Goal: Check status: Check status

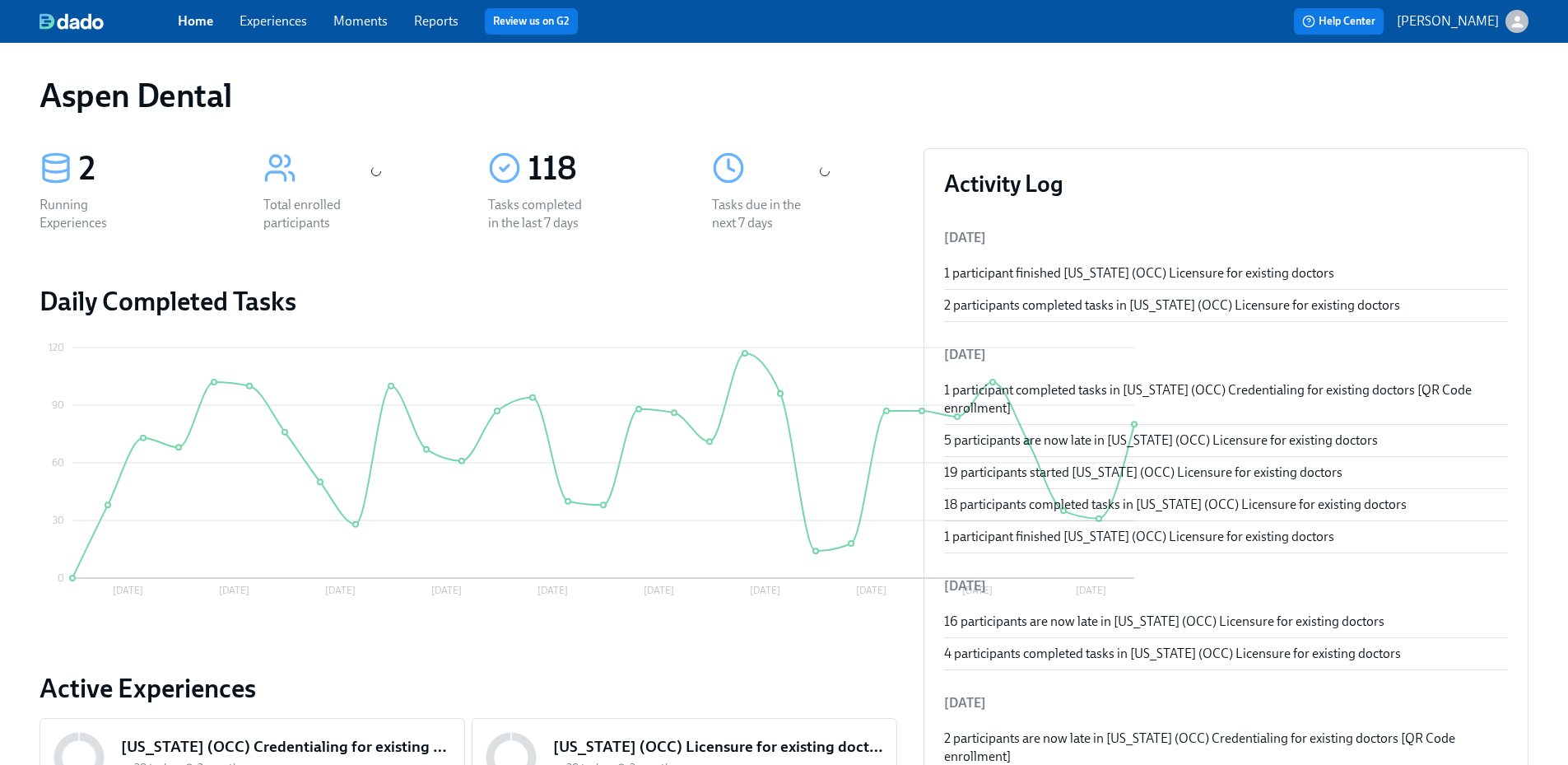
click at [448, 23] on link "Reports" at bounding box center [437, 21] width 45 height 16
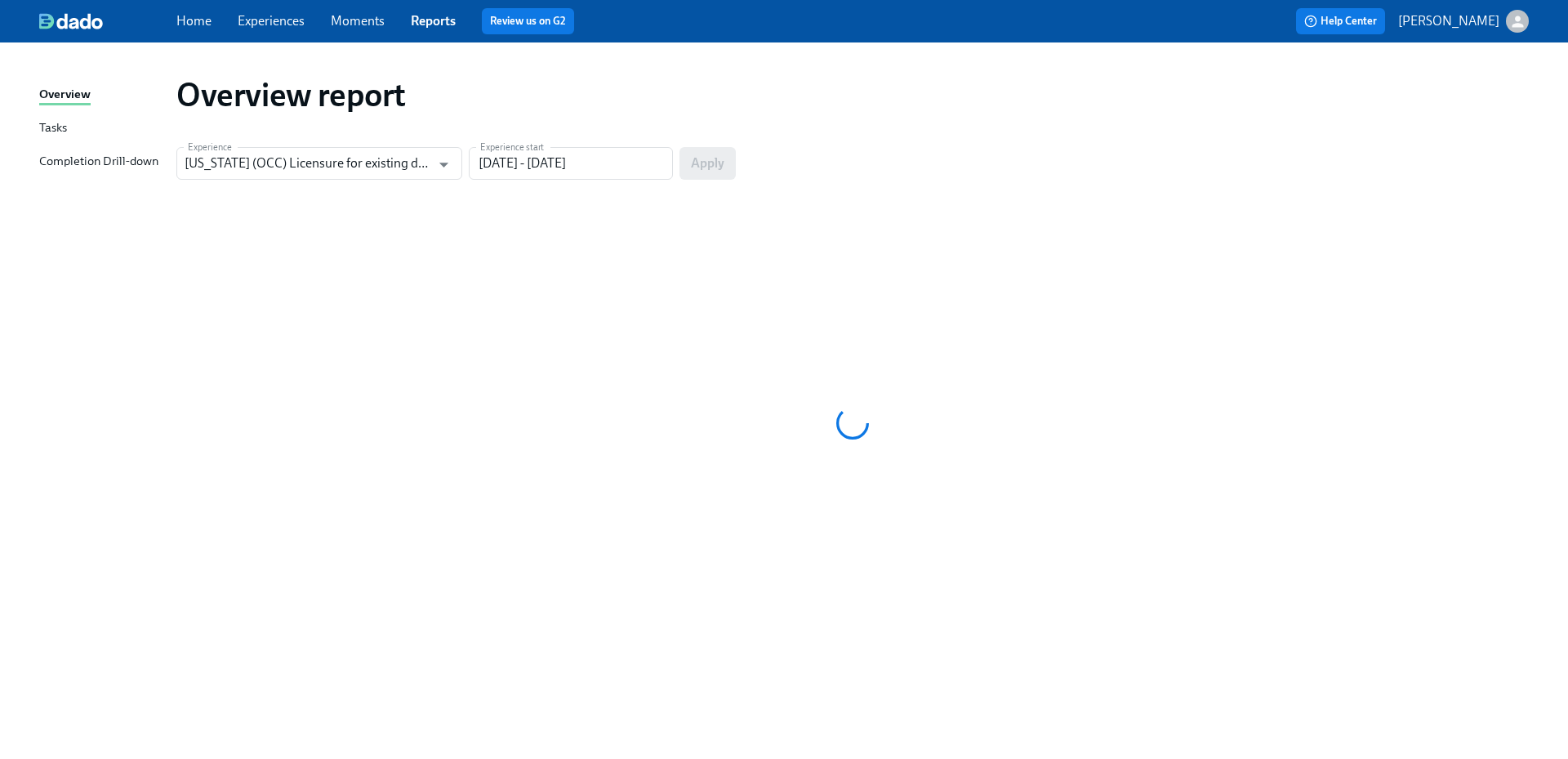
click at [129, 160] on div "Completion Drill-down" at bounding box center [99, 162] width 120 height 21
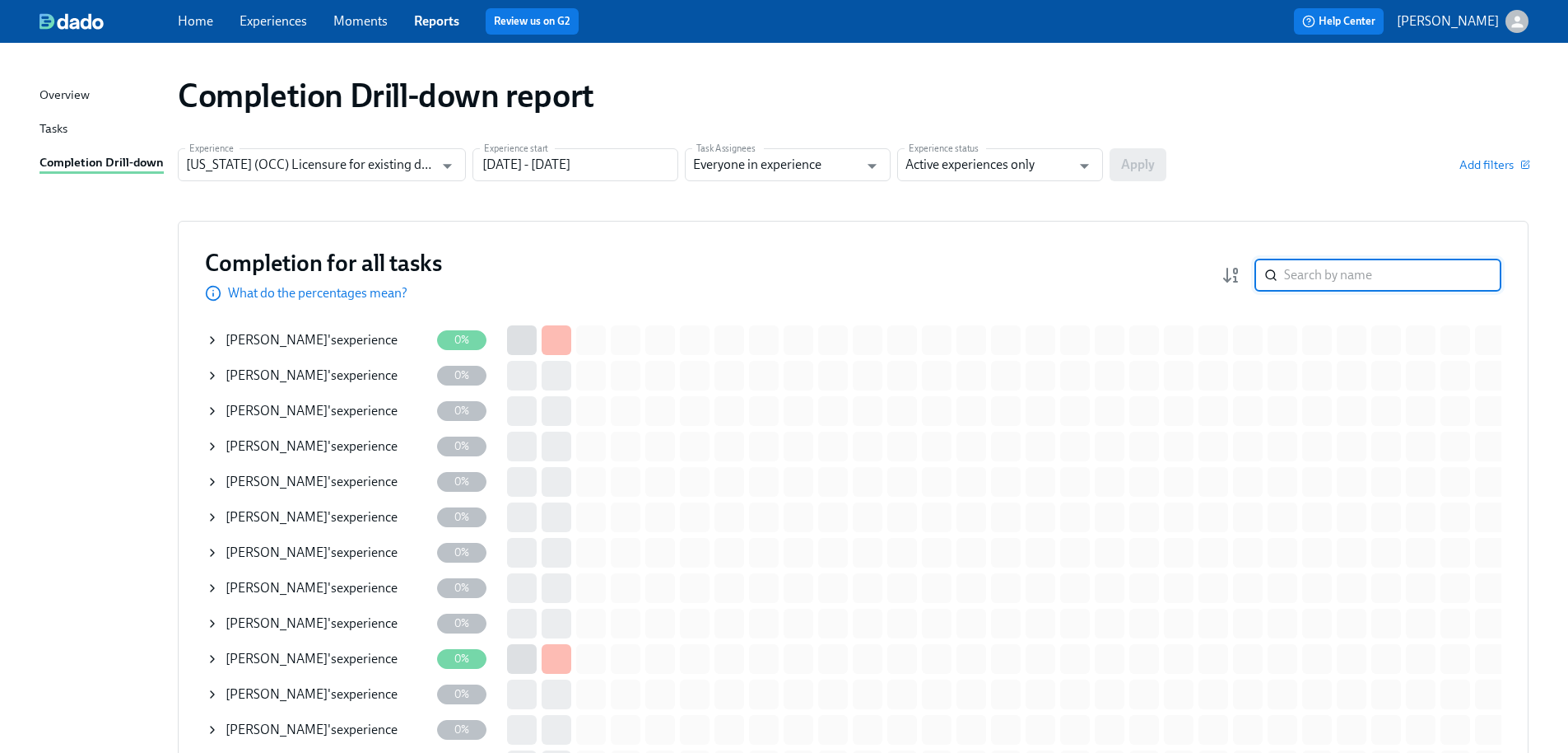
click at [1329, 276] on input "search" at bounding box center [1392, 275] width 217 height 33
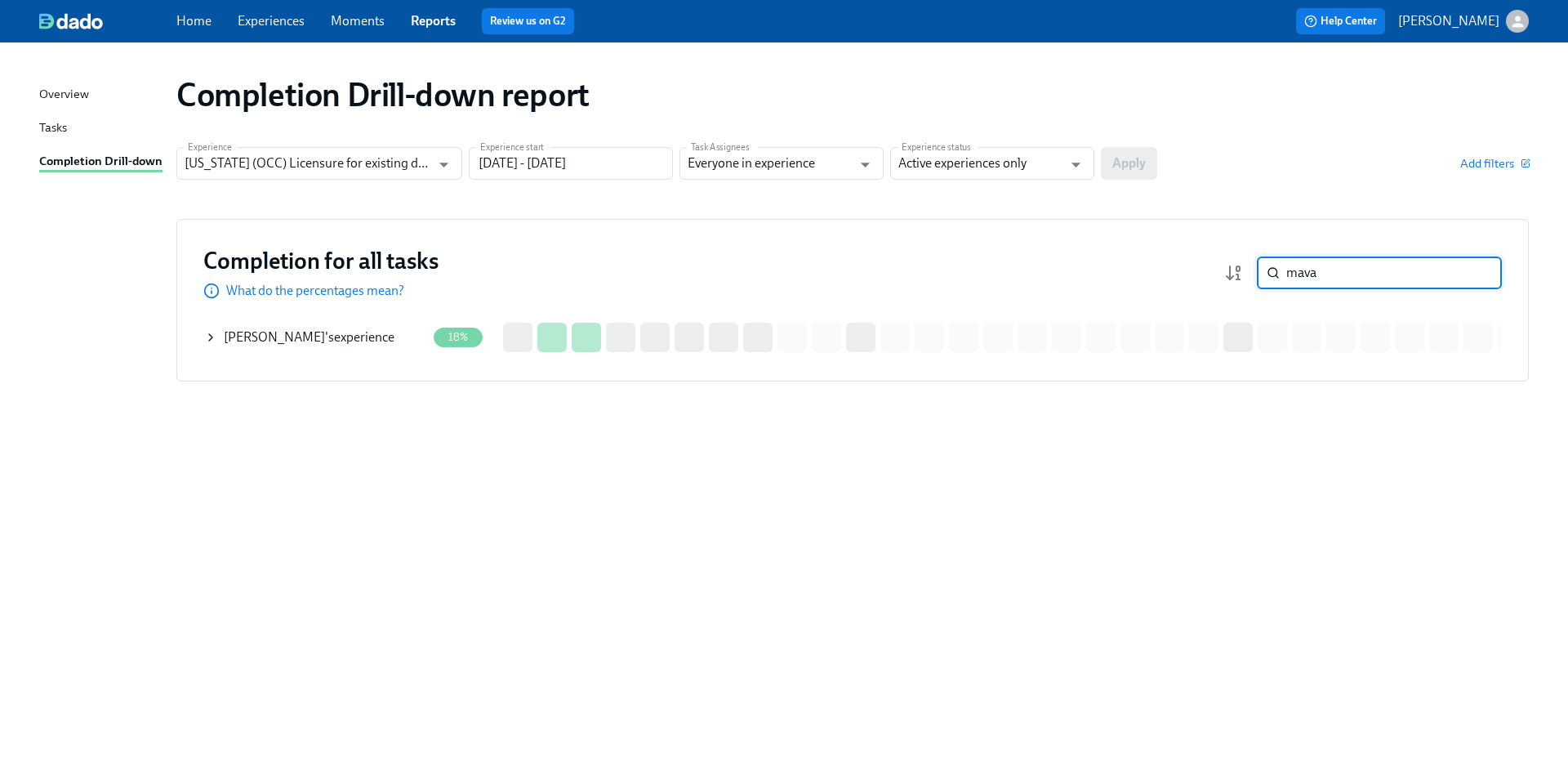
type input "mava"
click at [348, 342] on div "Ronen Mavashev 's experience" at bounding box center [309, 337] width 171 height 18
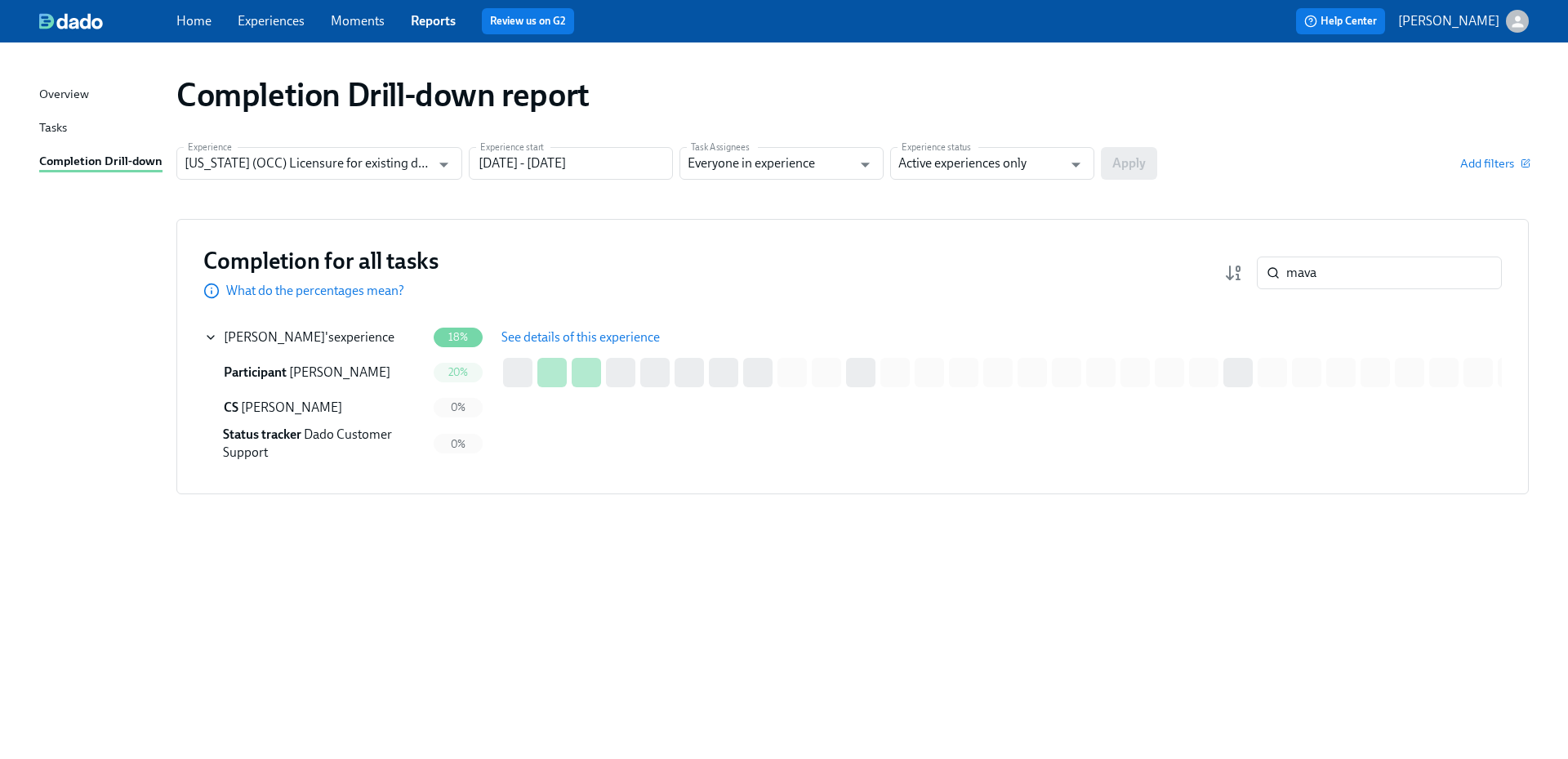
click at [575, 342] on span "See details of this experience" at bounding box center [580, 337] width 158 height 16
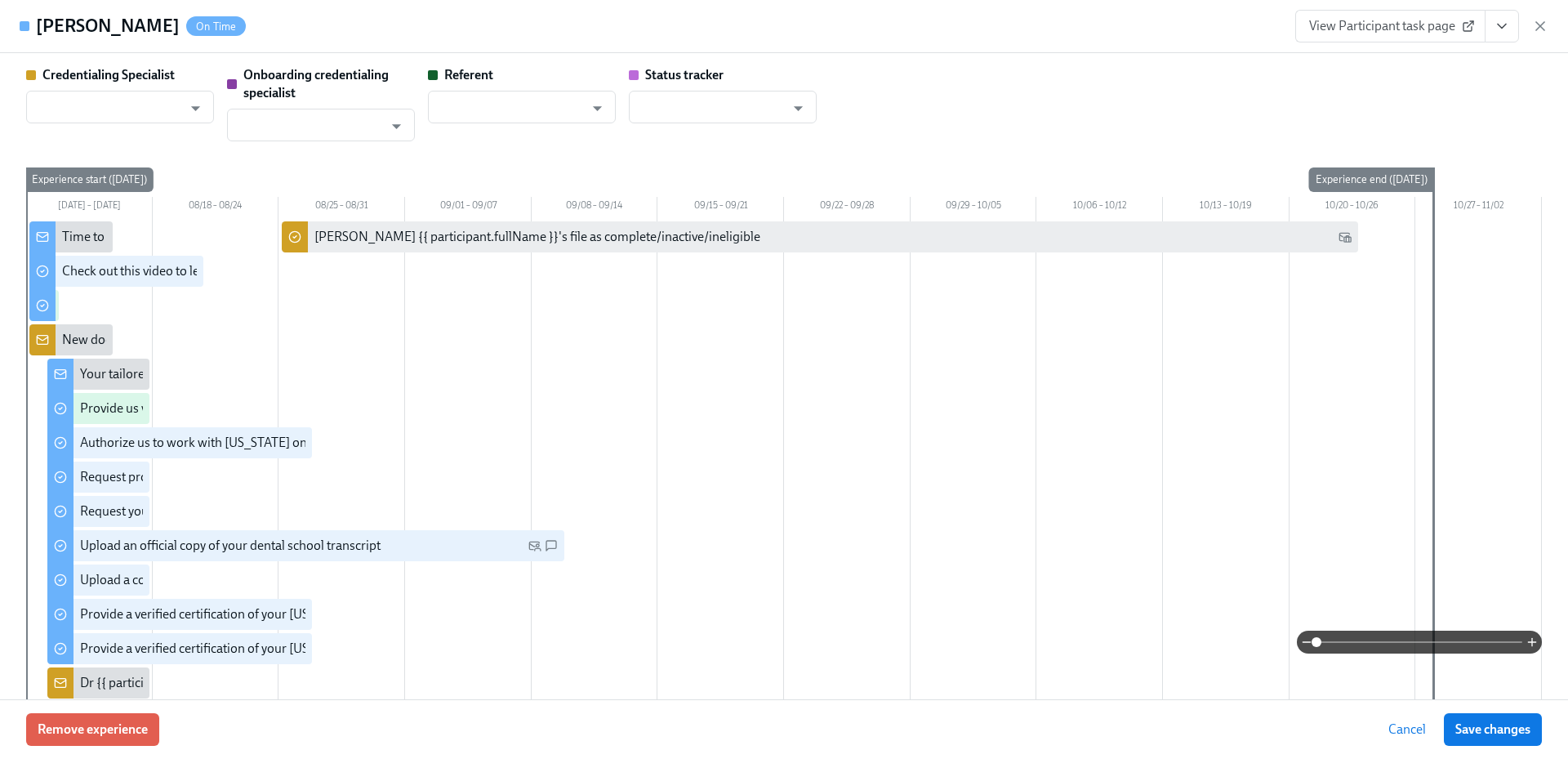
type input "[PERSON_NAME]"
type input "Dado Customer Support"
click at [1350, 25] on span "View Participant task page" at bounding box center [1390, 26] width 162 height 16
click at [1501, 29] on icon "View task page" at bounding box center [1501, 26] width 16 height 16
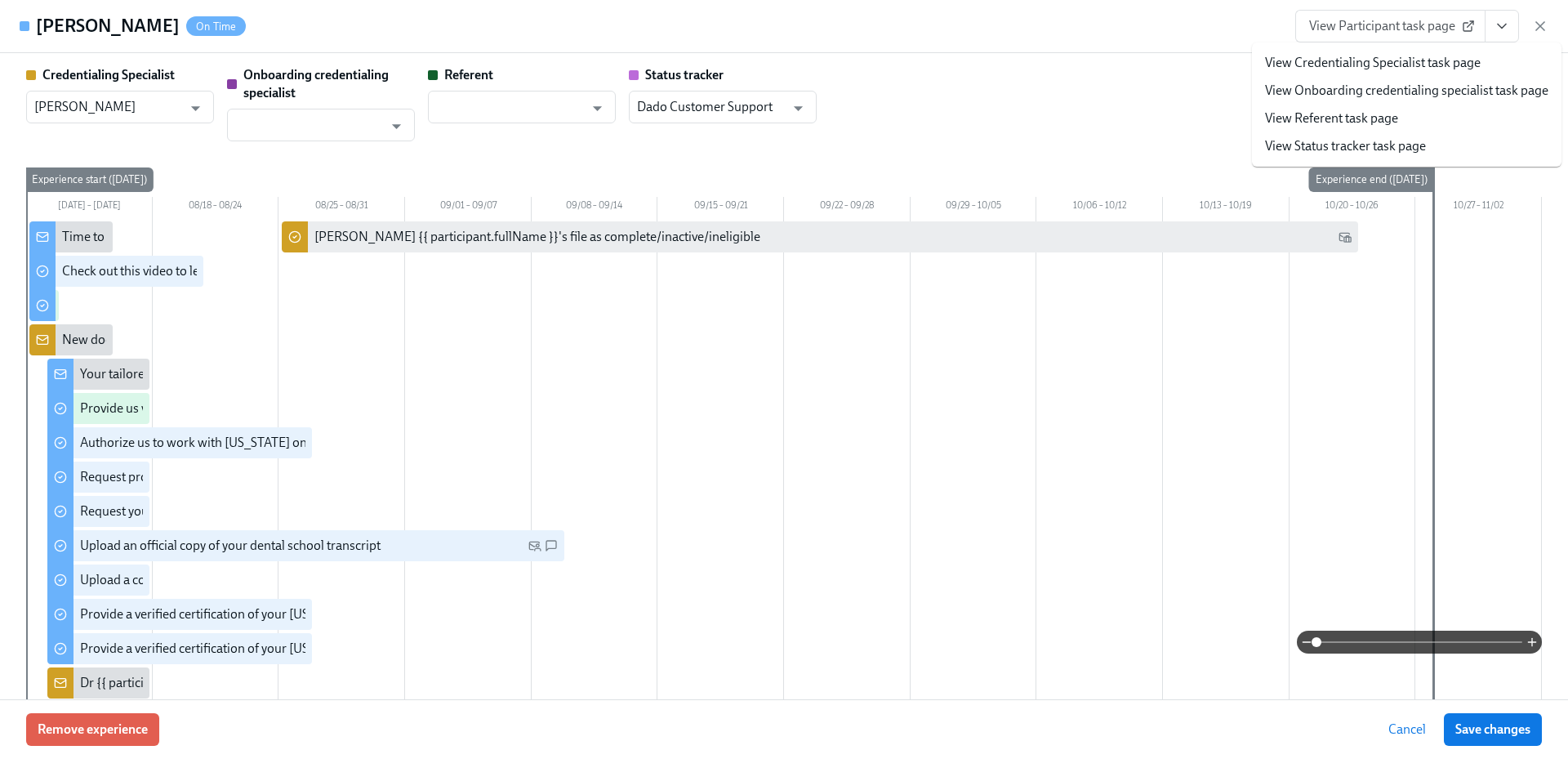
click at [1441, 65] on link "View Credentialing Specialist task page" at bounding box center [1373, 62] width 215 height 18
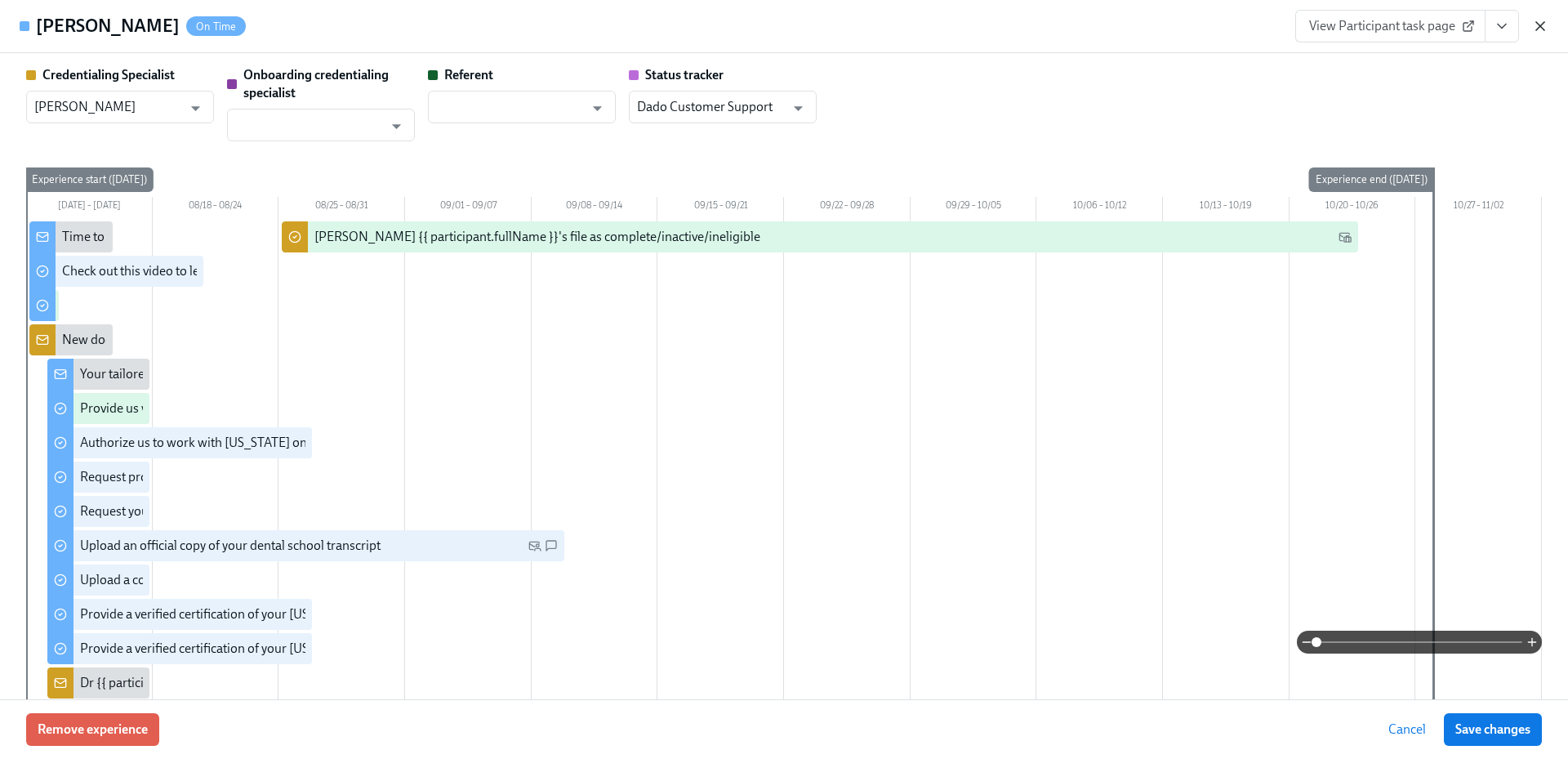
click at [1543, 27] on icon "button" at bounding box center [1540, 26] width 16 height 16
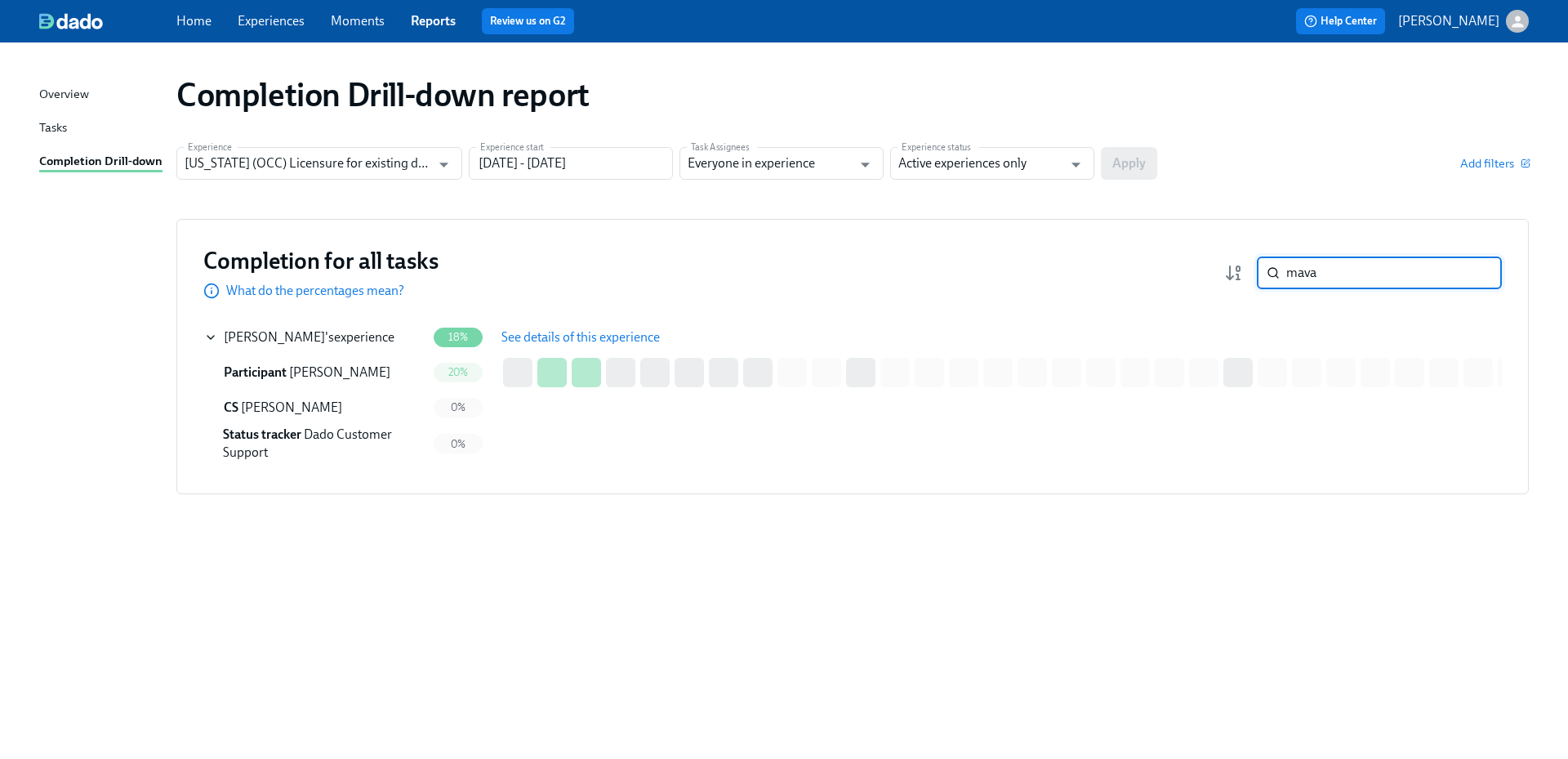
drag, startPoint x: 1365, startPoint y: 273, endPoint x: 1256, endPoint y: 272, distance: 109.0
click at [1256, 272] on div "mava ​" at bounding box center [1363, 273] width 278 height 32
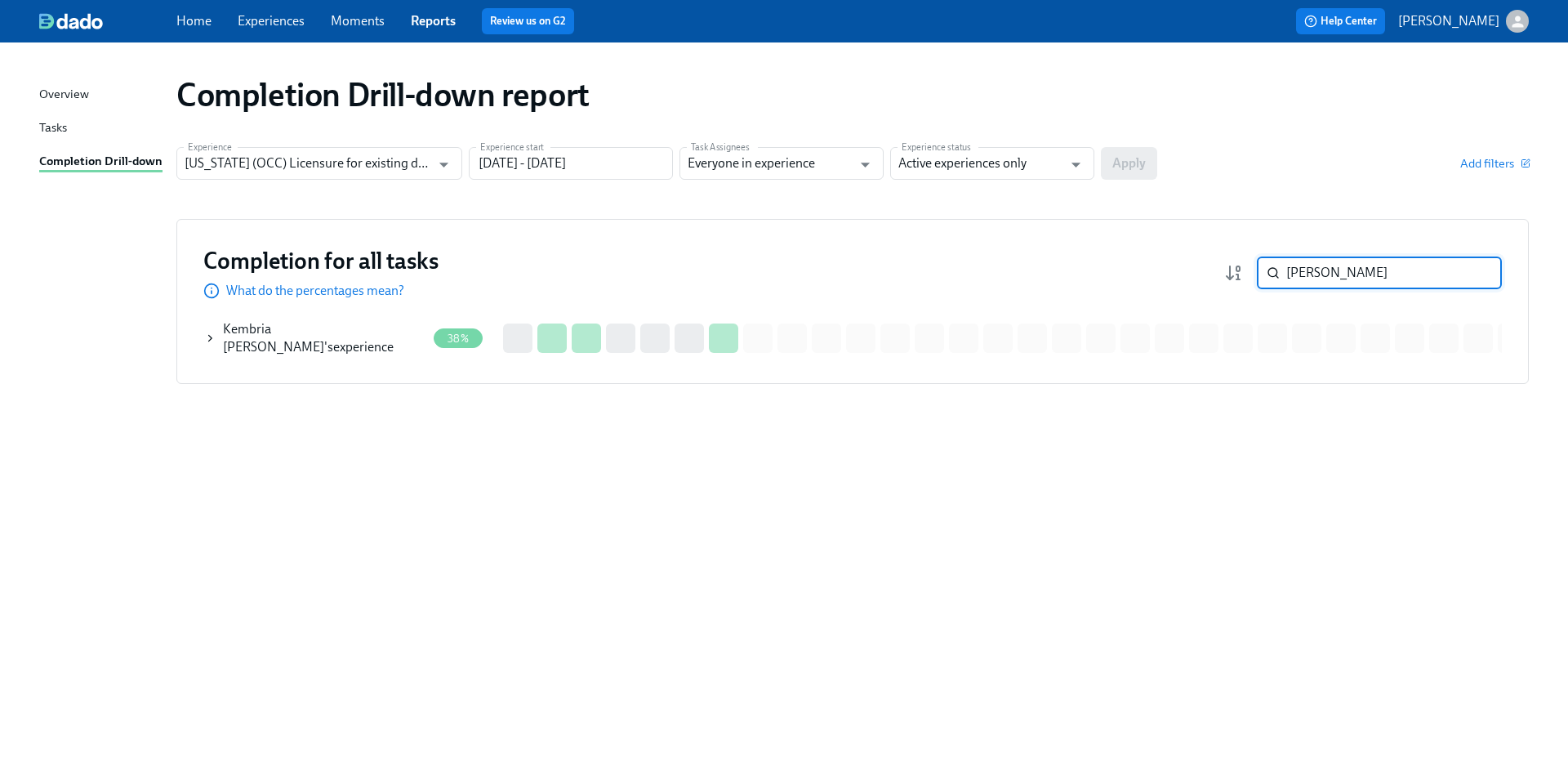
click at [324, 336] on div "Kembria Mayes 's experience" at bounding box center [325, 338] width 203 height 36
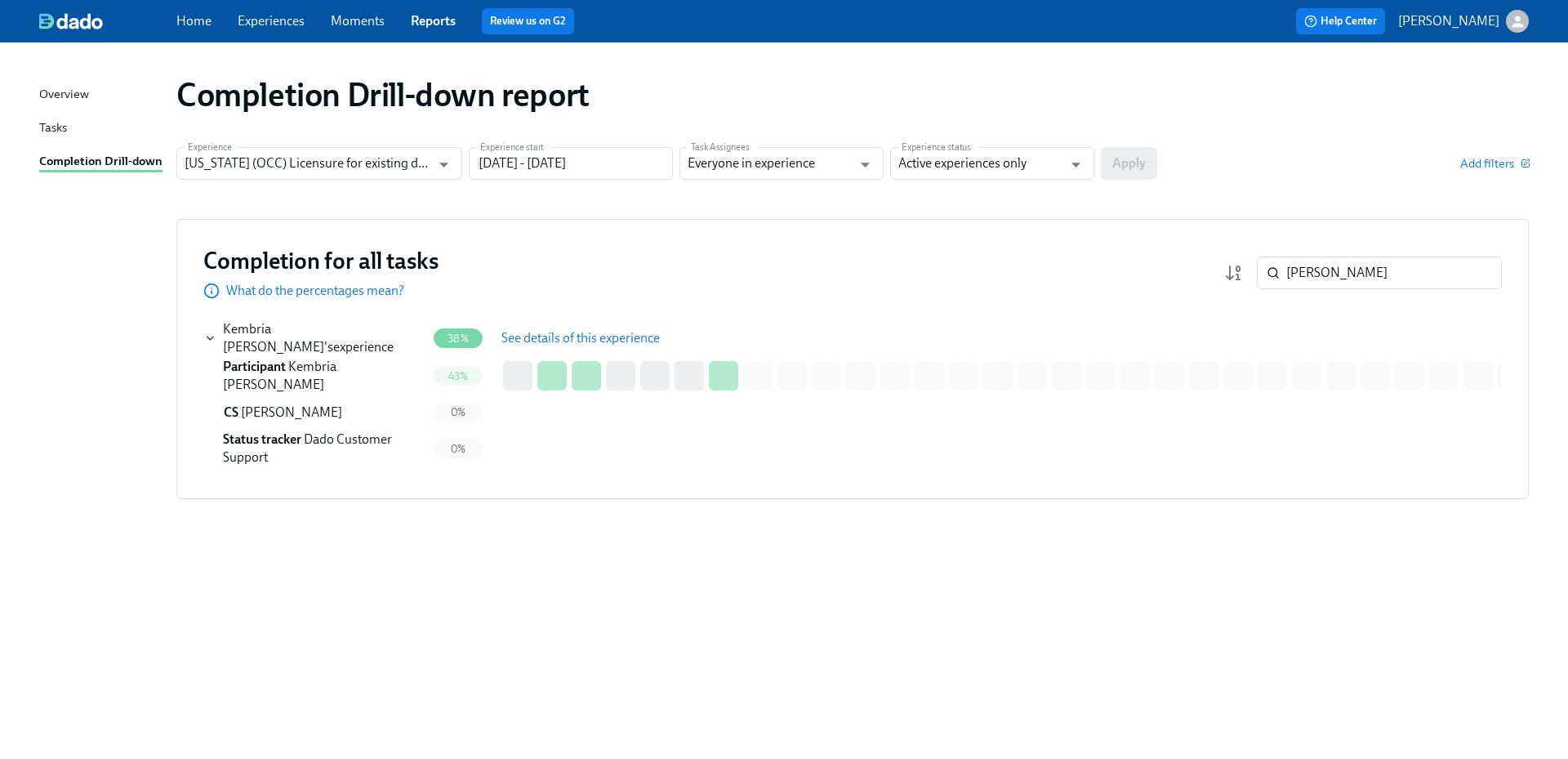
click at [597, 330] on span "See details of this experience" at bounding box center [580, 338] width 158 height 16
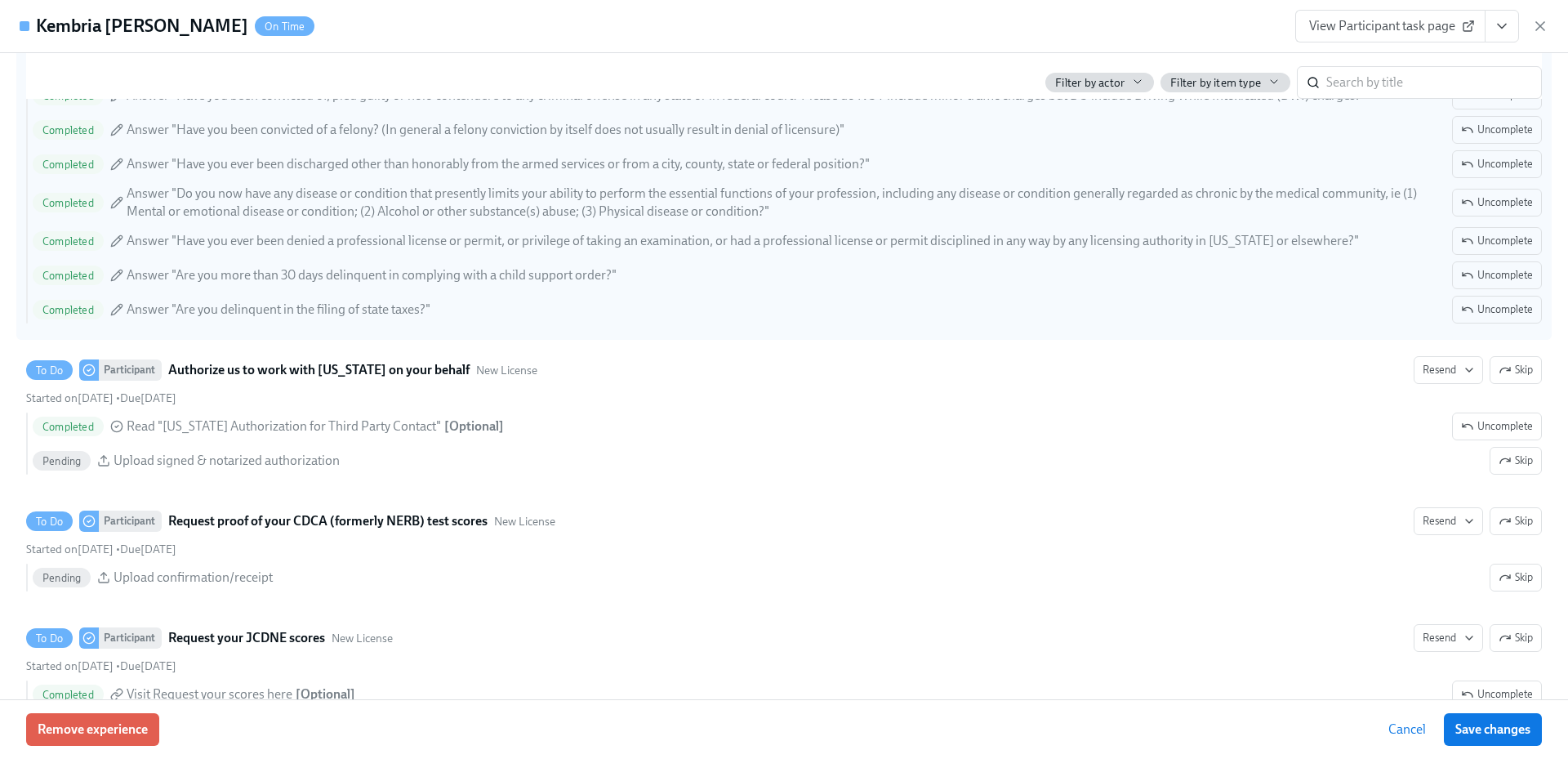
scroll to position [2778, 0]
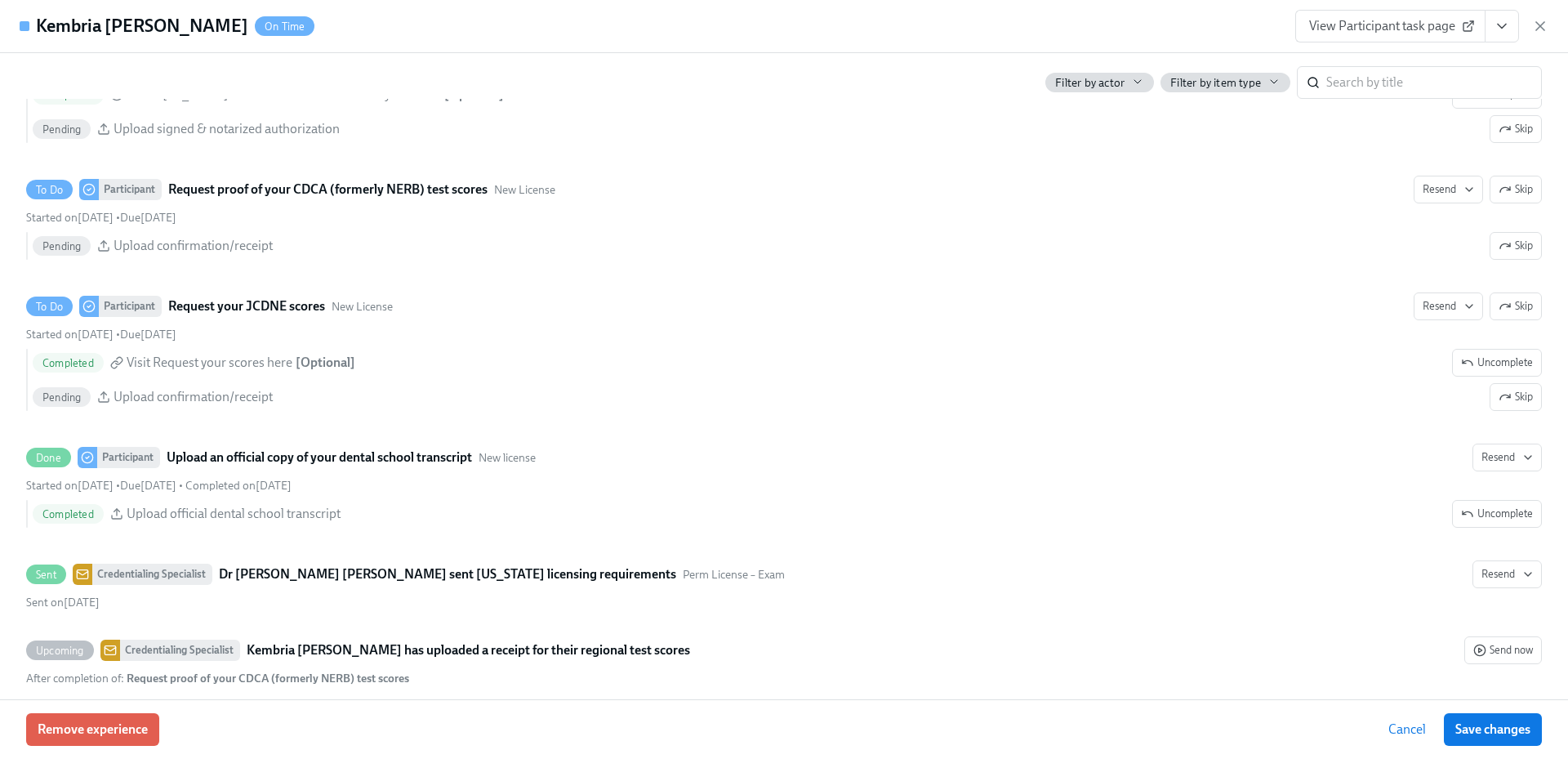
click at [1545, 27] on icon "button" at bounding box center [1540, 26] width 16 height 16
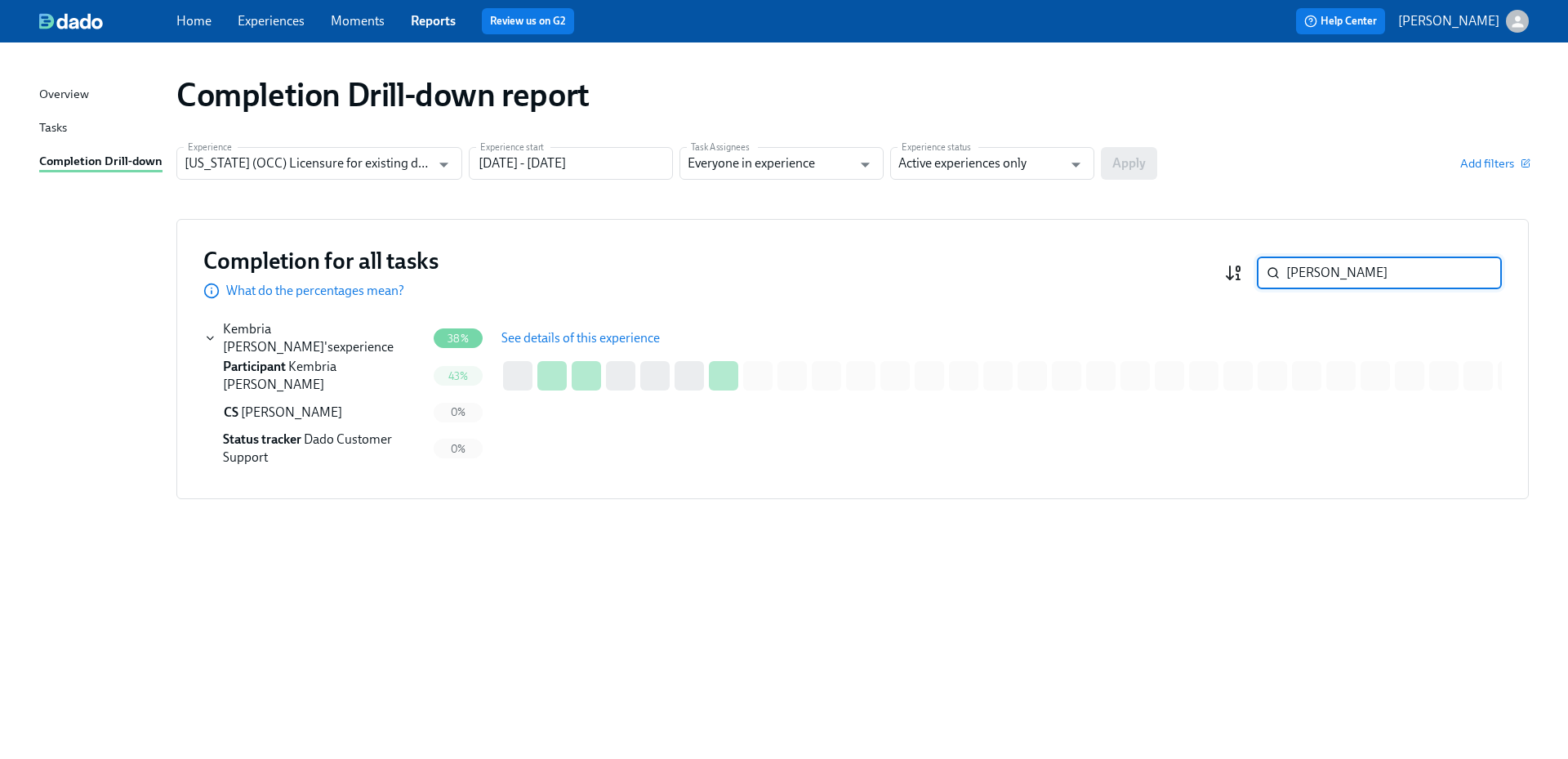
drag, startPoint x: 1348, startPoint y: 279, endPoint x: 1230, endPoint y: 267, distance: 118.6
click at [1230, 267] on div "mayes ​" at bounding box center [1363, 273] width 278 height 32
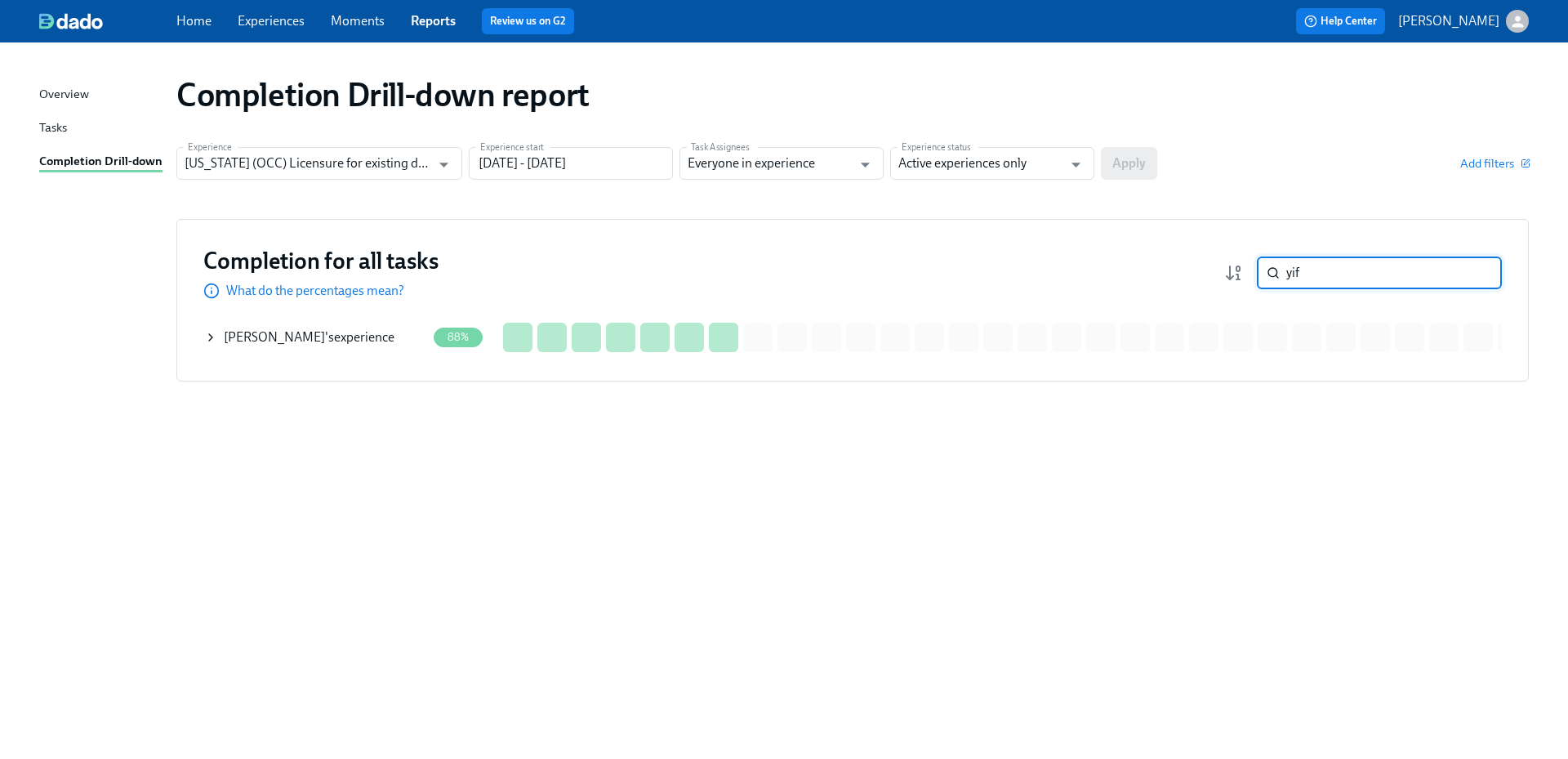
click at [252, 333] on span "Yifei Wang" at bounding box center [274, 337] width 102 height 15
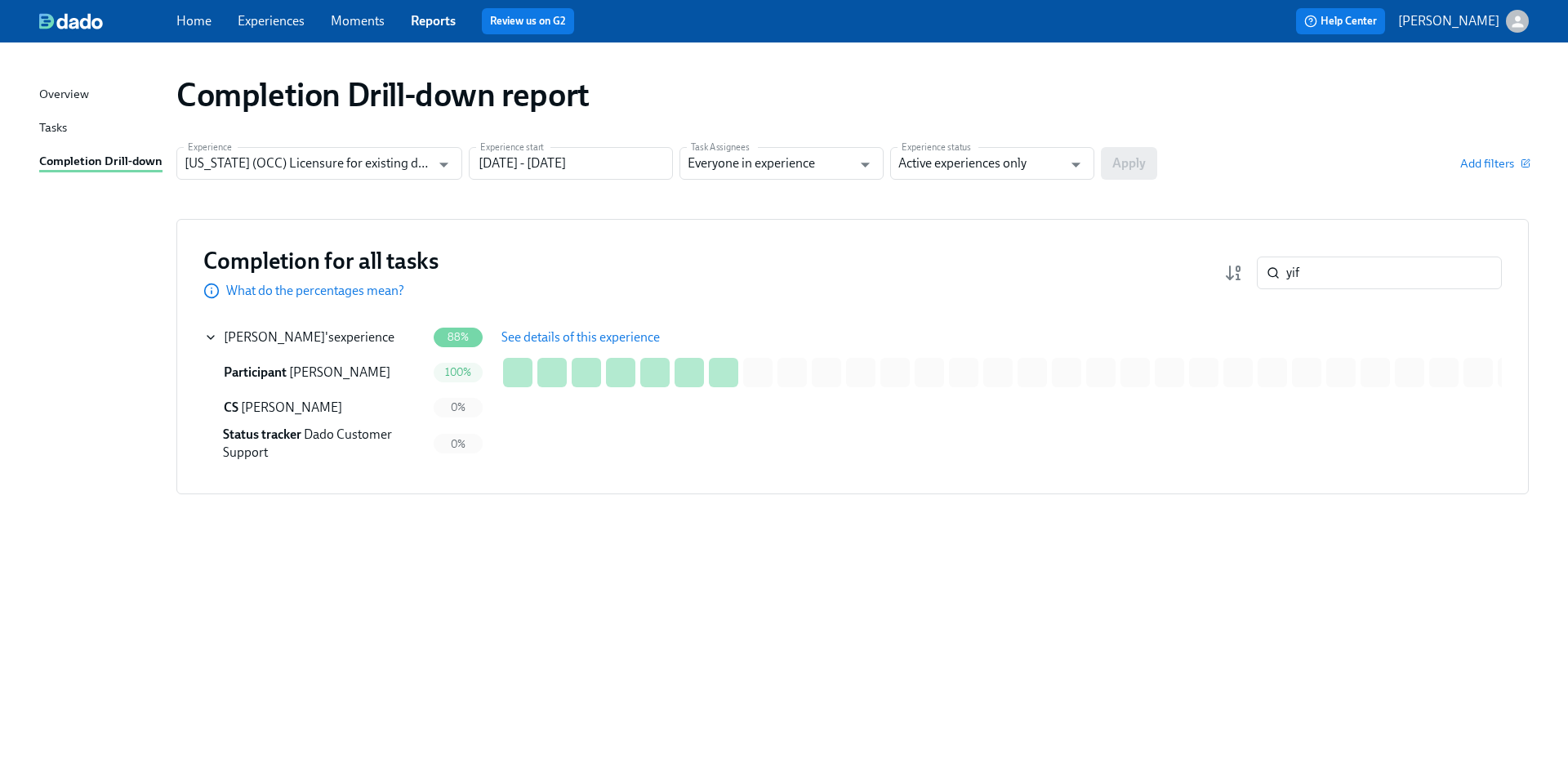
click at [555, 344] on span "See details of this experience" at bounding box center [580, 337] width 158 height 16
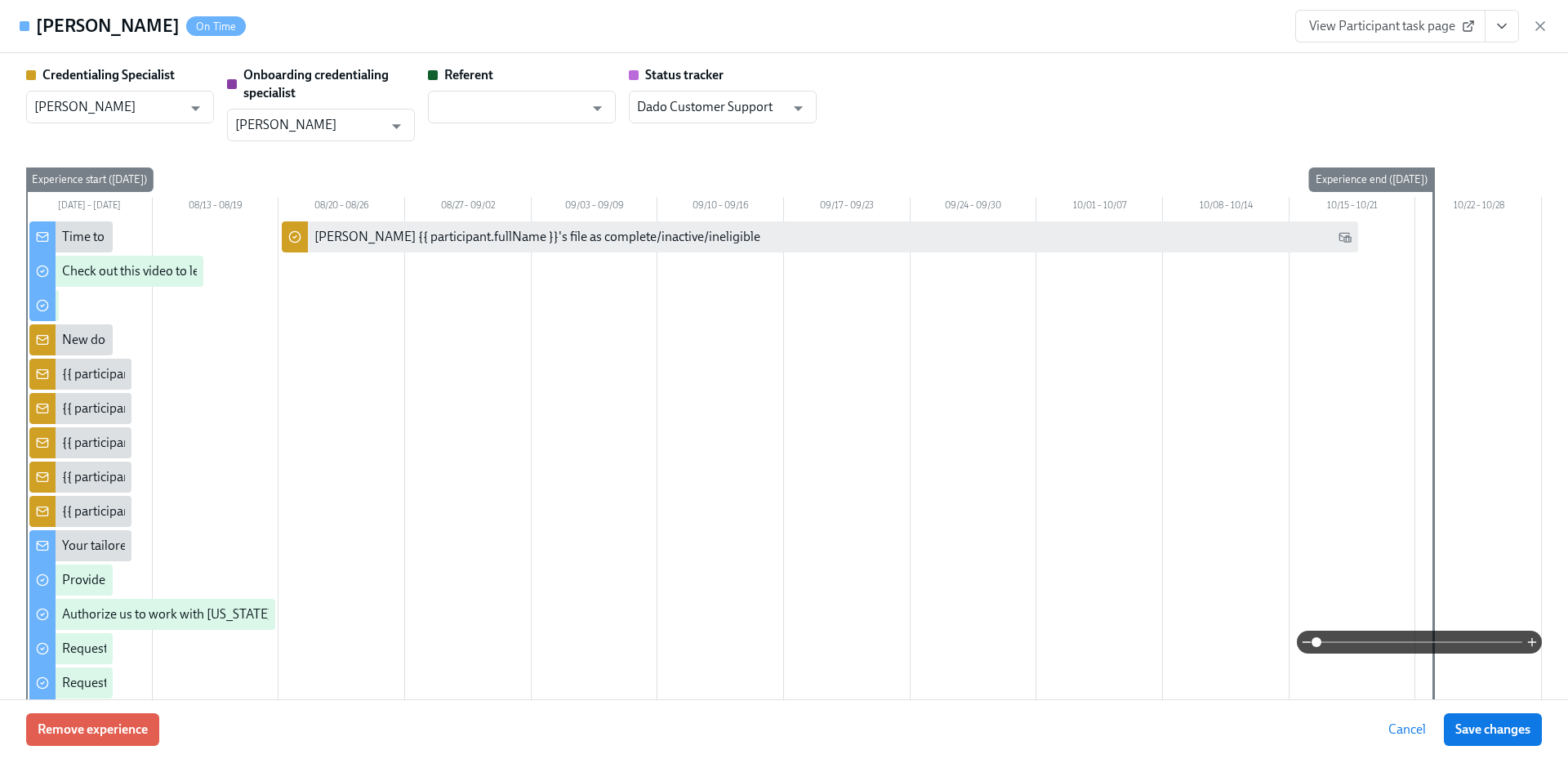
click at [1399, 27] on span "View Participant task page" at bounding box center [1390, 26] width 162 height 16
click at [1366, 32] on span "View Participant task page" at bounding box center [1390, 26] width 162 height 16
click at [1537, 21] on icon "button" at bounding box center [1540, 26] width 16 height 16
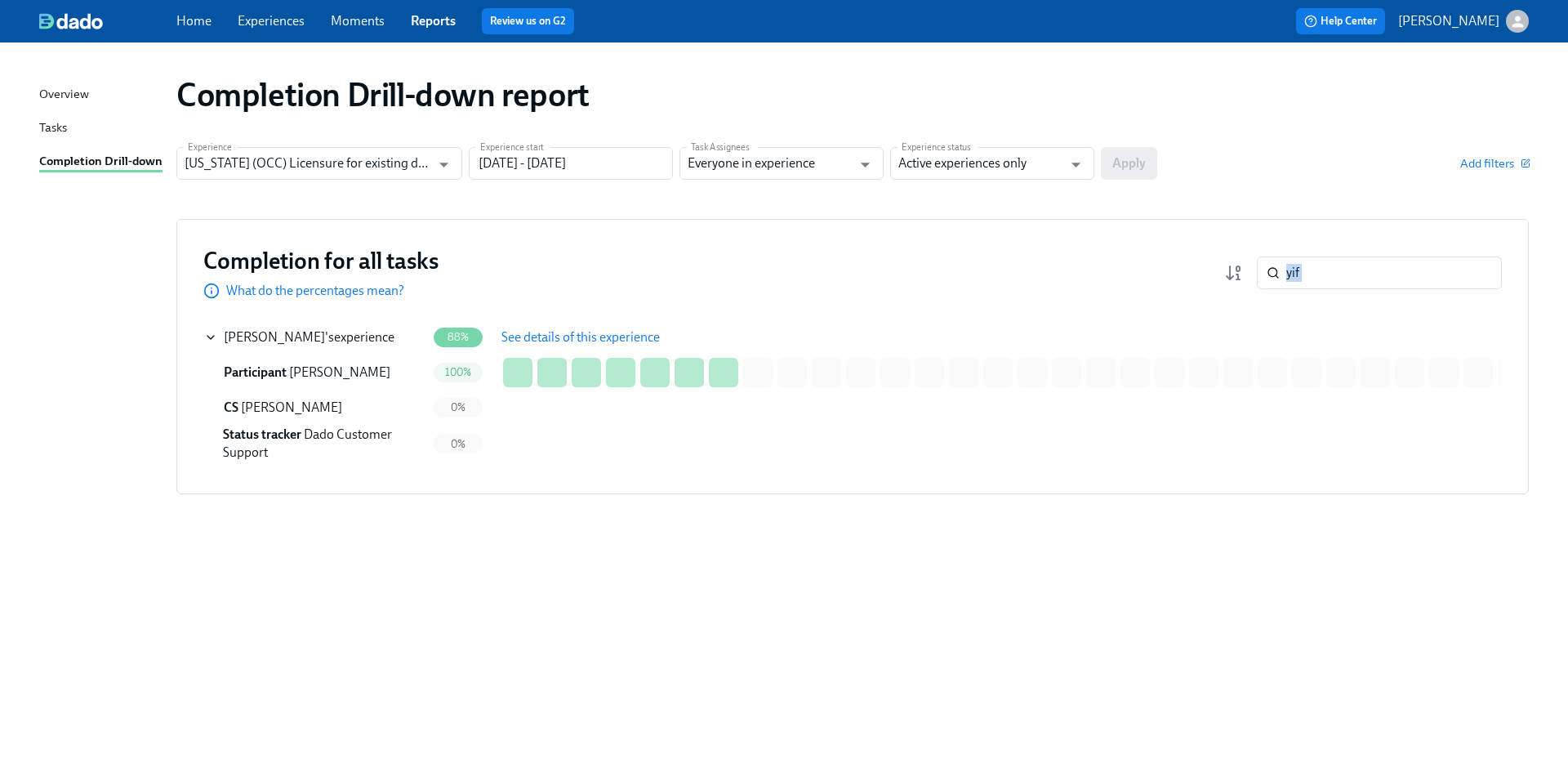
drag, startPoint x: 1345, startPoint y: 289, endPoint x: 1211, endPoint y: 274, distance: 134.8
click at [1211, 274] on div "Completion for all tasks What do the percentages mean? yif ​" at bounding box center [853, 273] width 1299 height 54
click at [1321, 274] on input "yif" at bounding box center [1394, 273] width 215 height 32
click at [1361, 279] on input "yif" at bounding box center [1394, 273] width 215 height 32
click at [1279, 593] on div "Completion Drill-down report Experience Illinois (OCC) Licensure for existing d…" at bounding box center [784, 391] width 1489 height 657
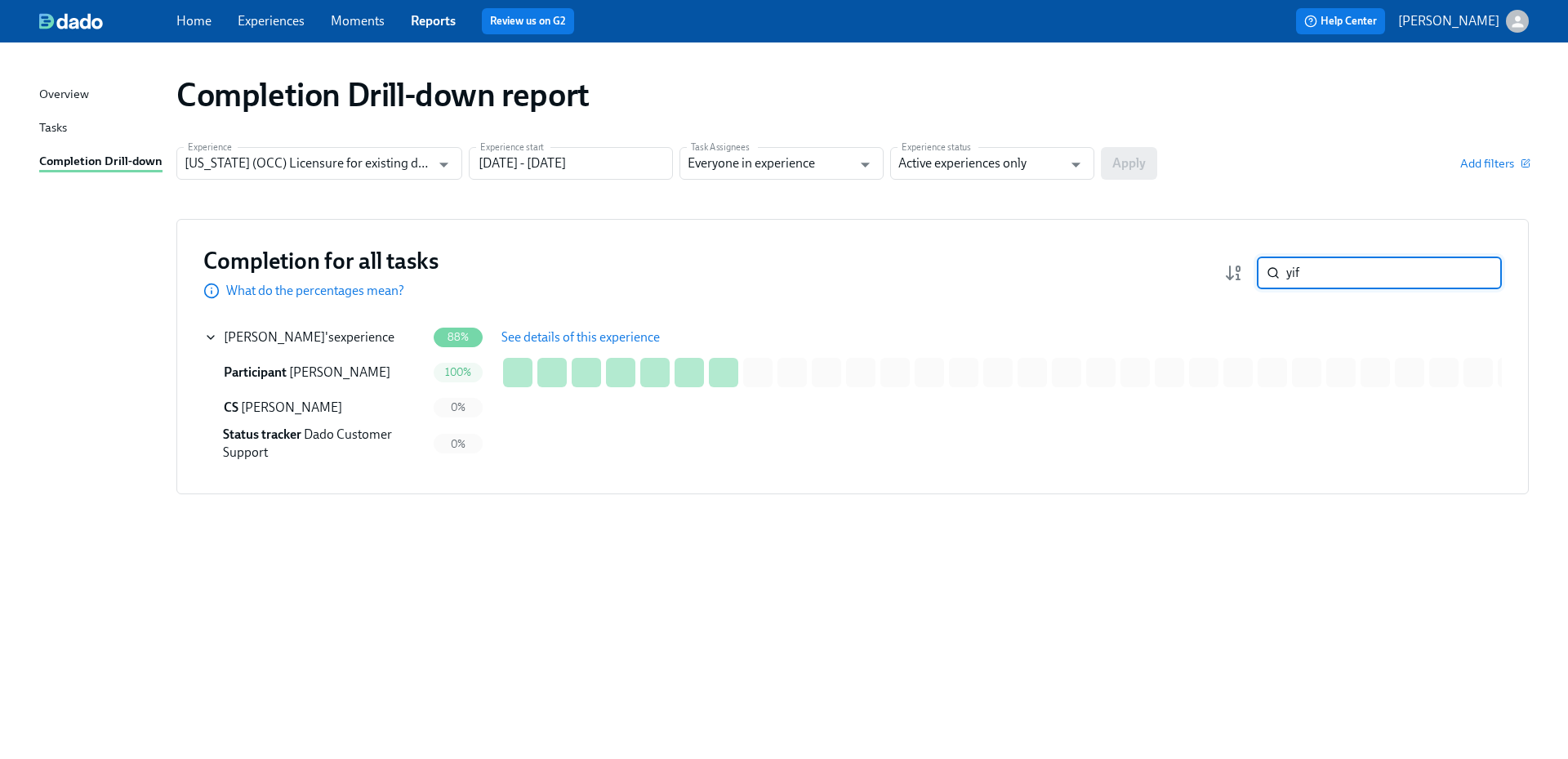
click at [1328, 268] on input "yif" at bounding box center [1394, 273] width 215 height 32
type input "y"
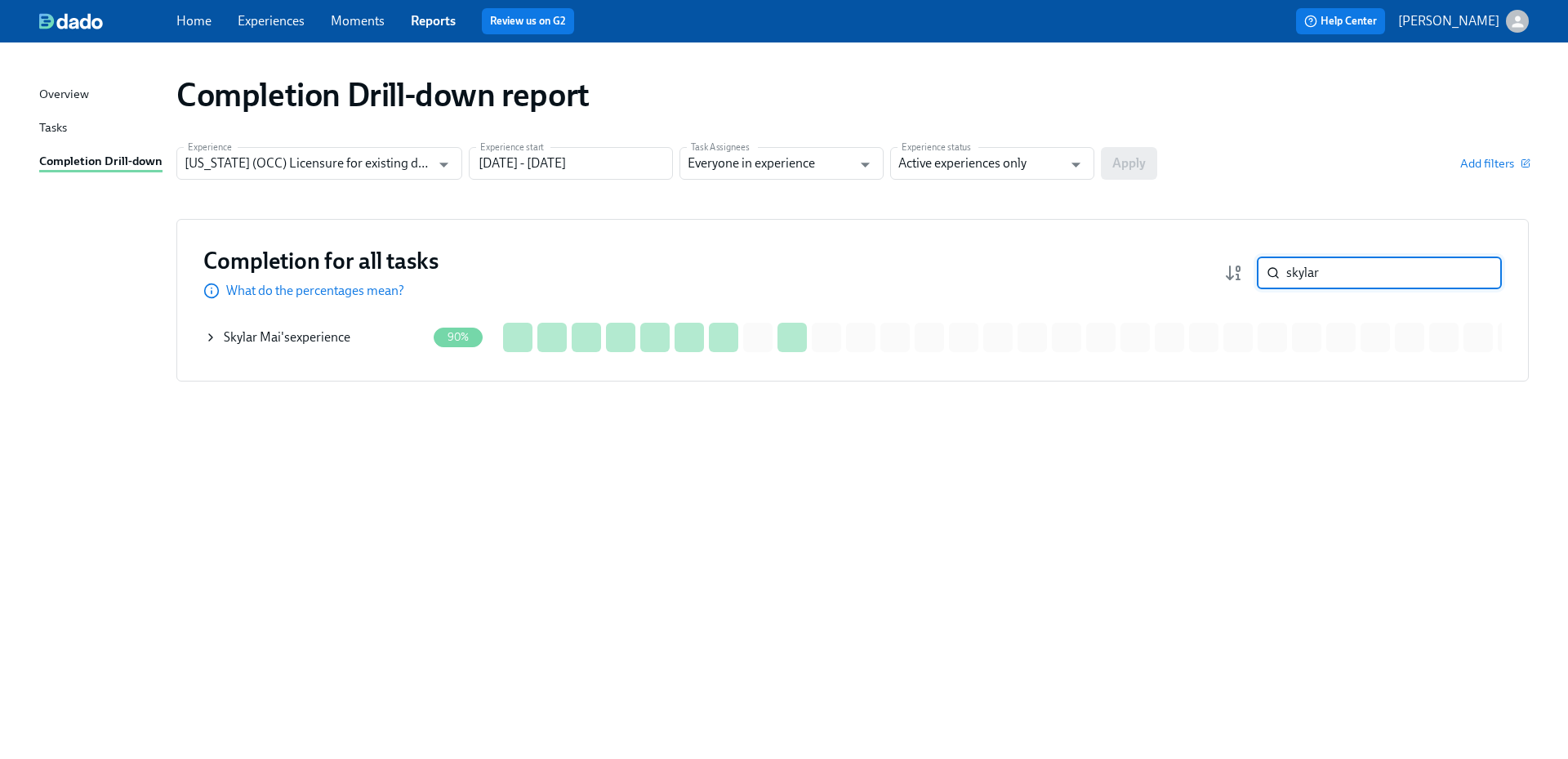
click at [297, 338] on div "Skylar Mai 's experience" at bounding box center [287, 337] width 126 height 18
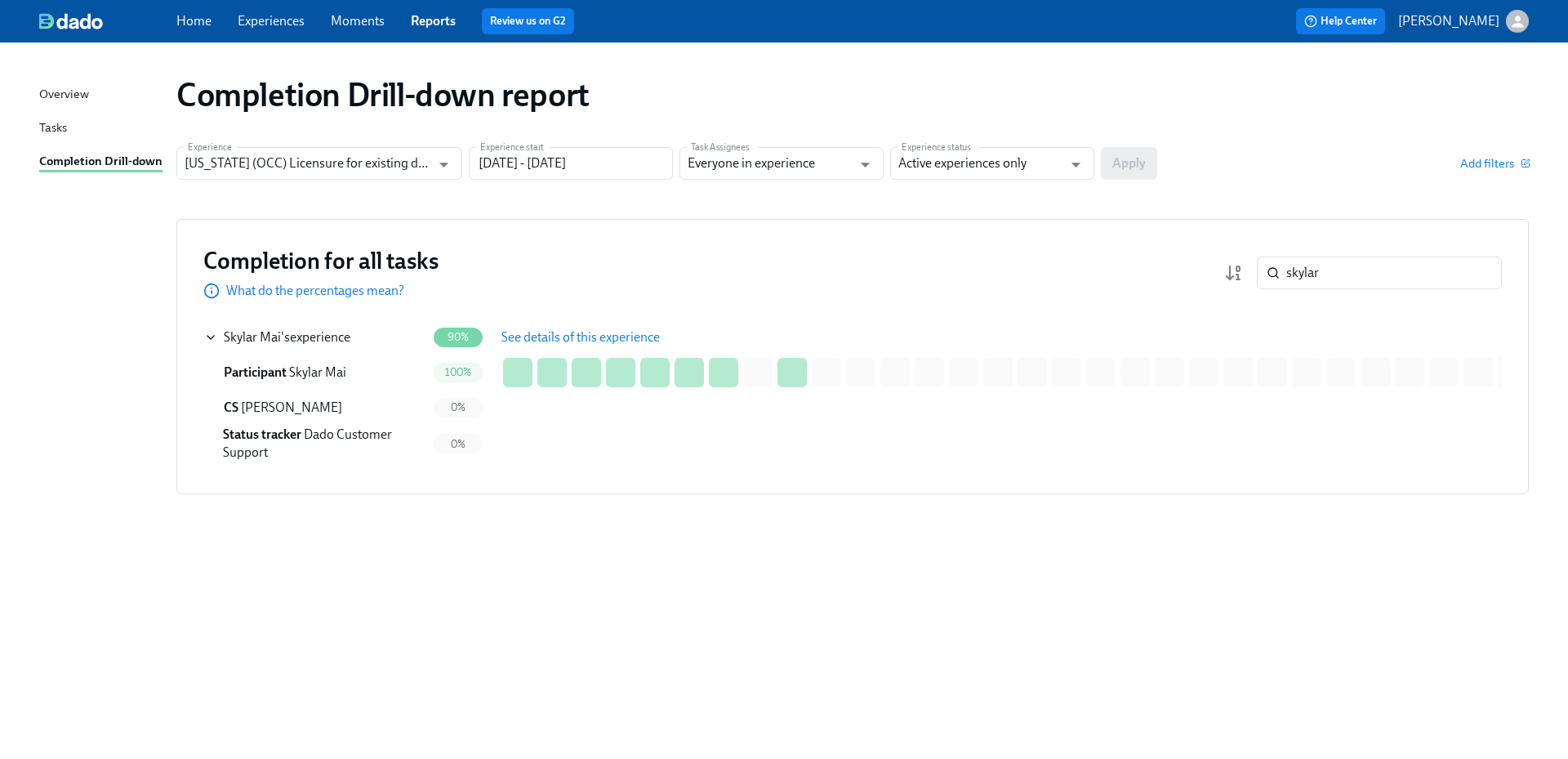
click at [555, 337] on span "See details of this experience" at bounding box center [580, 337] width 158 height 16
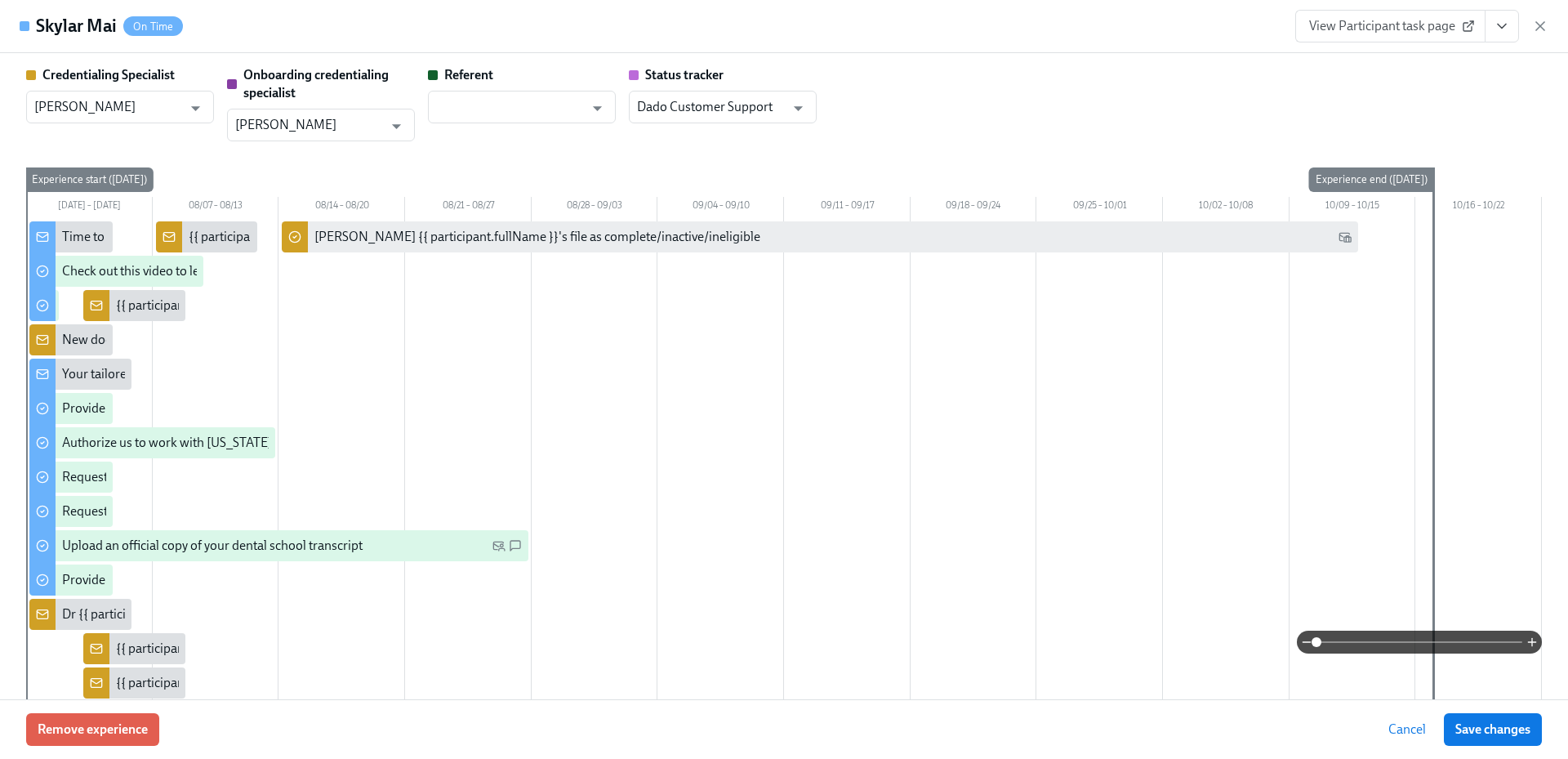
click at [1421, 25] on span "View Participant task page" at bounding box center [1390, 26] width 162 height 16
click at [1389, 34] on link "View Participant task page" at bounding box center [1390, 26] width 191 height 32
click at [1543, 24] on icon "button" at bounding box center [1541, 26] width 9 height 9
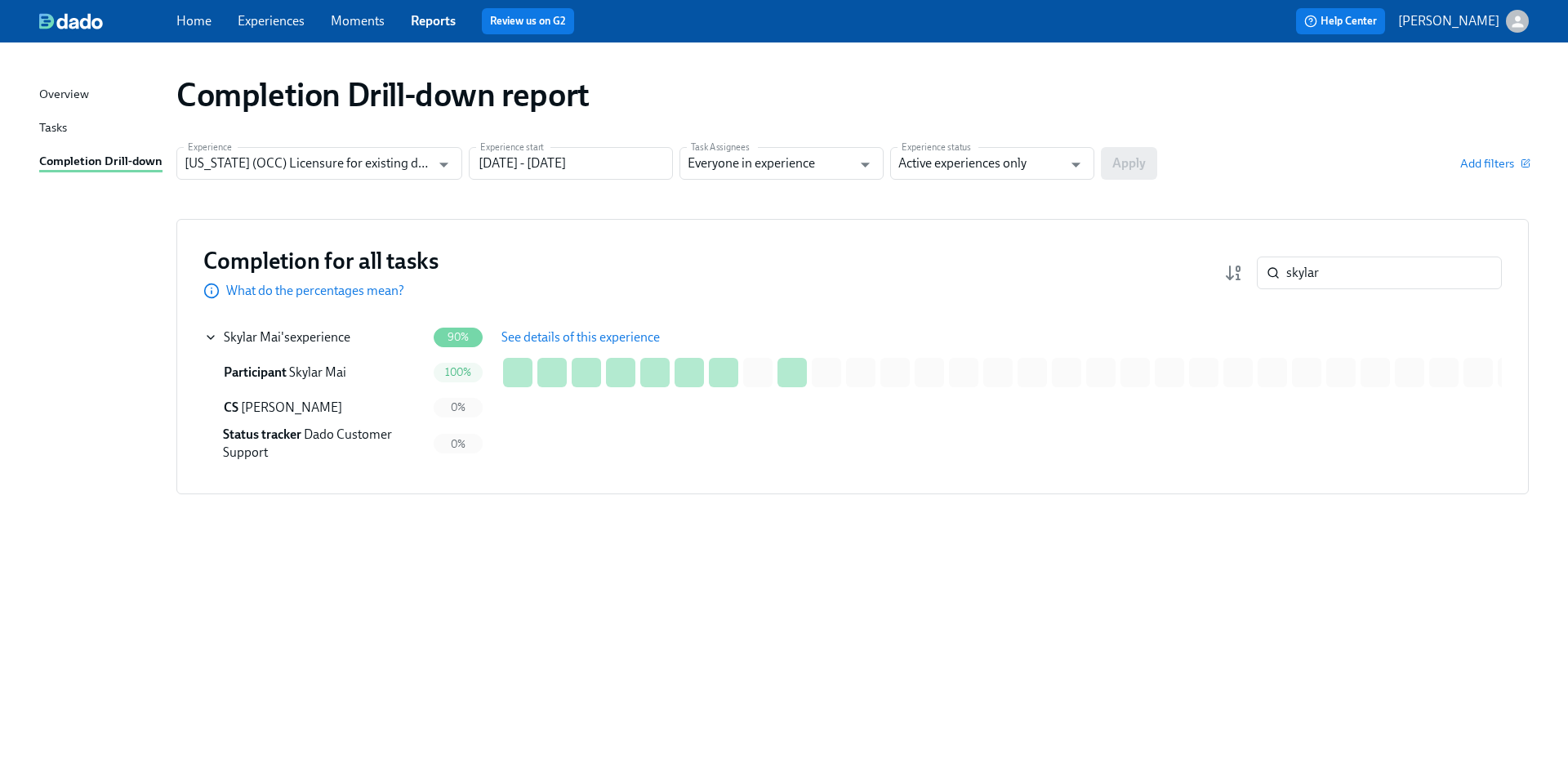
drag, startPoint x: 74, startPoint y: 304, endPoint x: 91, endPoint y: 303, distance: 17.0
click at [74, 304] on div "Completion Drill-down report Experience Illinois (OCC) Licensure for existing d…" at bounding box center [784, 391] width 1489 height 657
drag, startPoint x: 1360, startPoint y: 273, endPoint x: 1257, endPoint y: 270, distance: 103.0
click at [1259, 270] on div "skylar ​" at bounding box center [1379, 273] width 245 height 32
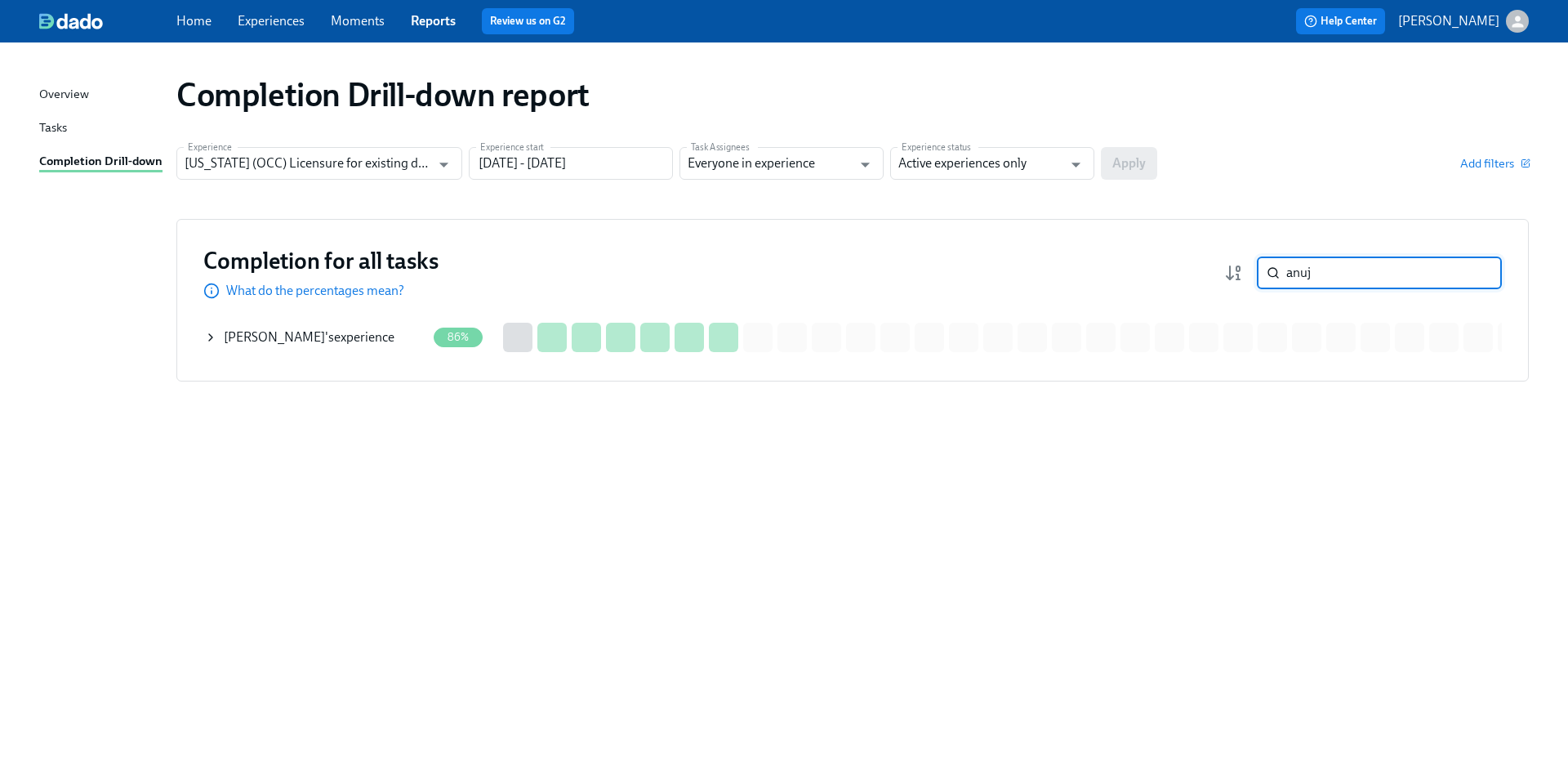
type input "anuj"
drag, startPoint x: 306, startPoint y: 338, endPoint x: 338, endPoint y: 338, distance: 32.0
click at [306, 337] on div "Anuj Patel 's experience" at bounding box center [309, 337] width 171 height 18
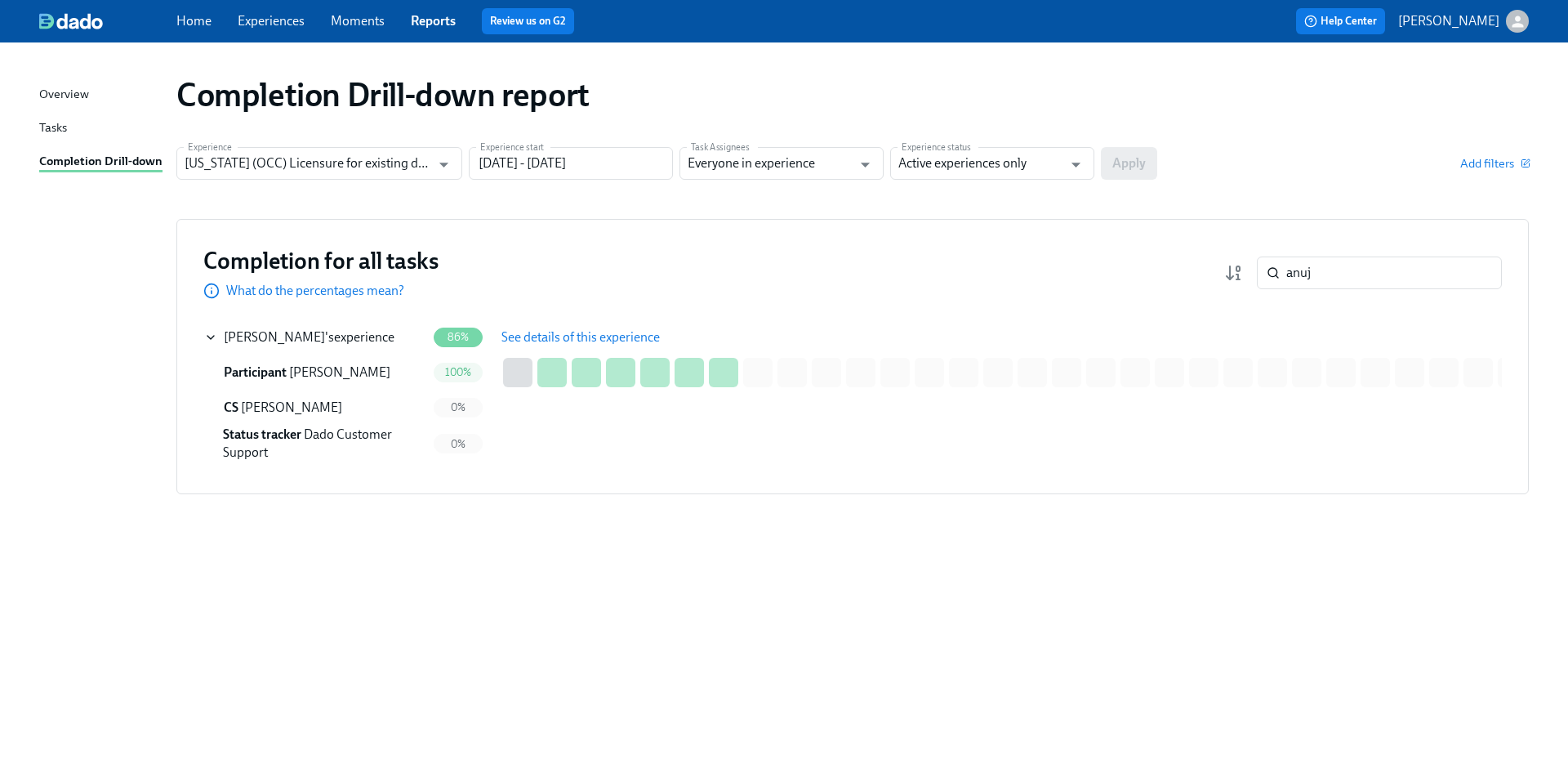
click at [588, 329] on span "See details of this experience" at bounding box center [580, 337] width 158 height 16
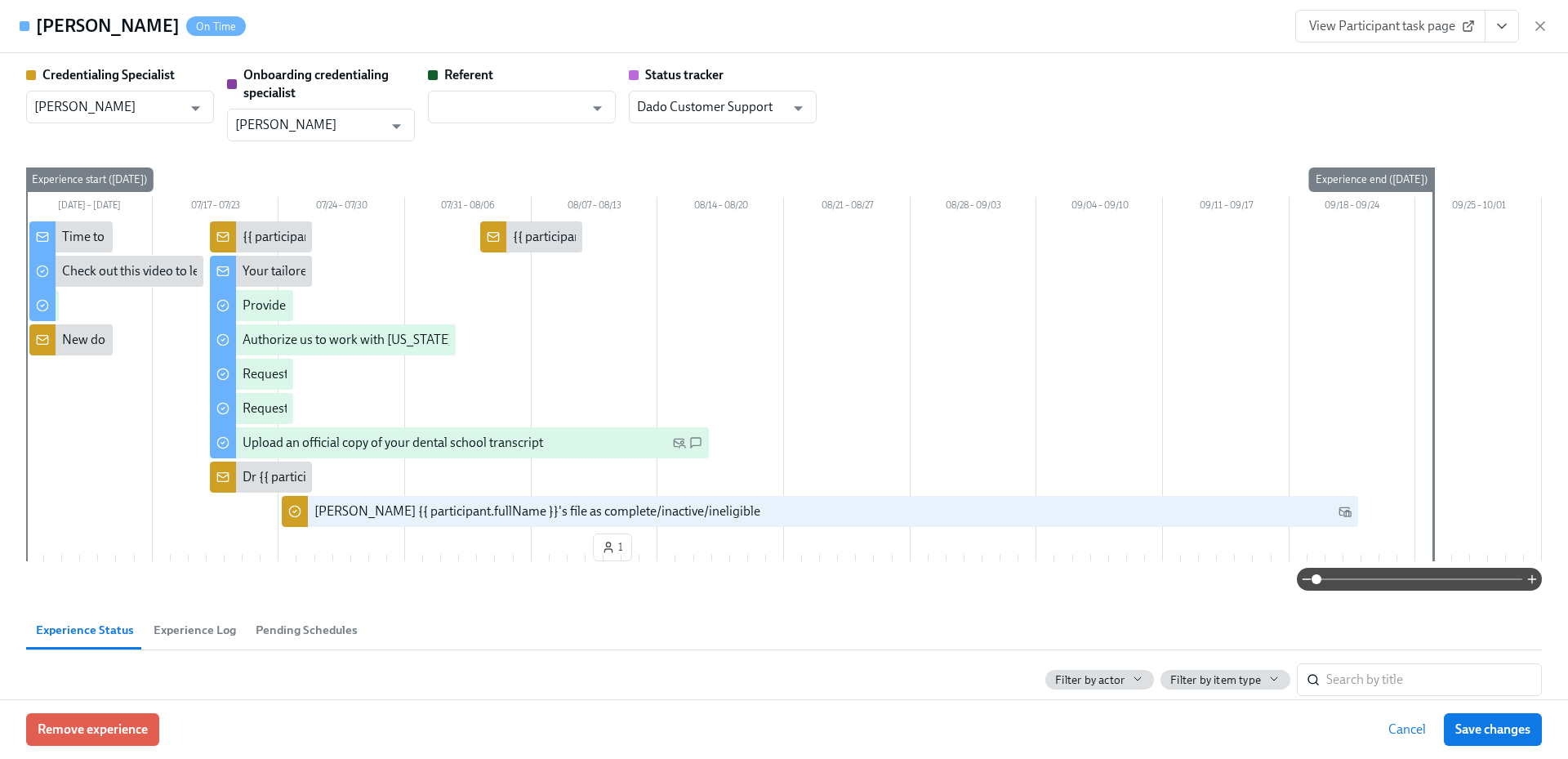
click at [1403, 17] on link "View Participant task page" at bounding box center [1390, 26] width 191 height 32
click at [1399, 26] on span "View Participant task page" at bounding box center [1390, 26] width 162 height 16
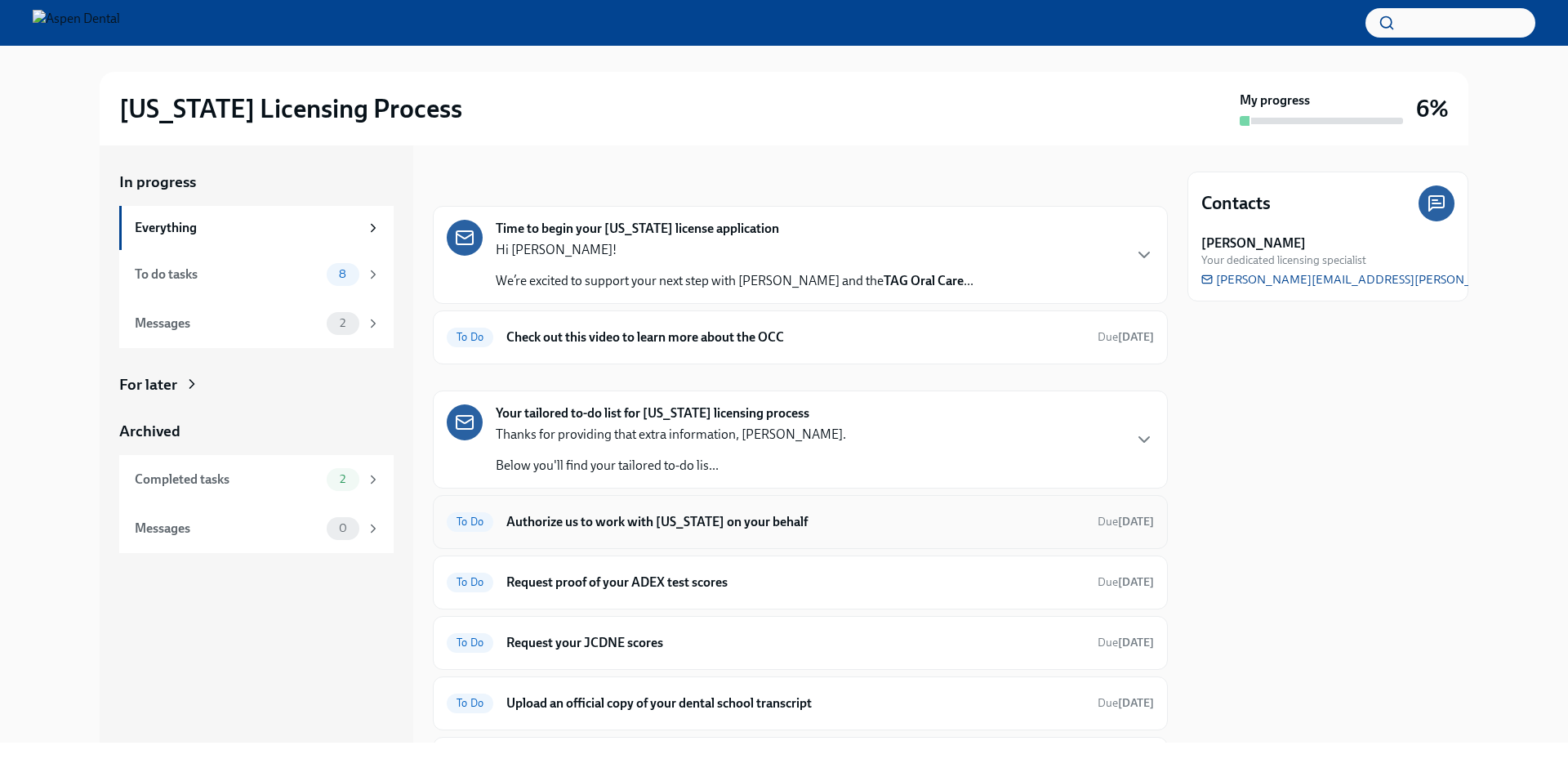
scroll to position [221, 0]
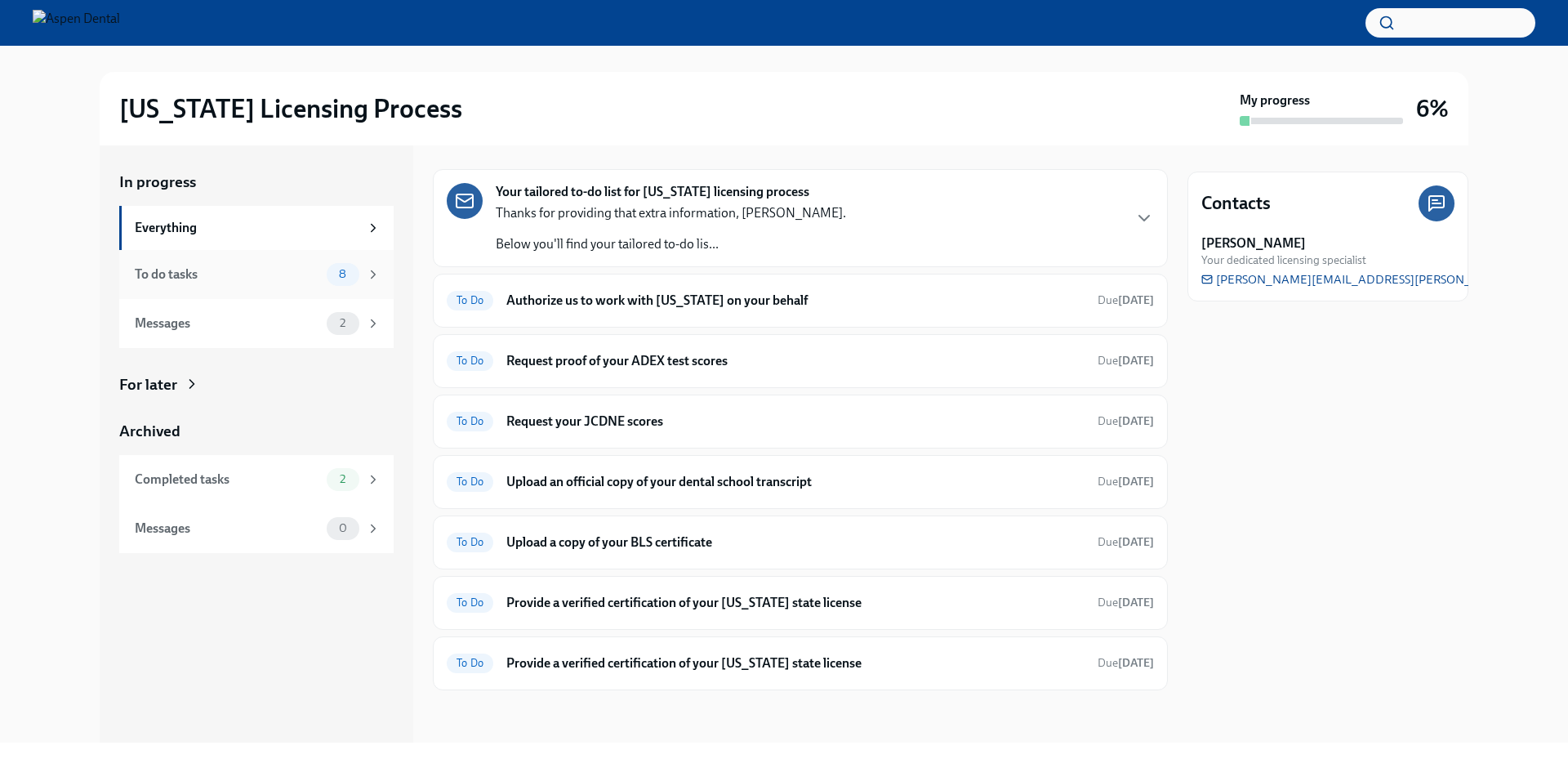
click at [305, 268] on div "To do tasks" at bounding box center [227, 274] width 185 height 18
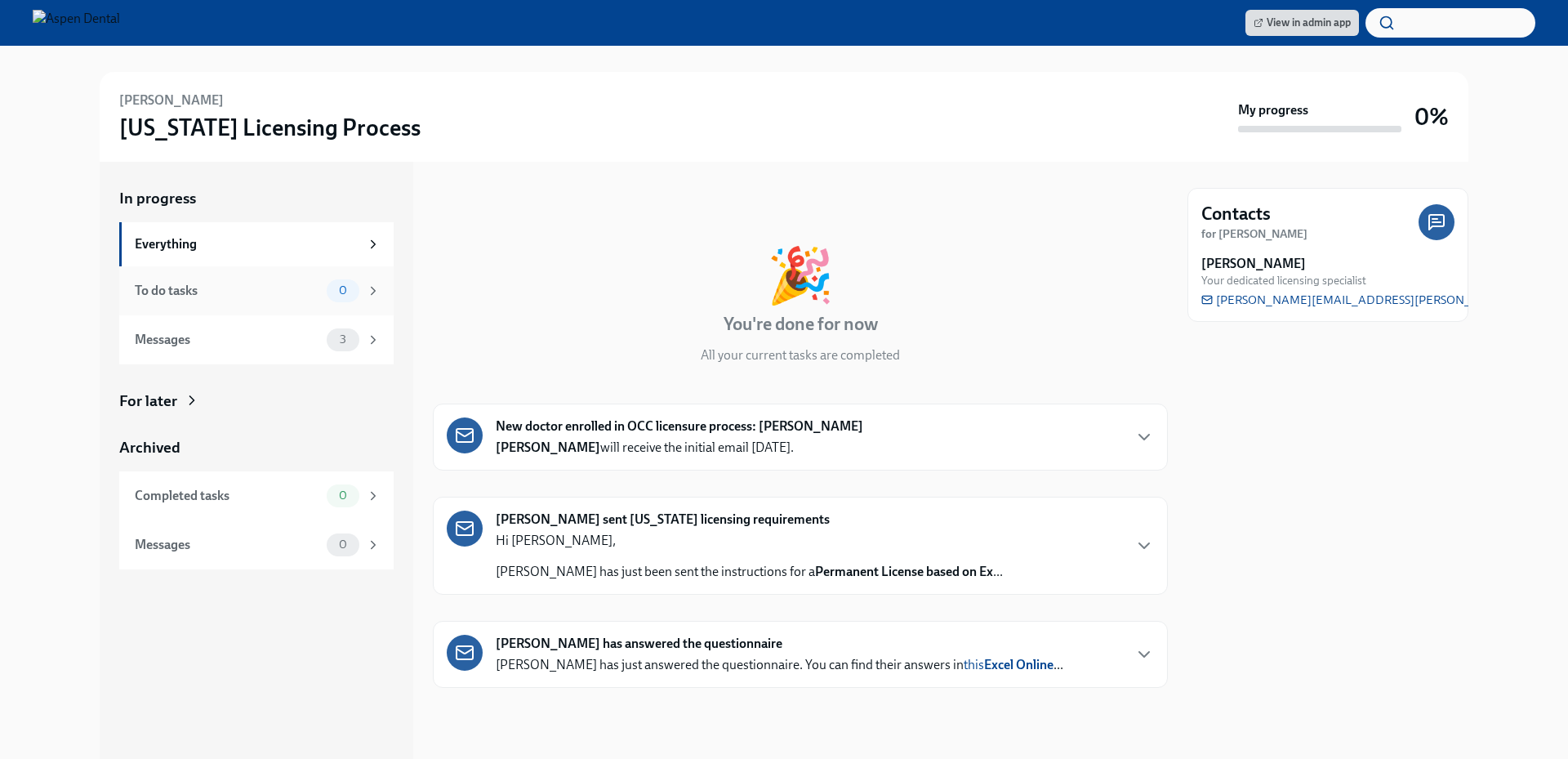
click at [258, 285] on div "To do tasks" at bounding box center [227, 291] width 185 height 18
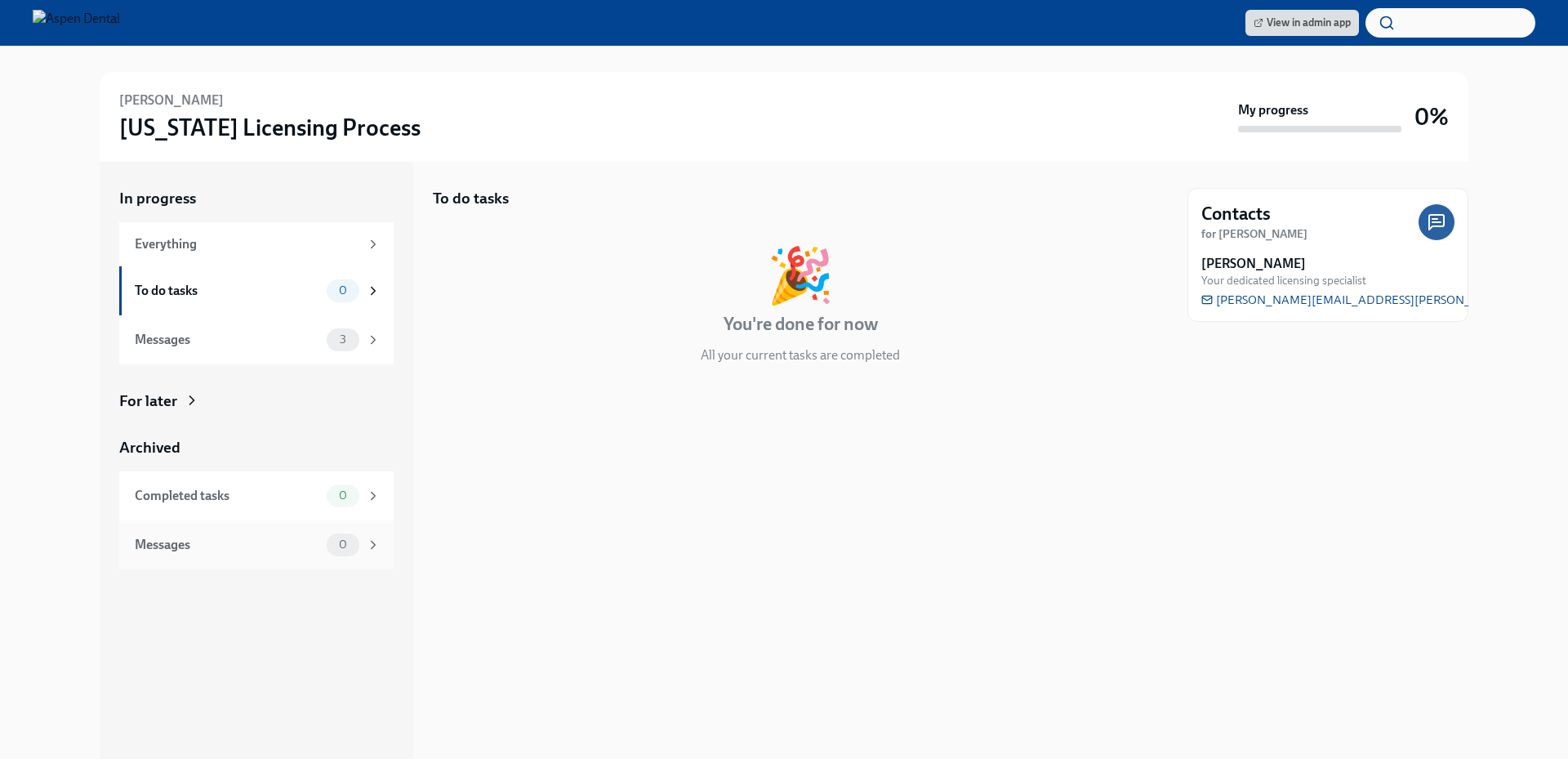
click at [251, 538] on div "Messages" at bounding box center [227, 544] width 185 height 18
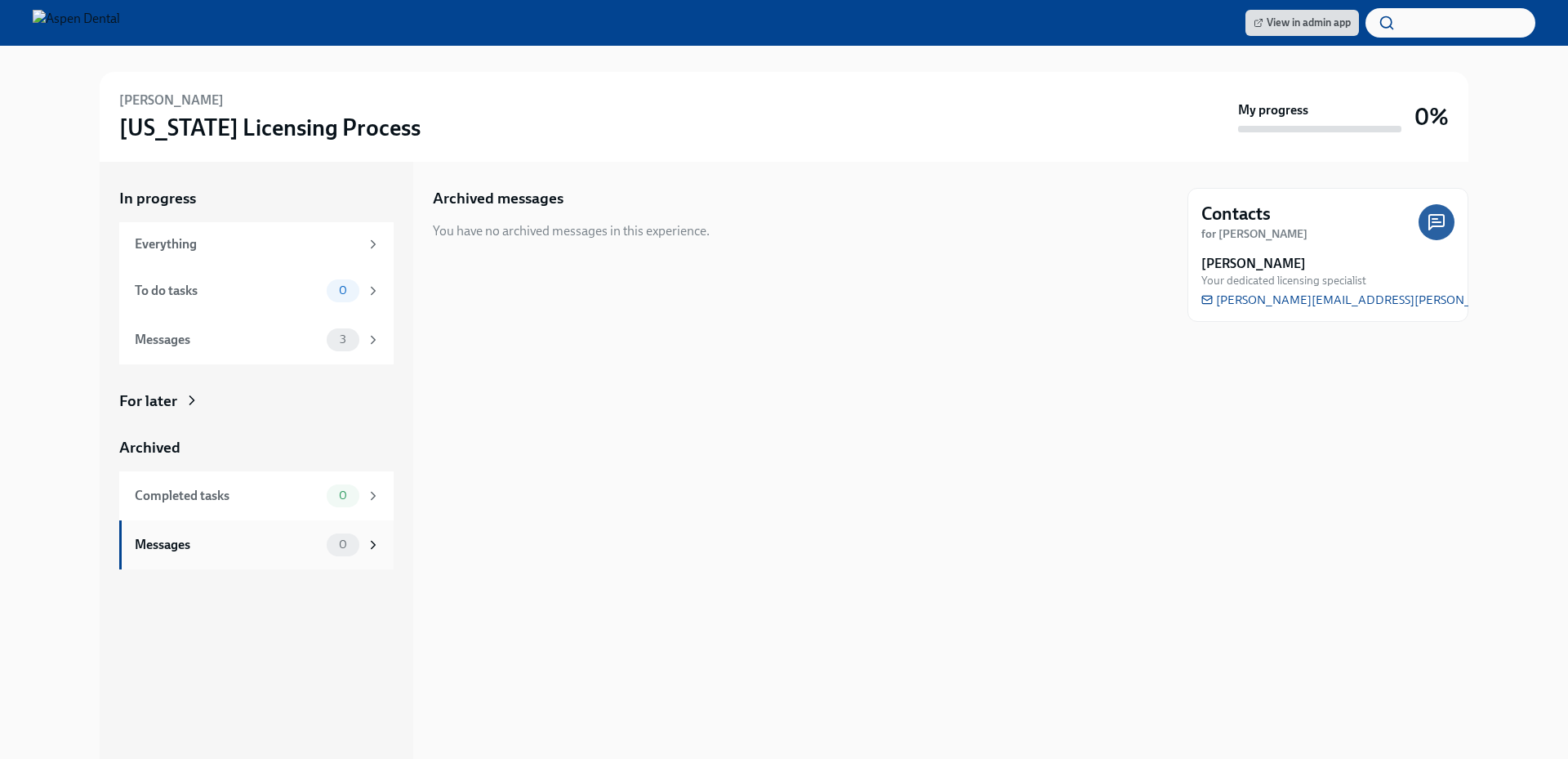
click at [249, 521] on div "Messages 0" at bounding box center [256, 544] width 274 height 49
click at [249, 506] on div "Completed tasks 0" at bounding box center [258, 496] width 246 height 23
click at [245, 345] on div "Messages" at bounding box center [227, 339] width 185 height 18
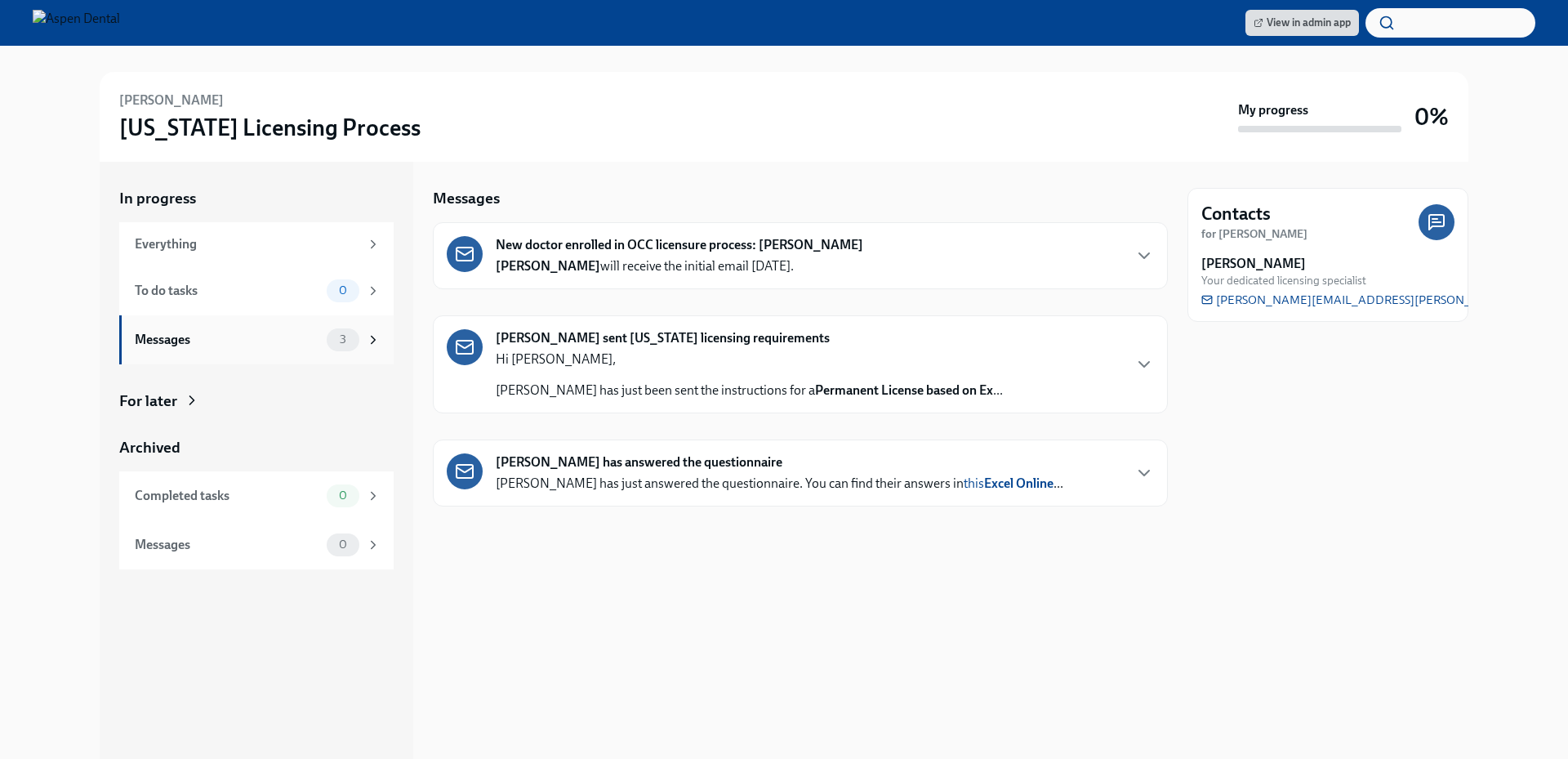
click at [370, 342] on icon at bounding box center [373, 339] width 15 height 15
click at [188, 397] on icon at bounding box center [191, 400] width 16 height 16
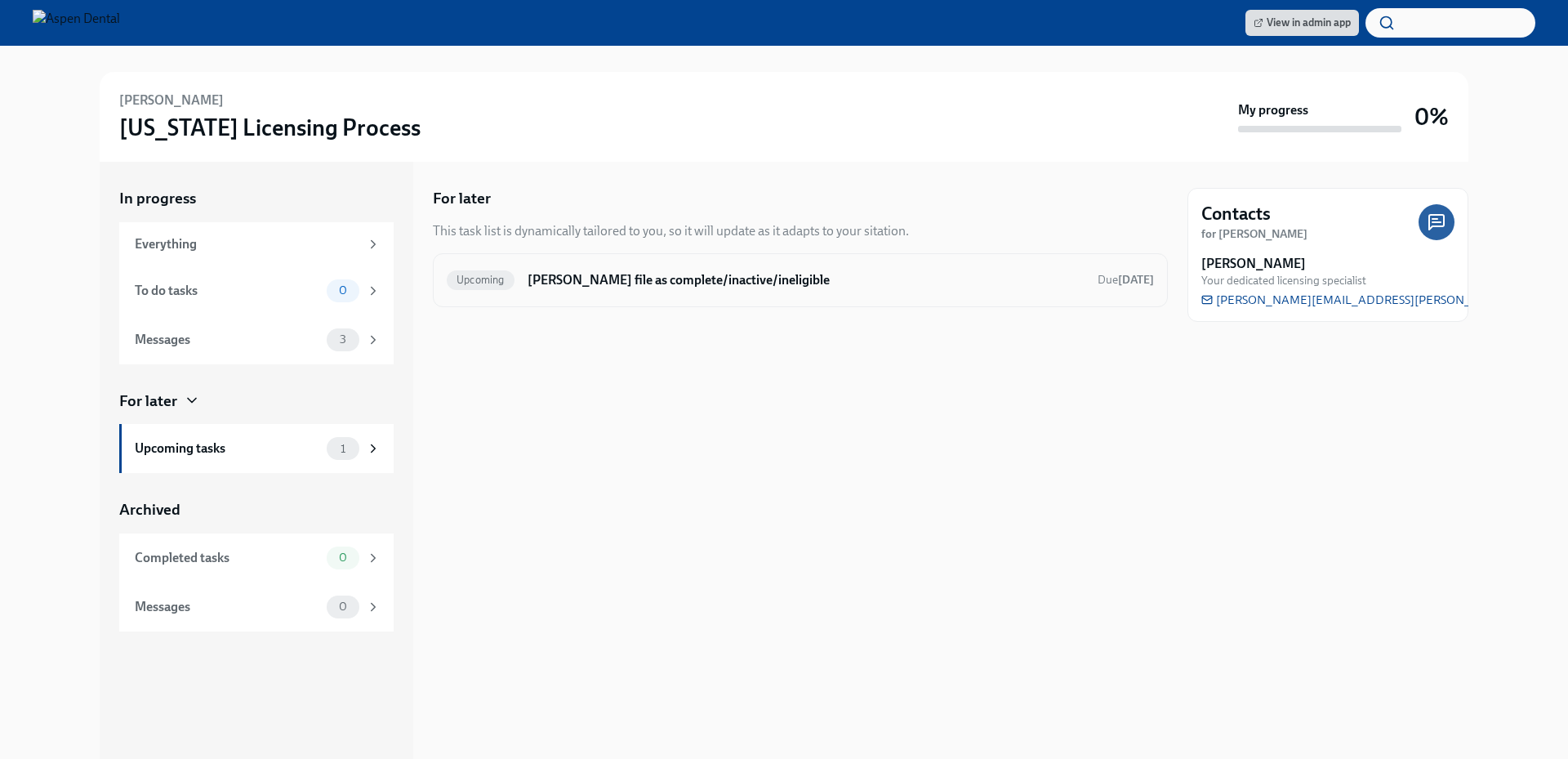
click at [854, 271] on h6 "Mark Ronen Mavashev's file as complete/inactive/ineligible" at bounding box center [806, 279] width 557 height 18
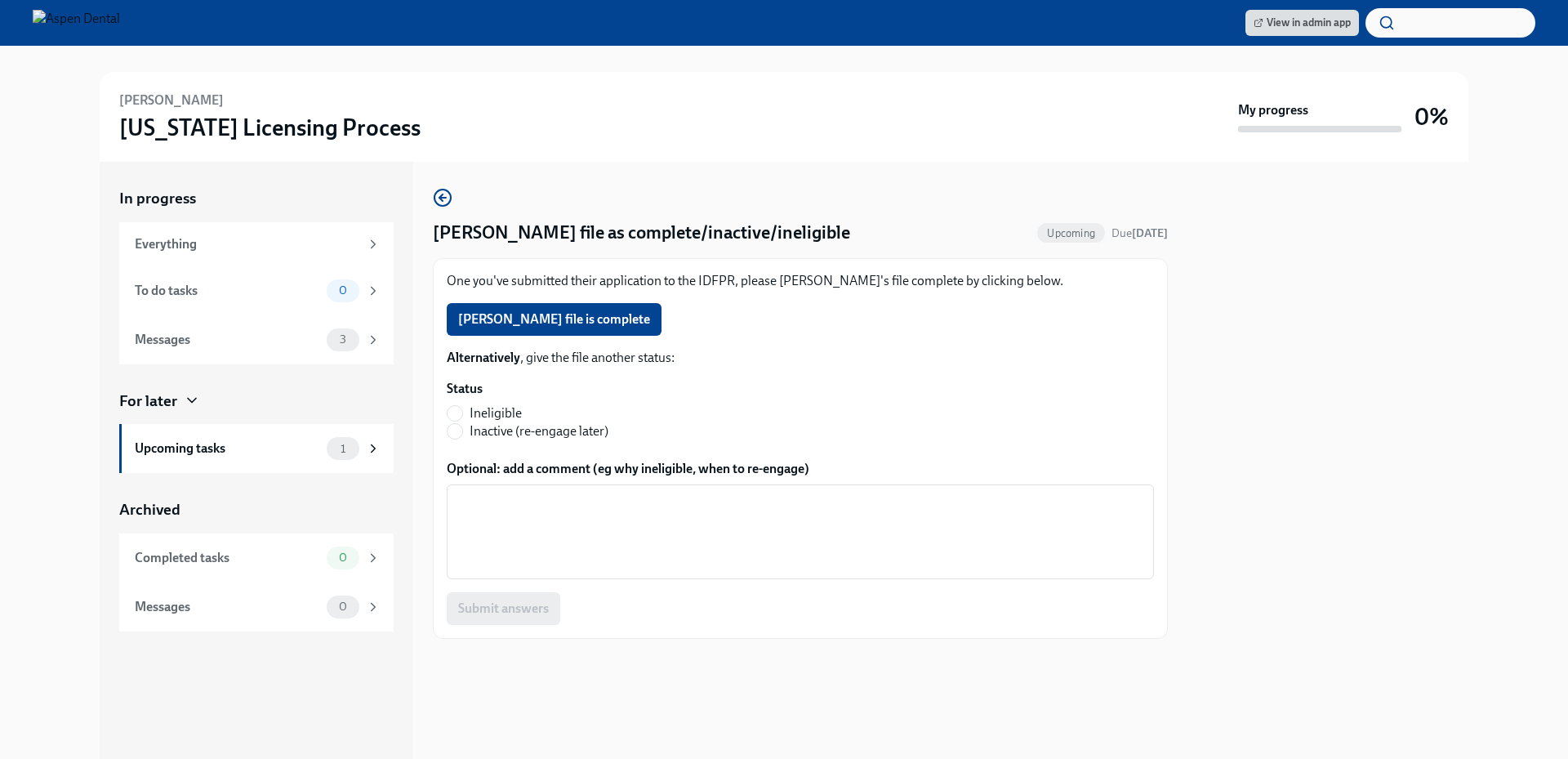
click at [511, 411] on span "Ineligible" at bounding box center [496, 413] width 52 height 18
click at [462, 411] on input "Ineligible" at bounding box center [455, 413] width 15 height 15
radio input "true"
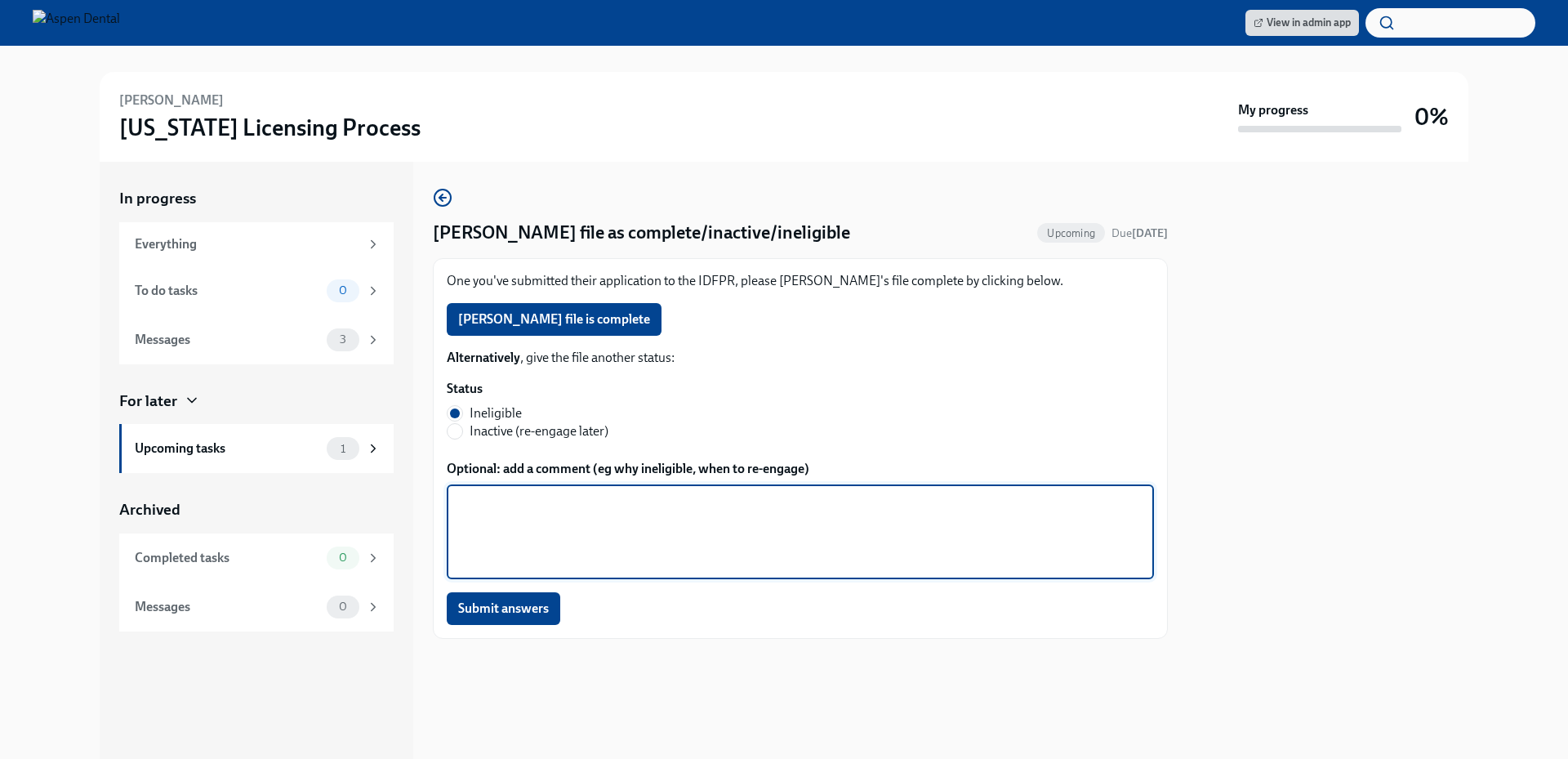
click at [571, 505] on textarea "Optional: add a comment (eg why ineligible, when to re-engage)" at bounding box center [800, 532] width 688 height 79
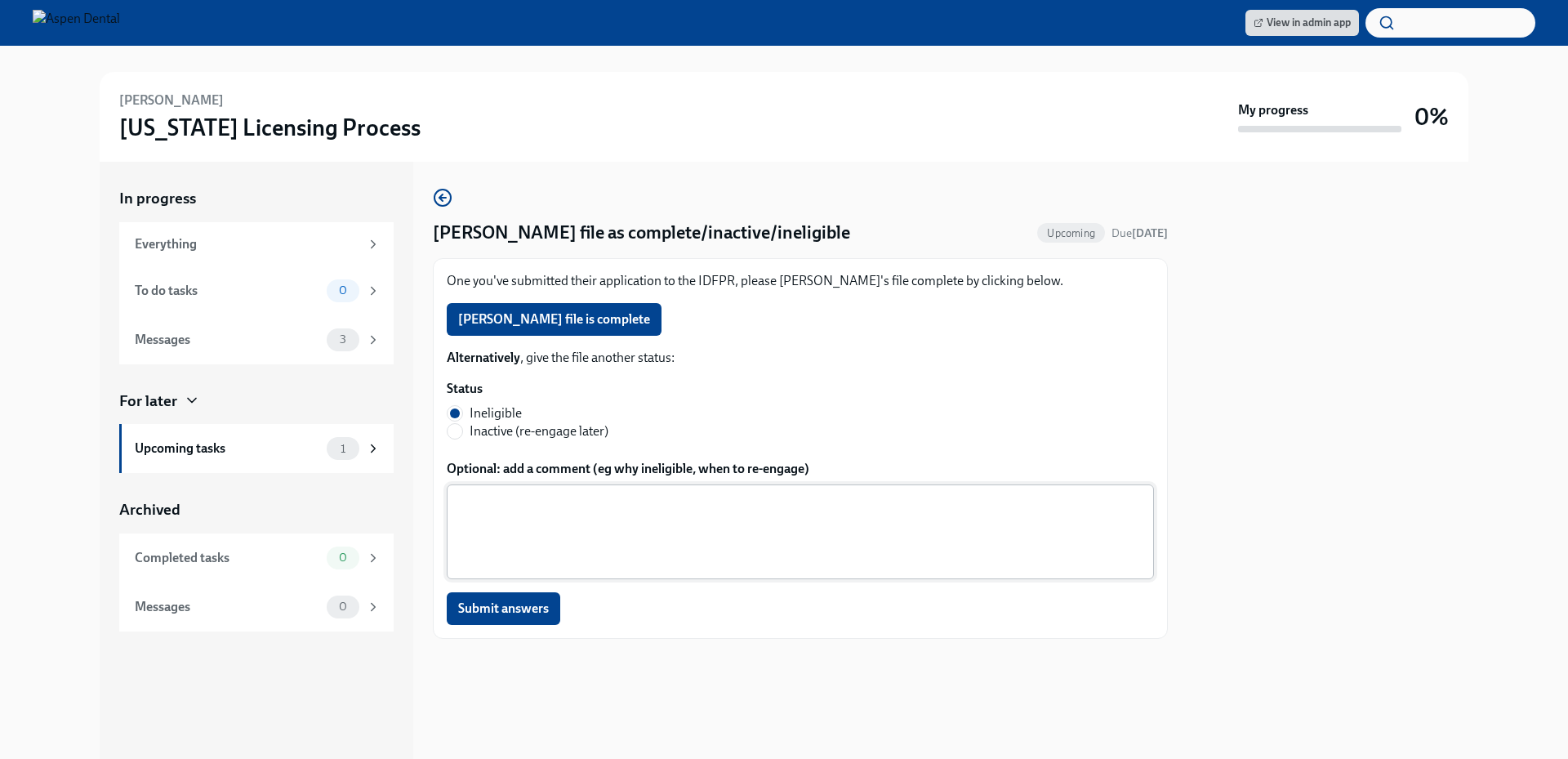
click at [934, 515] on textarea "Optional: add a comment (eg why ineligible, when to re-engage)" at bounding box center [800, 532] width 688 height 79
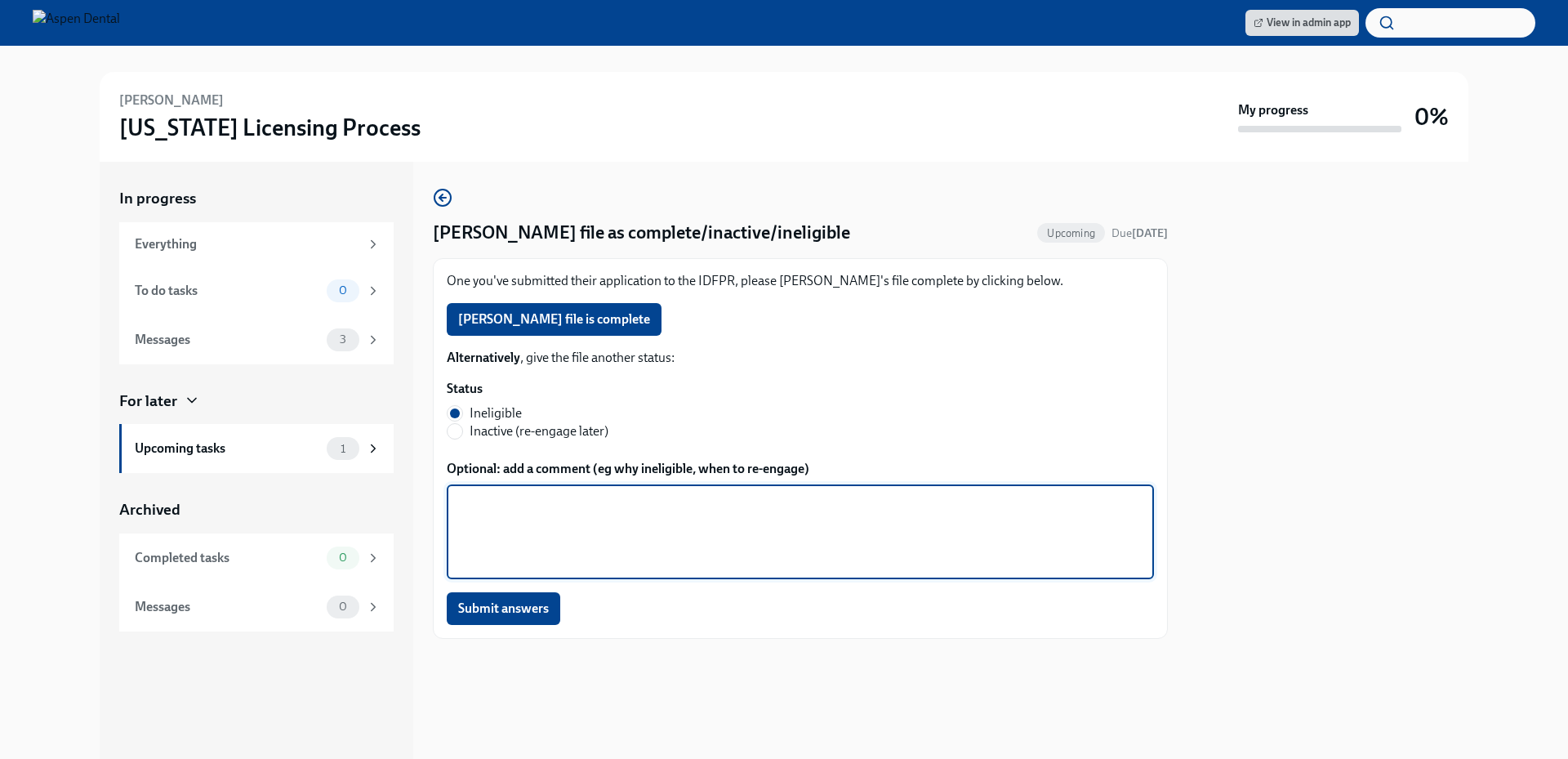
click at [1054, 501] on textarea "Optional: add a comment (eg why ineligible, when to re-engage)" at bounding box center [800, 532] width 688 height 79
type textarea "They obtained their dental degree outside of the US and did NOT complete a 2 ye…"
click at [539, 606] on span "Submit answers" at bounding box center [503, 609] width 91 height 16
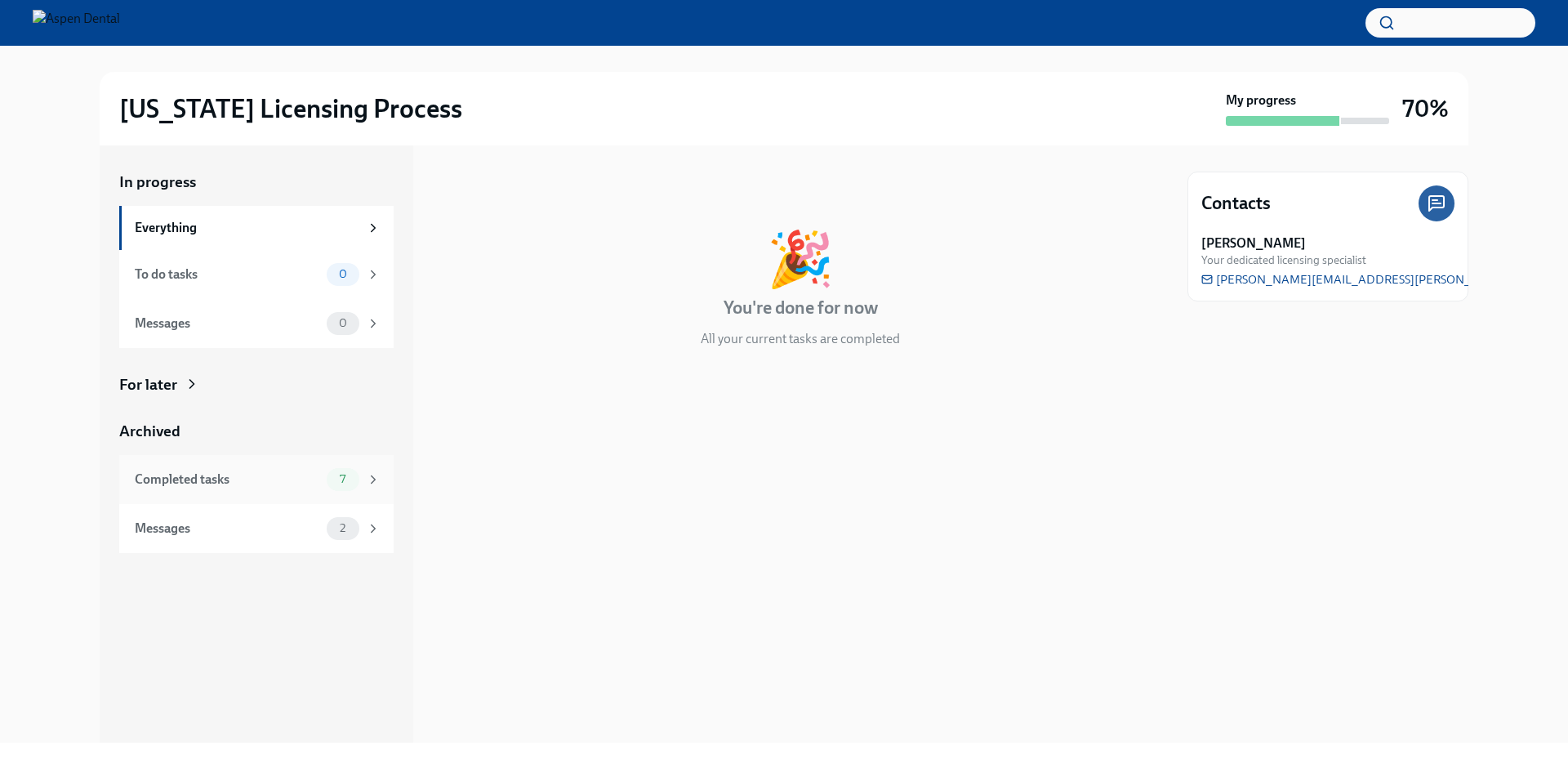
click at [250, 474] on div "Completed tasks" at bounding box center [227, 480] width 185 height 18
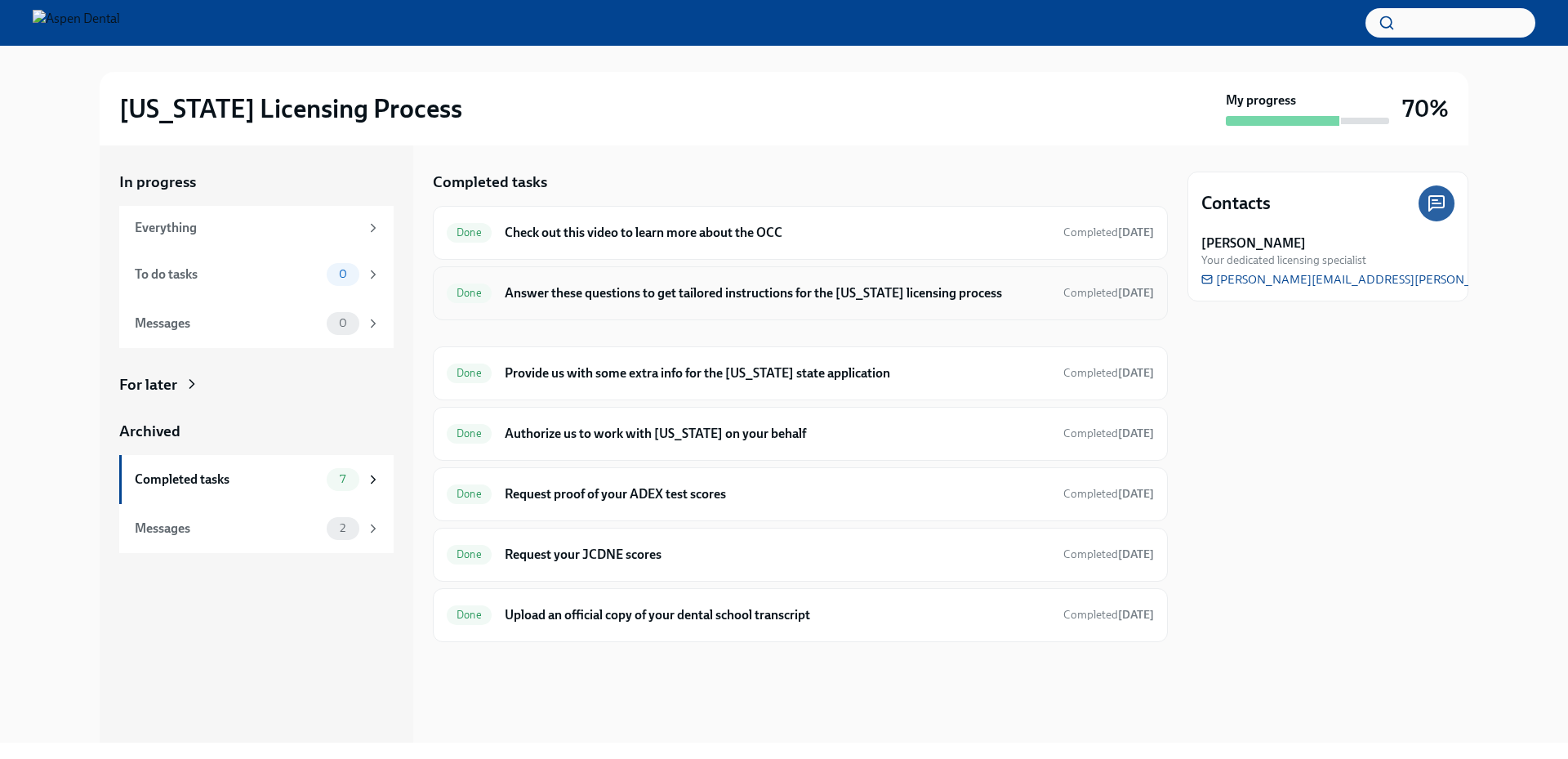
click at [625, 293] on h6 "Answer these questions to get tailored instructions for the Illinois licensing …" at bounding box center [778, 293] width 546 height 18
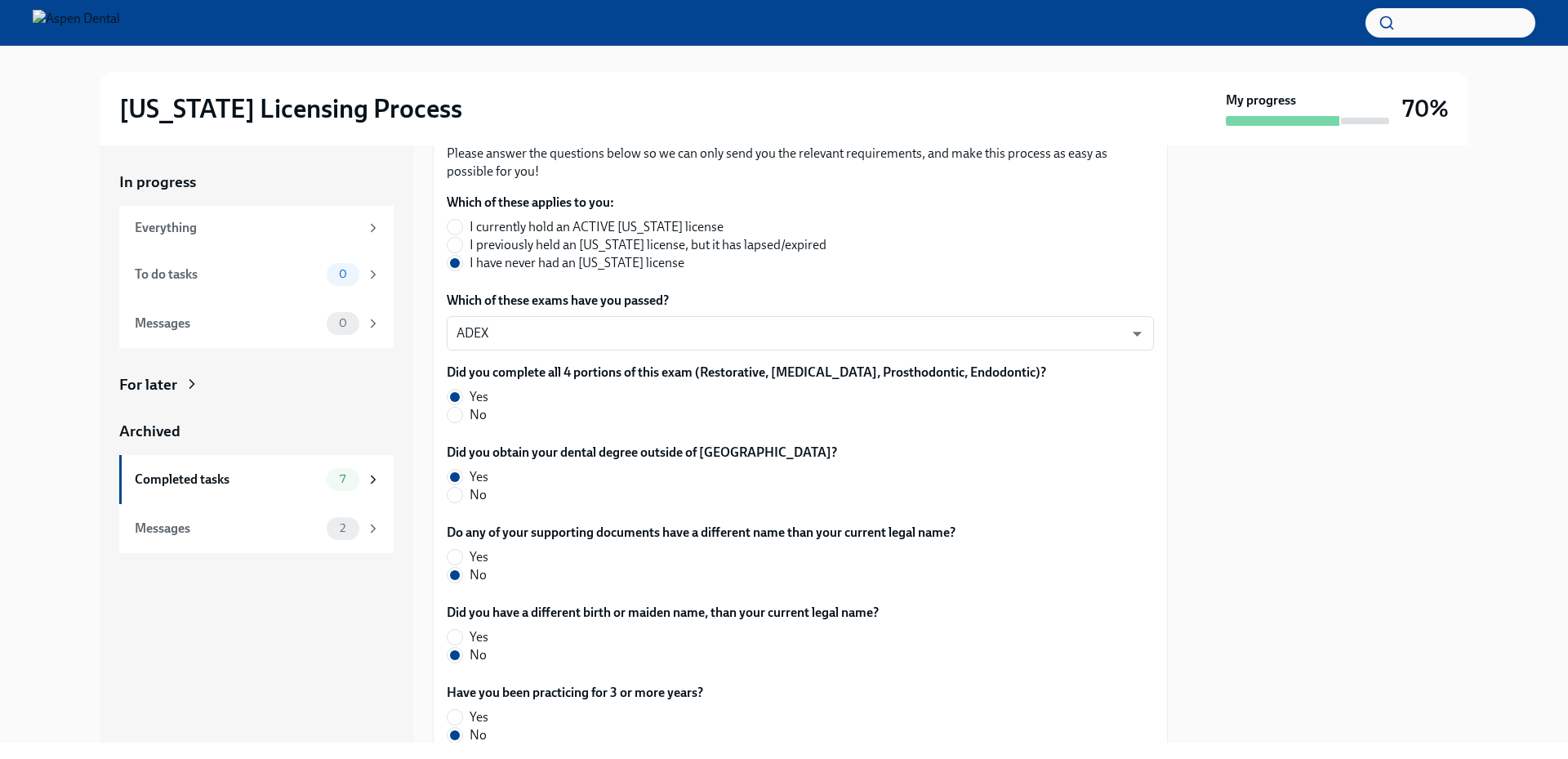
scroll to position [250, 0]
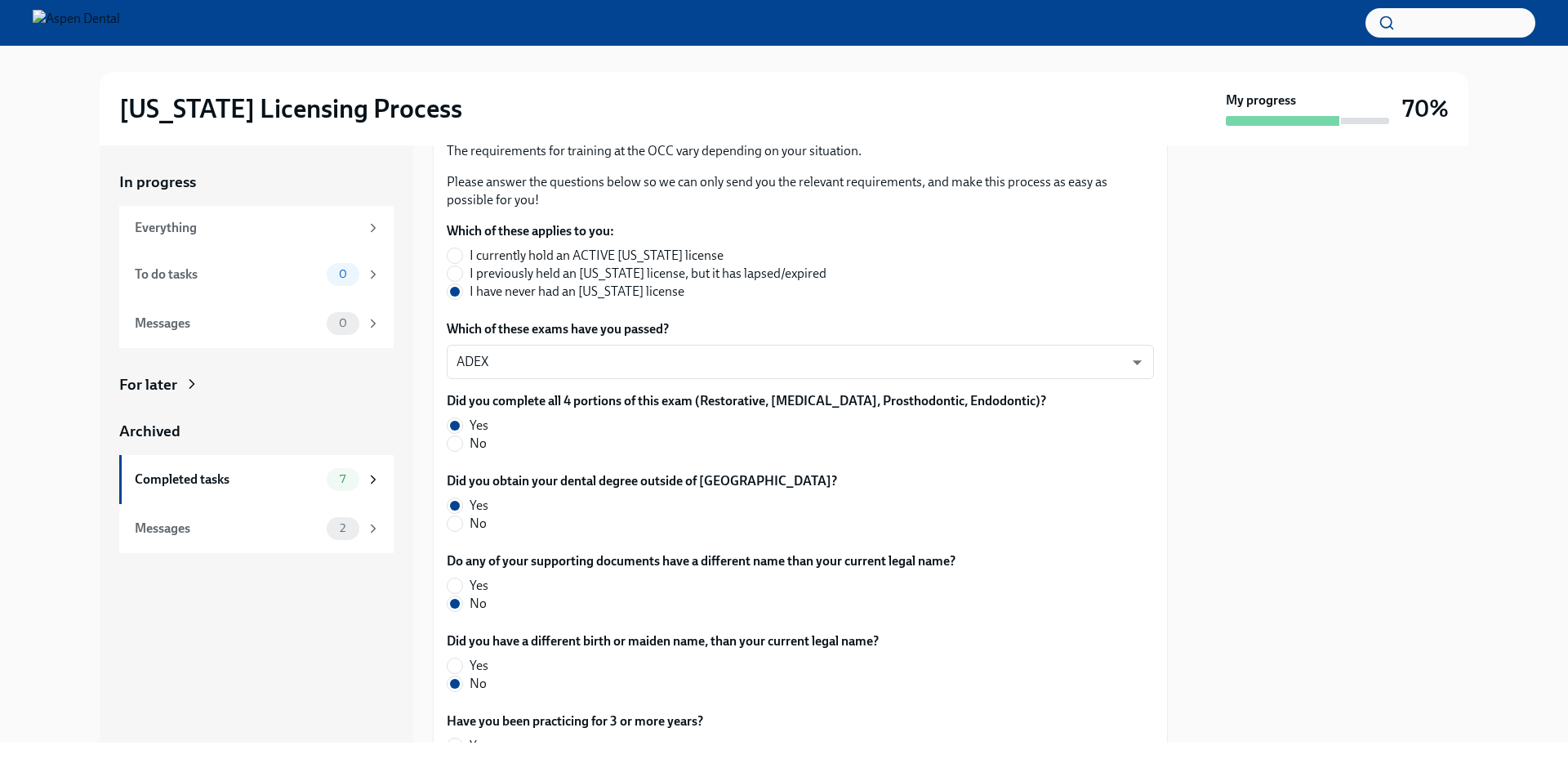
click at [25, 284] on div "Illinois Licensing Process My progress 70% In progress Everything To do tasks 0…" at bounding box center [784, 394] width 1568 height 697
click at [55, 315] on div "In progress Everything To do tasks 0 Messages 0 For later Archived Completed ta…" at bounding box center [784, 444] width 1516 height 597
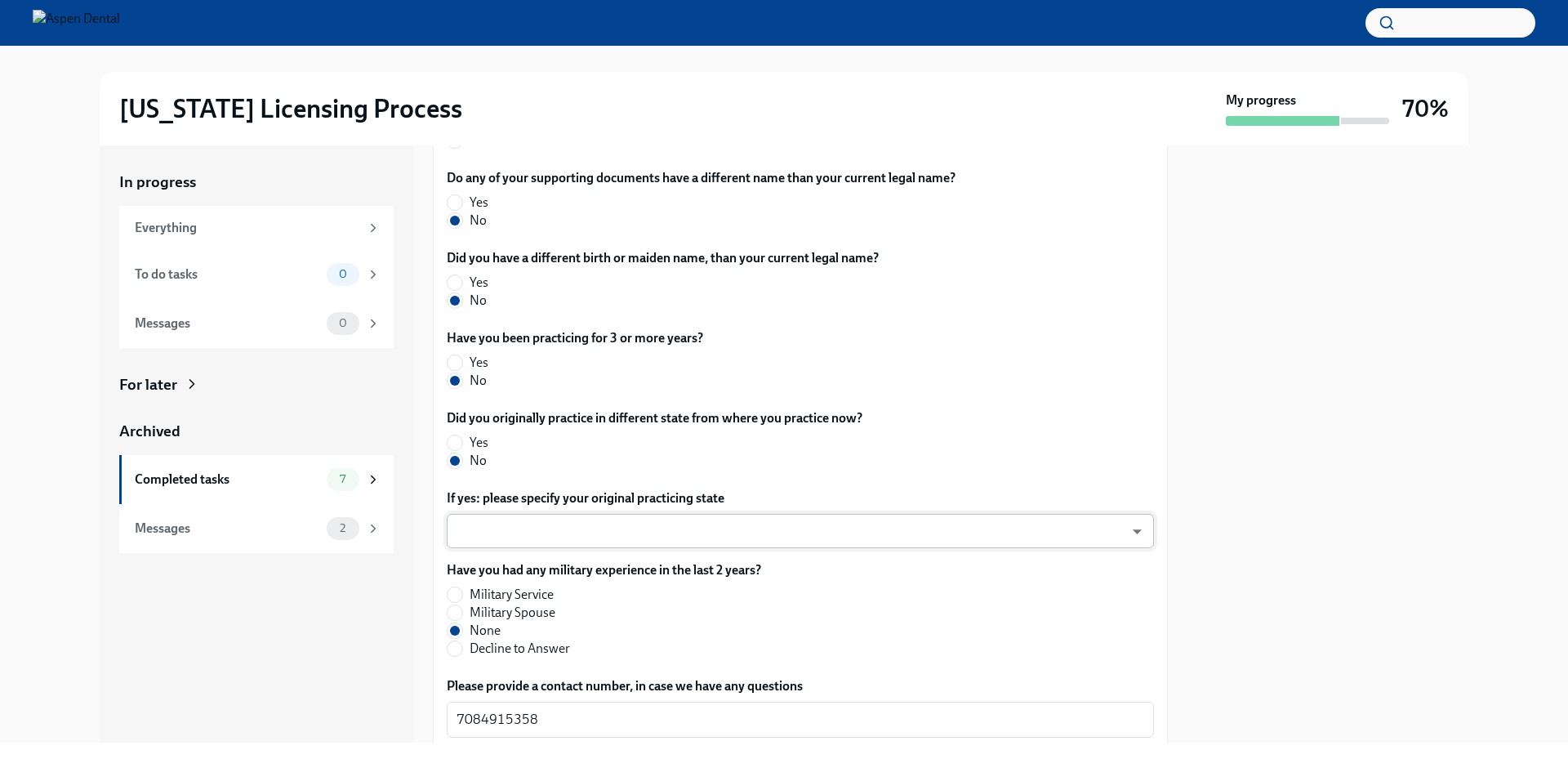
scroll to position [739, 0]
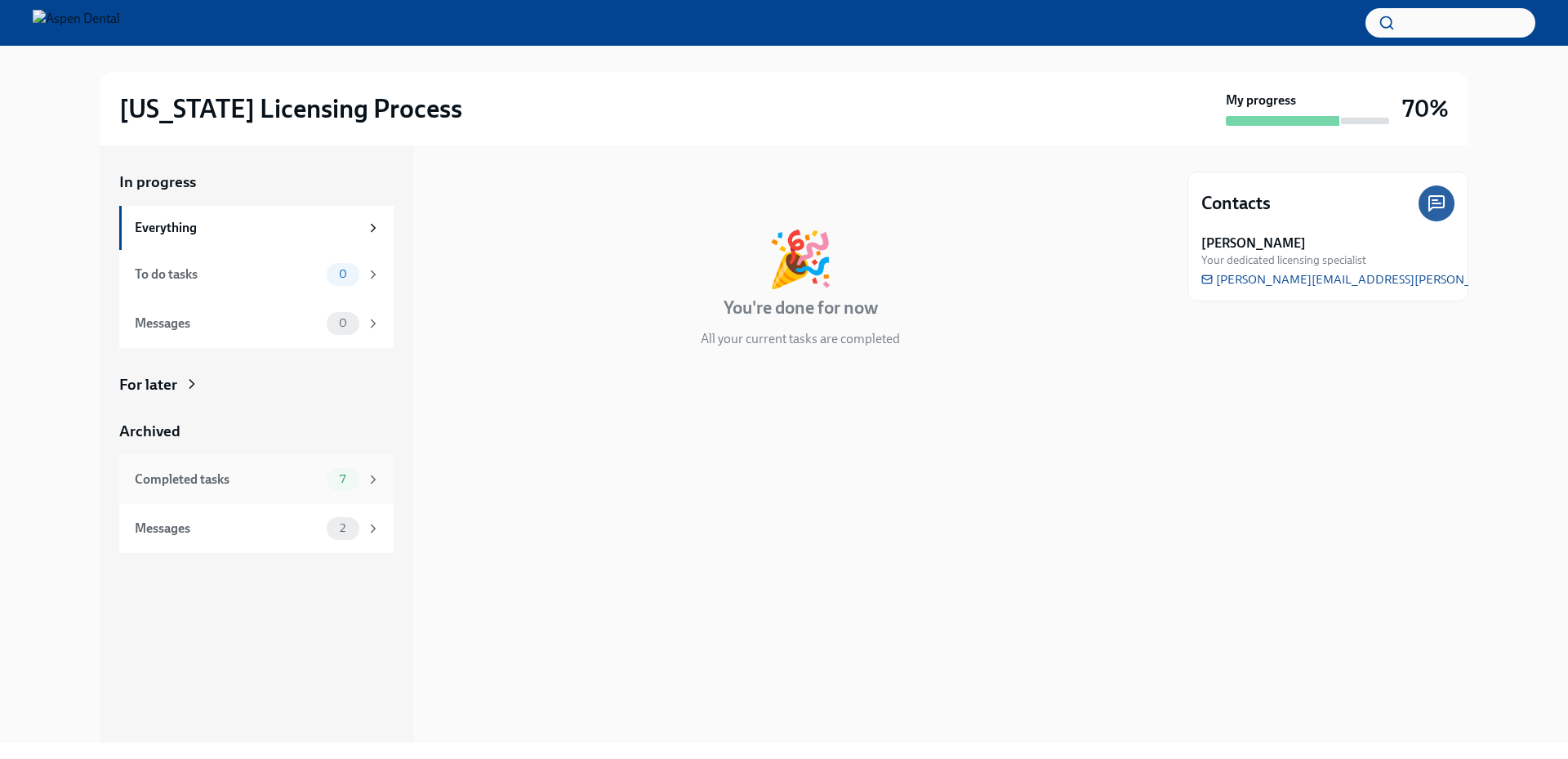
click at [252, 476] on div "Completed tasks" at bounding box center [227, 480] width 185 height 18
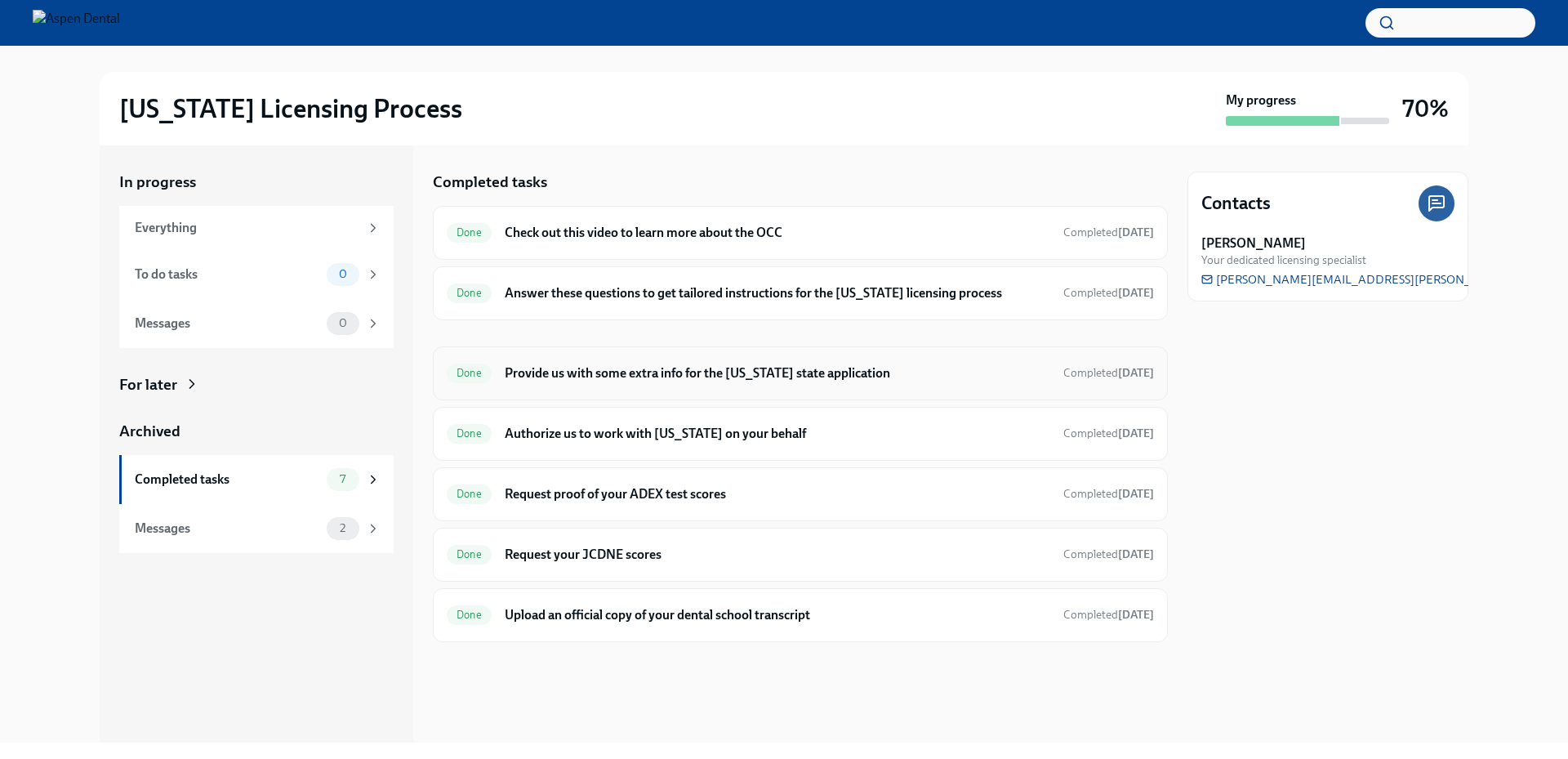
click at [769, 368] on h6 "Provide us with some extra info for the [US_STATE] state application" at bounding box center [778, 373] width 546 height 18
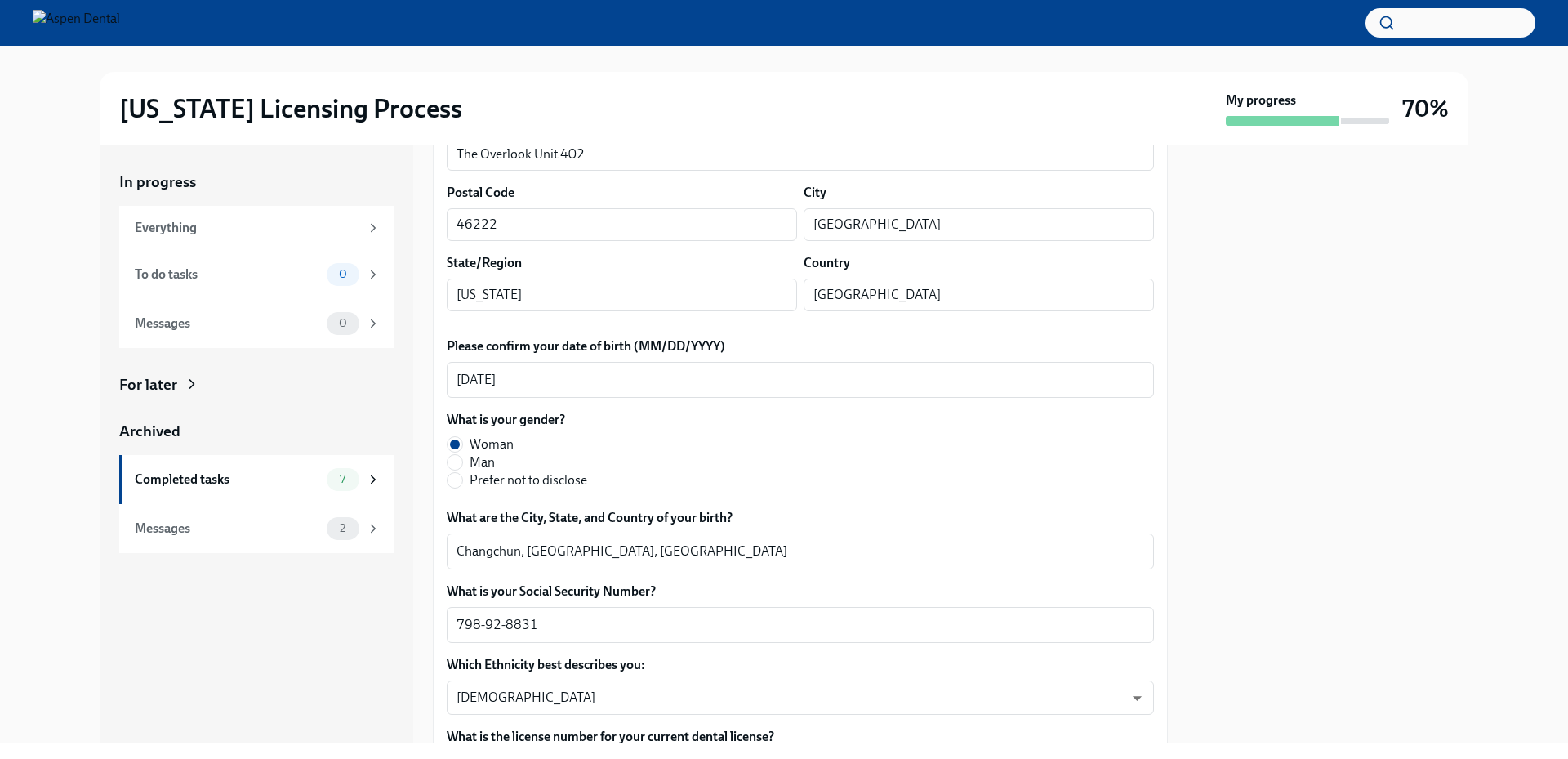
scroll to position [491, 0]
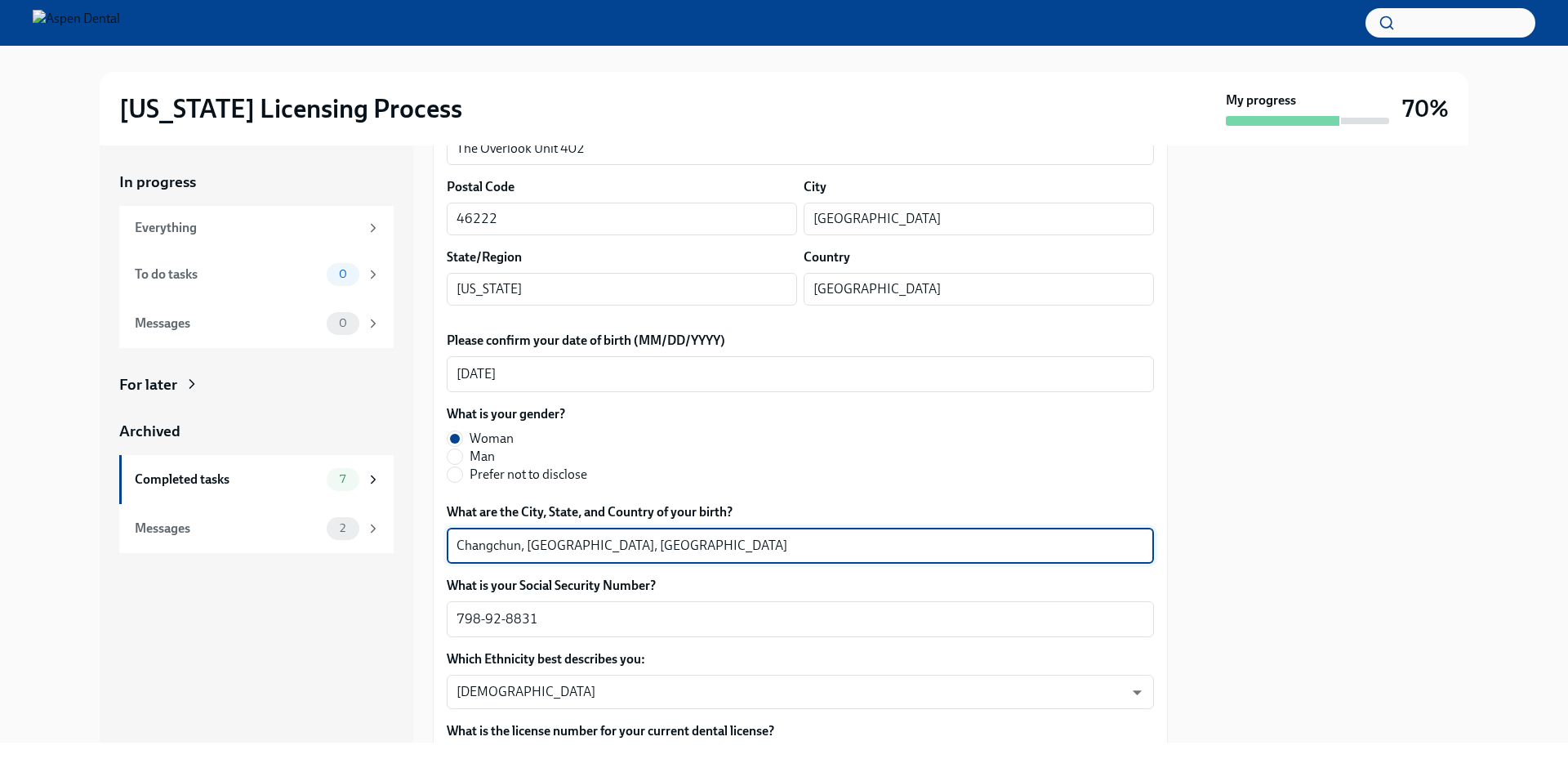
drag, startPoint x: 549, startPoint y: 548, endPoint x: 434, endPoint y: 541, distance: 115.2
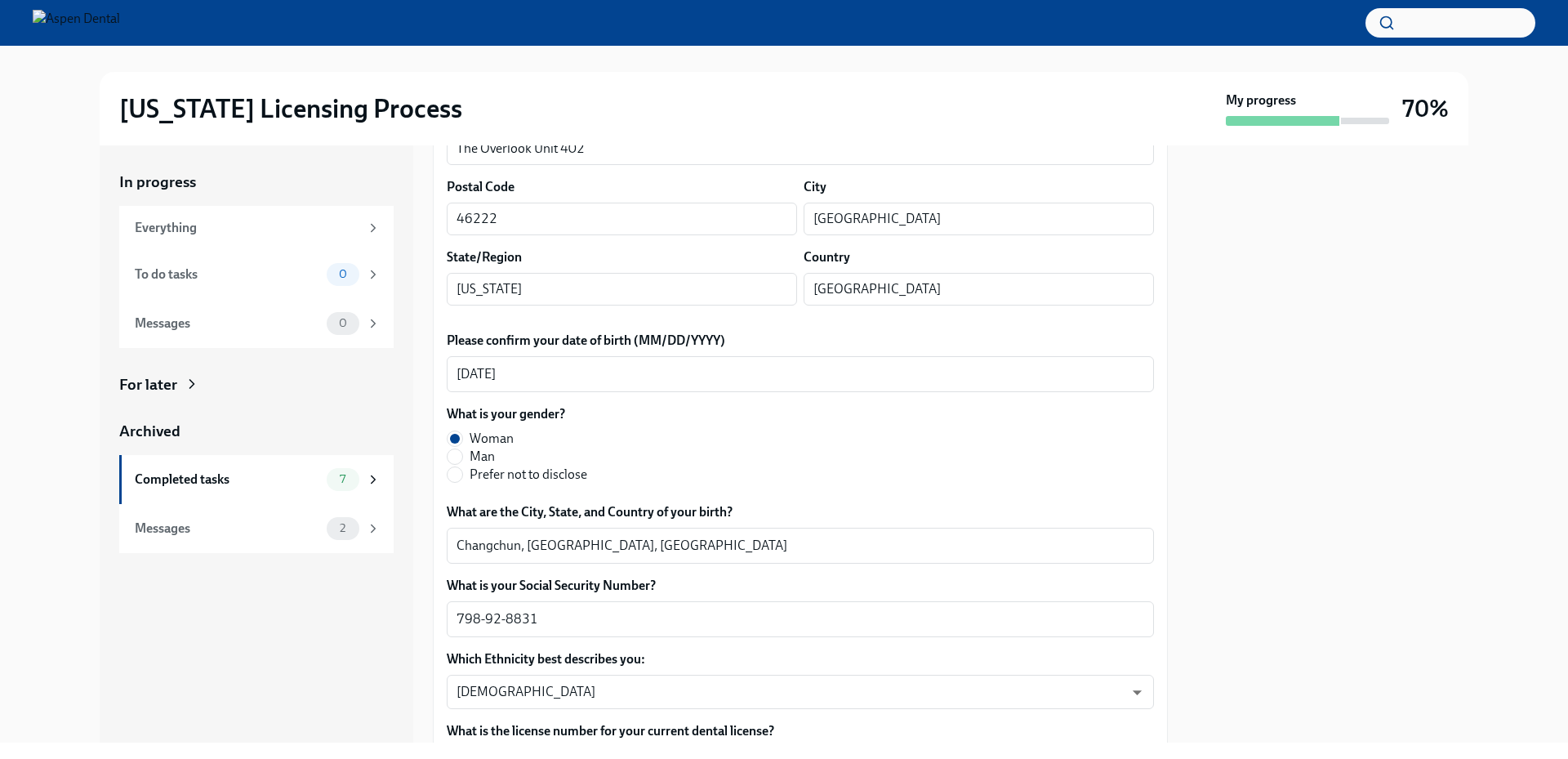
click at [1435, 482] on div at bounding box center [1328, 444] width 281 height 597
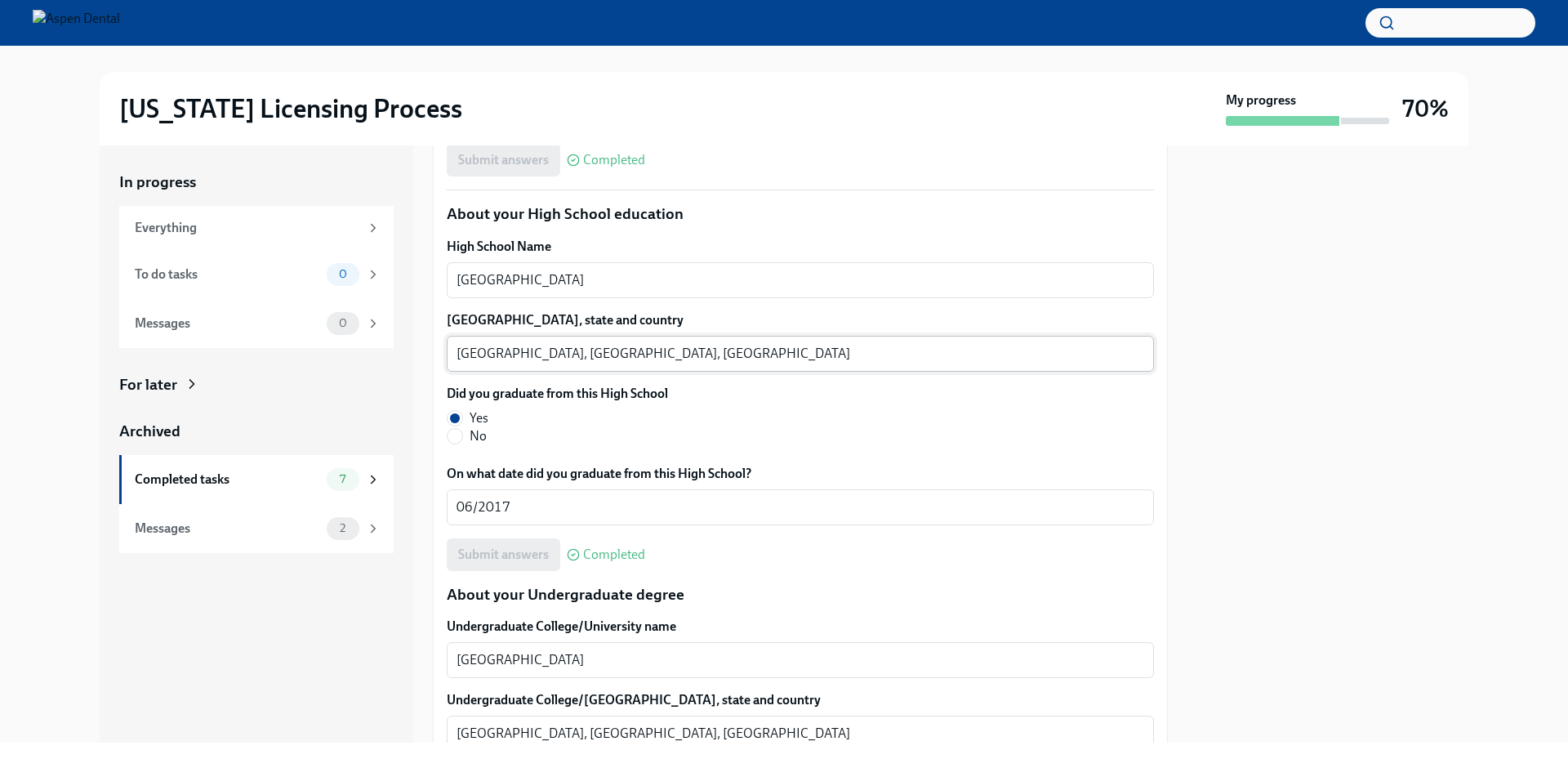
scroll to position [1144, 0]
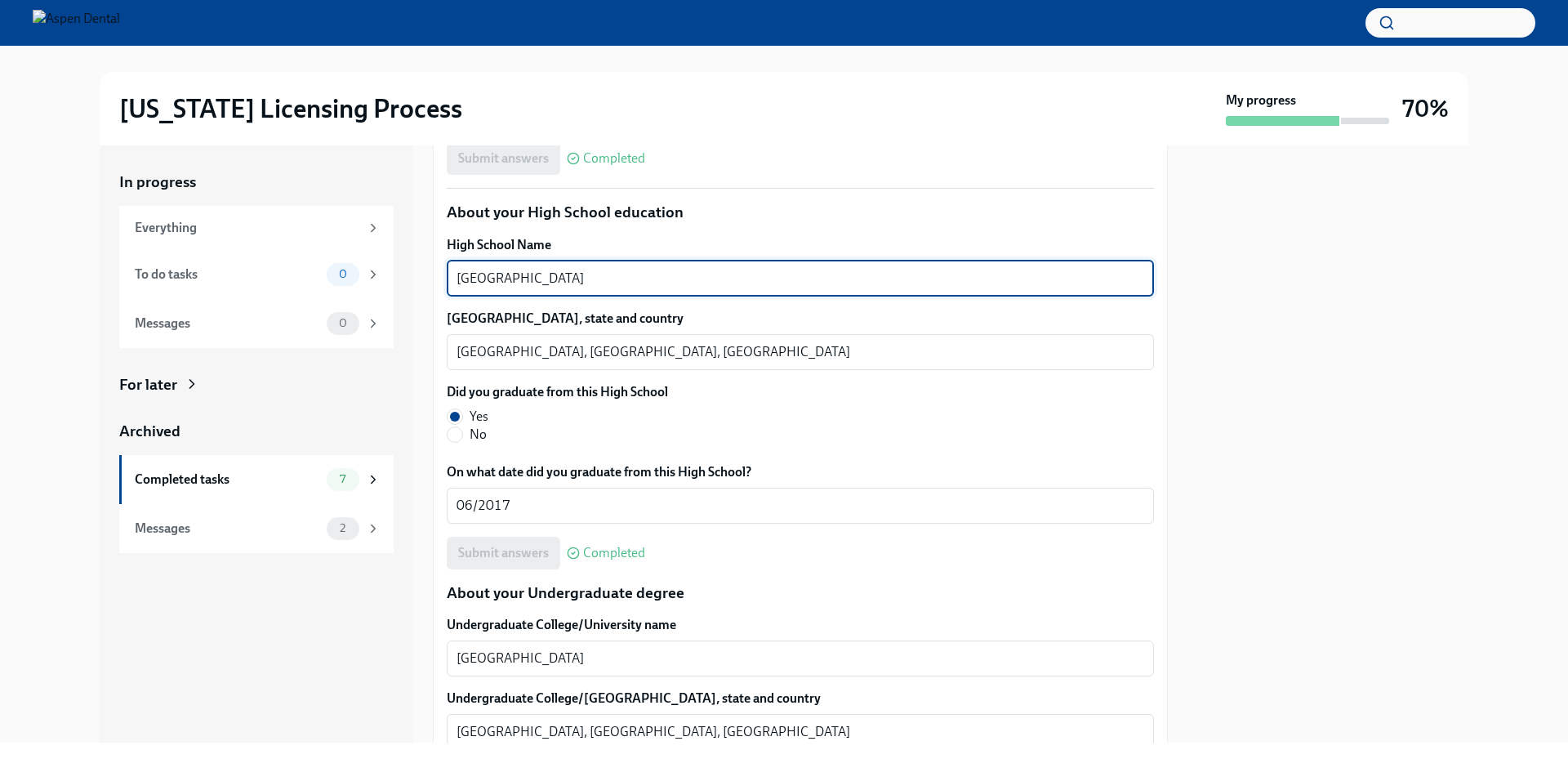
drag, startPoint x: 586, startPoint y: 285, endPoint x: 450, endPoint y: 282, distance: 136.0
click at [450, 282] on div "Bell High School x ​" at bounding box center [801, 279] width 708 height 36
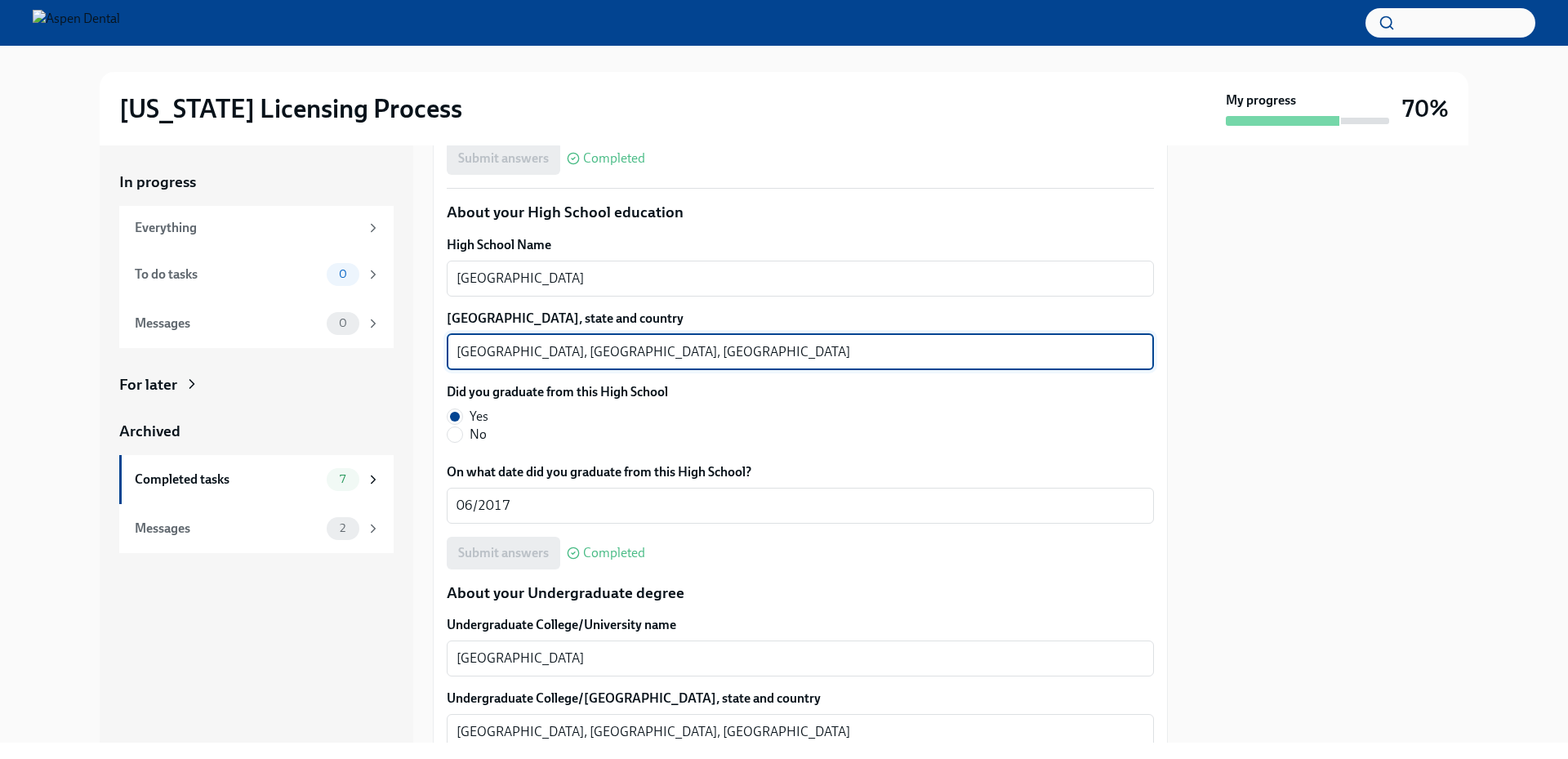
drag, startPoint x: 543, startPoint y: 350, endPoint x: 414, endPoint y: 354, distance: 129.1
click at [414, 354] on div "In progress Everything To do tasks 0 Messages 0 For later Archived Completed ta…" at bounding box center [784, 444] width 1369 height 597
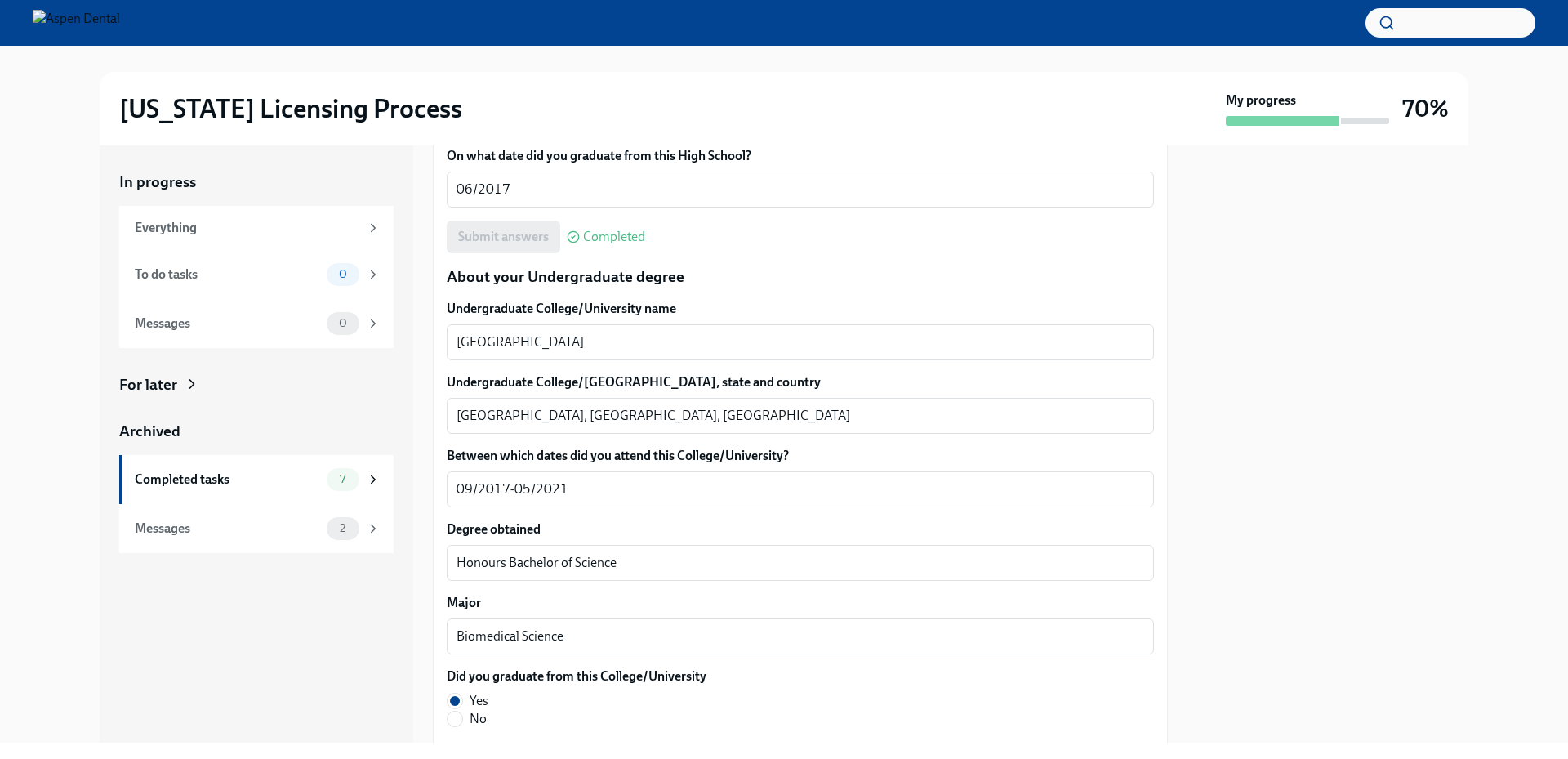
scroll to position [1471, 0]
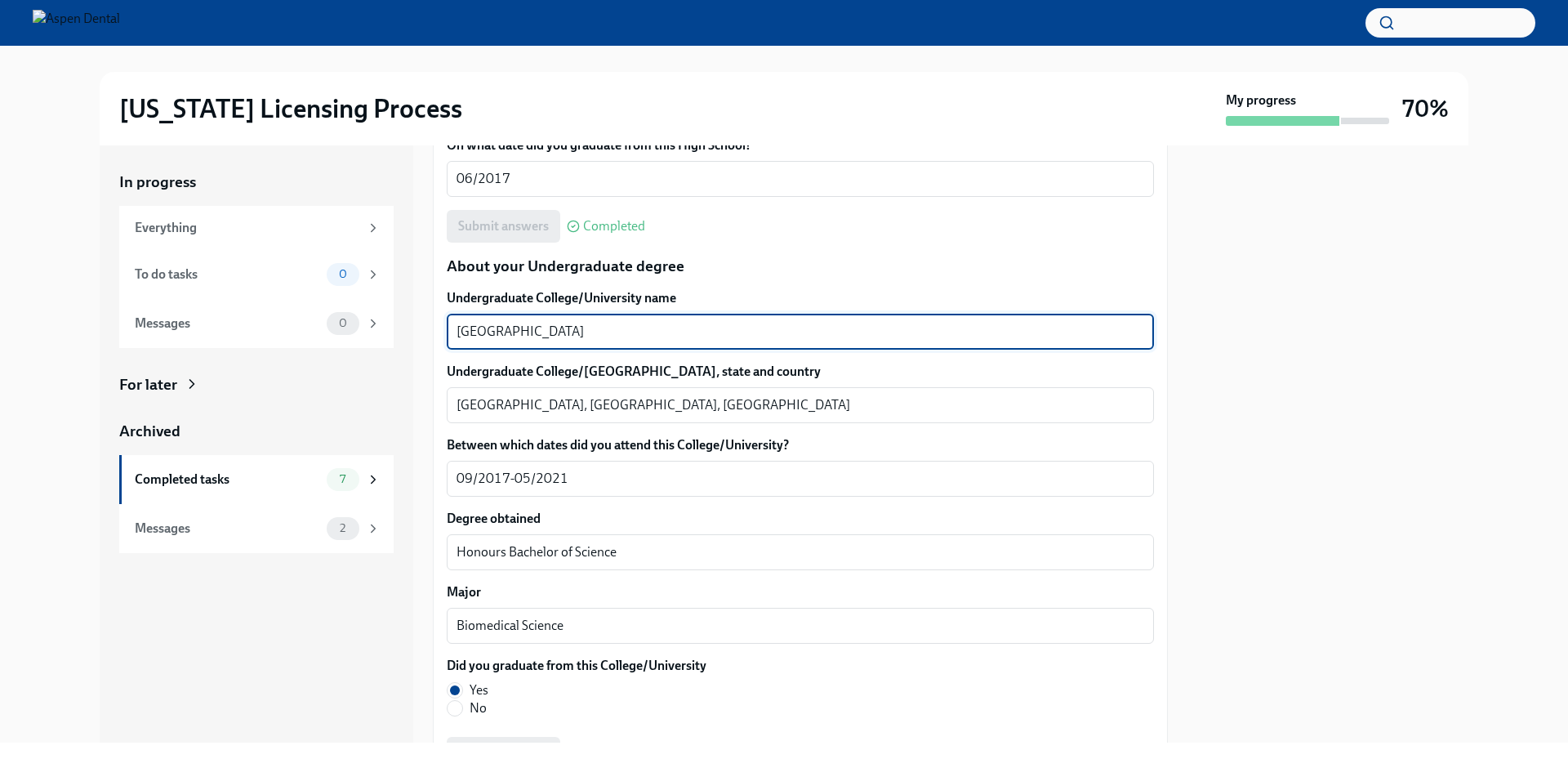
drag, startPoint x: 479, startPoint y: 327, endPoint x: 435, endPoint y: 325, distance: 44.0
click at [435, 325] on div "We will fill out the Illinois State Application Form on your behalf – we'll jus…" at bounding box center [801, 640] width 735 height 3517
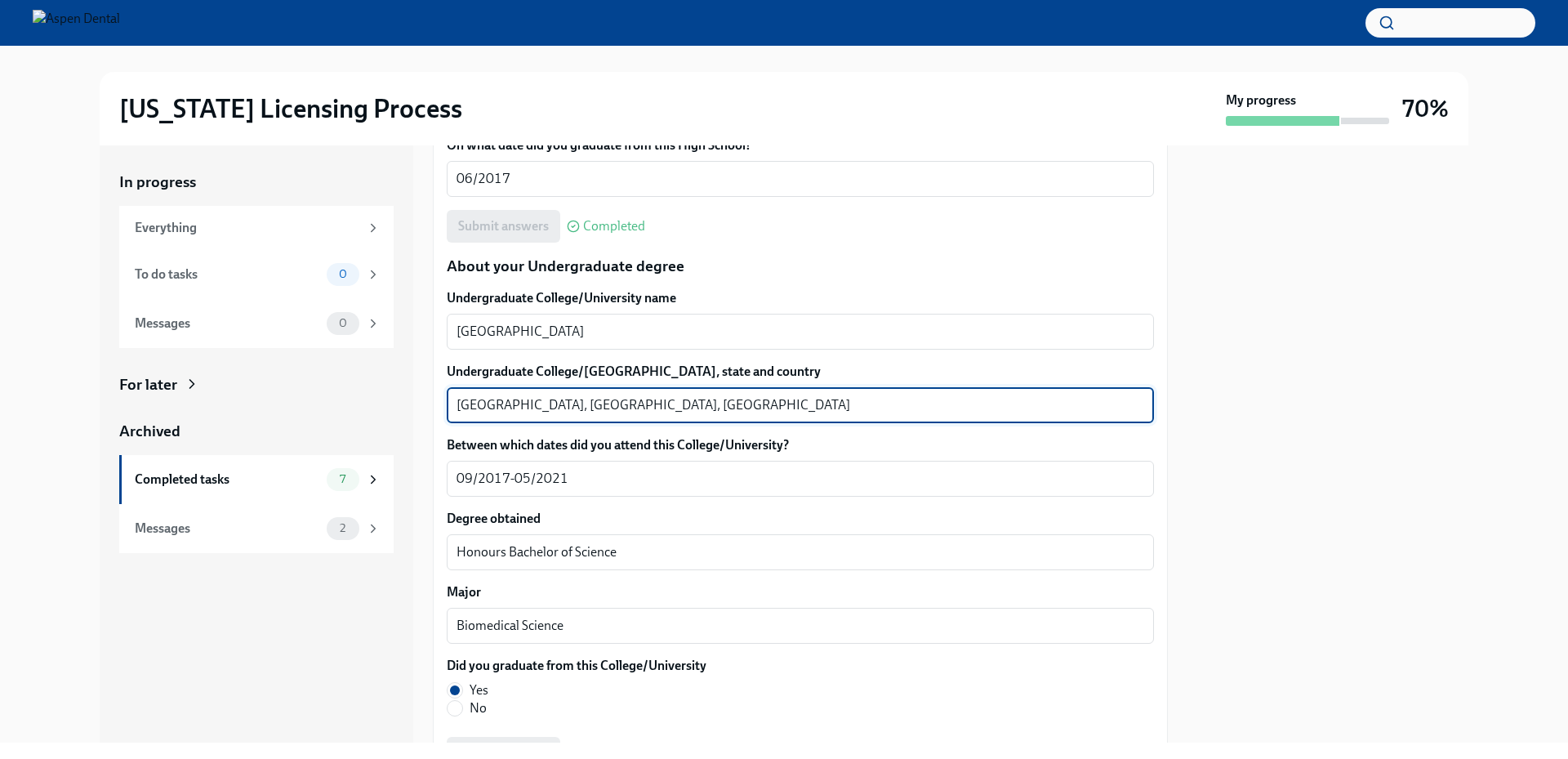
drag, startPoint x: 544, startPoint y: 399, endPoint x: 449, endPoint y: 400, distance: 95.0
click at [449, 400] on div "Ottawa, Ontario, Canada x ​" at bounding box center [801, 405] width 708 height 36
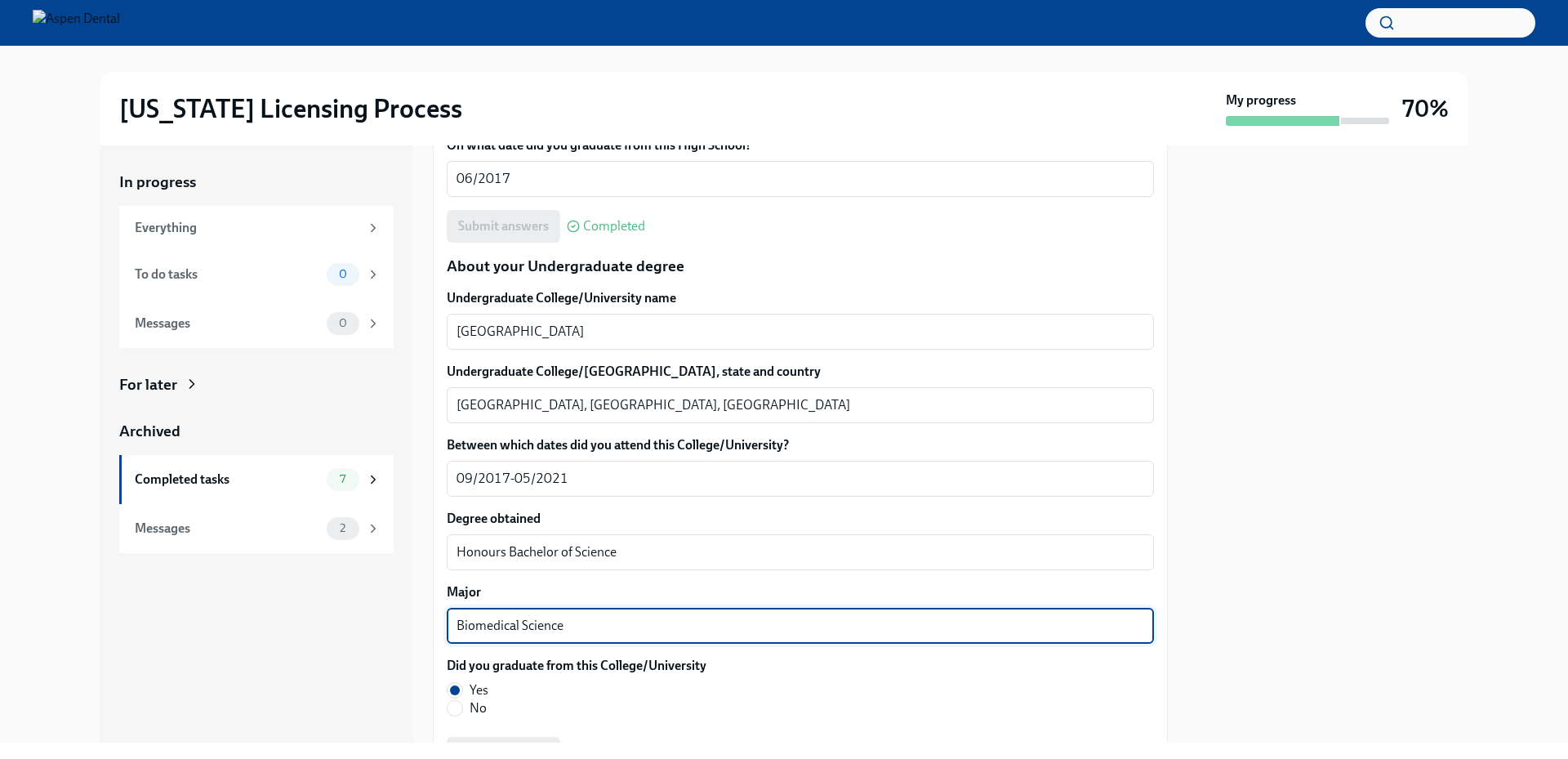
drag, startPoint x: 542, startPoint y: 624, endPoint x: 436, endPoint y: 620, distance: 106.1
click at [436, 620] on div "We will fill out the Illinois State Application Form on your behalf – we'll jus…" at bounding box center [801, 640] width 735 height 3517
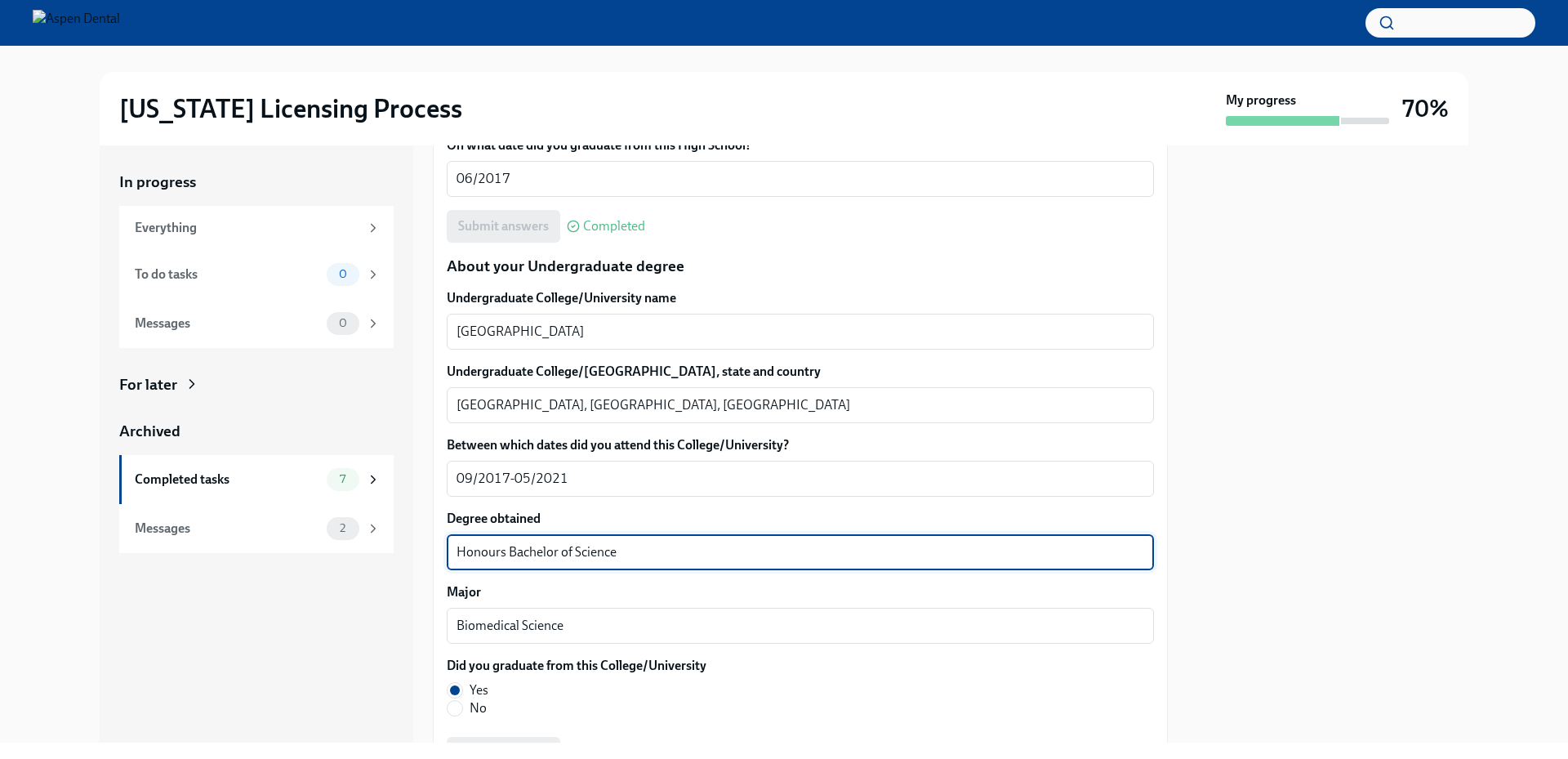
drag, startPoint x: 597, startPoint y: 556, endPoint x: 442, endPoint y: 556, distance: 155.0
click at [442, 556] on div "We will fill out the Illinois State Application Form on your behalf – we'll jus…" at bounding box center [801, 640] width 735 height 3517
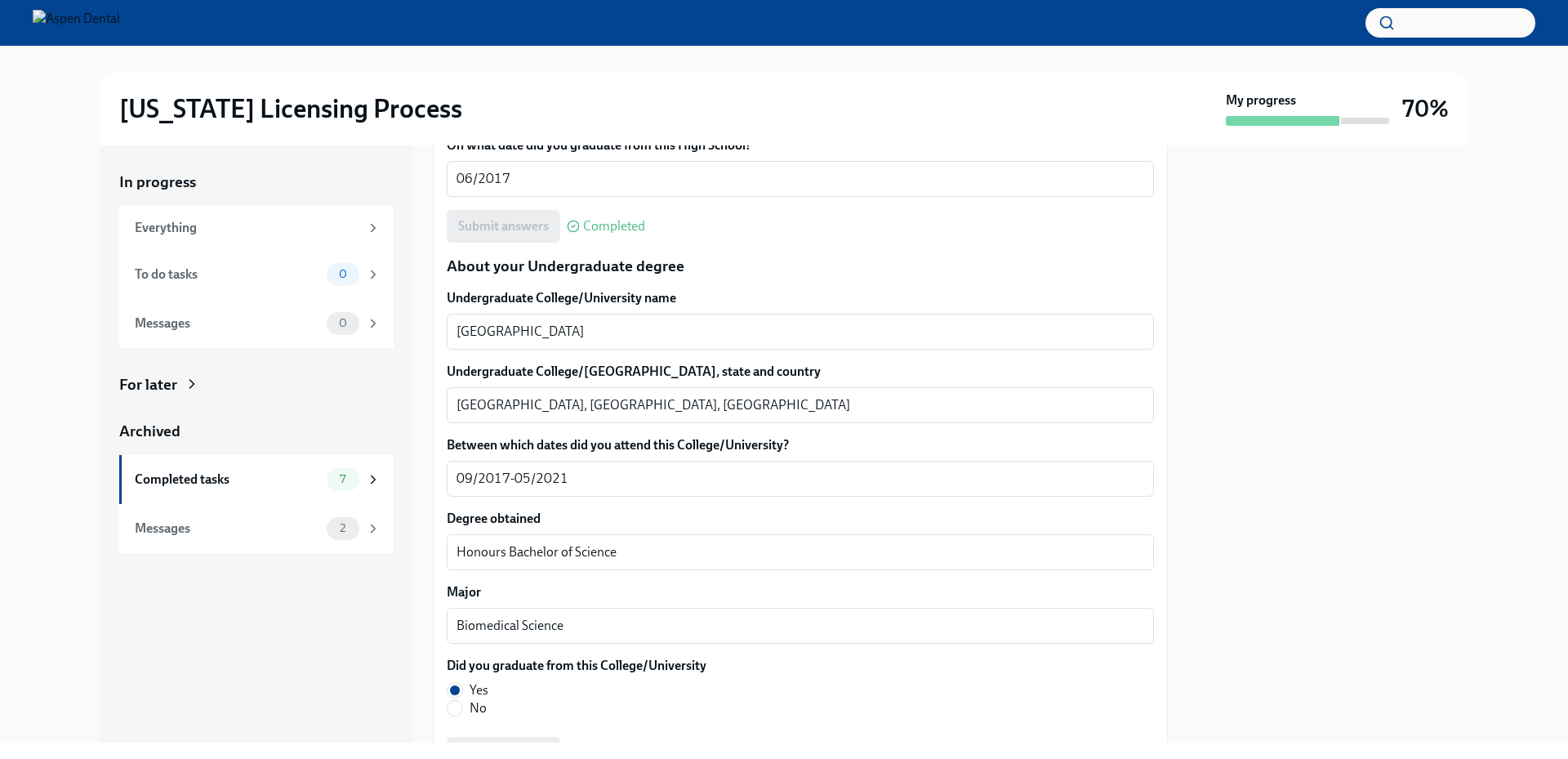
click at [1224, 533] on div at bounding box center [1328, 444] width 281 height 597
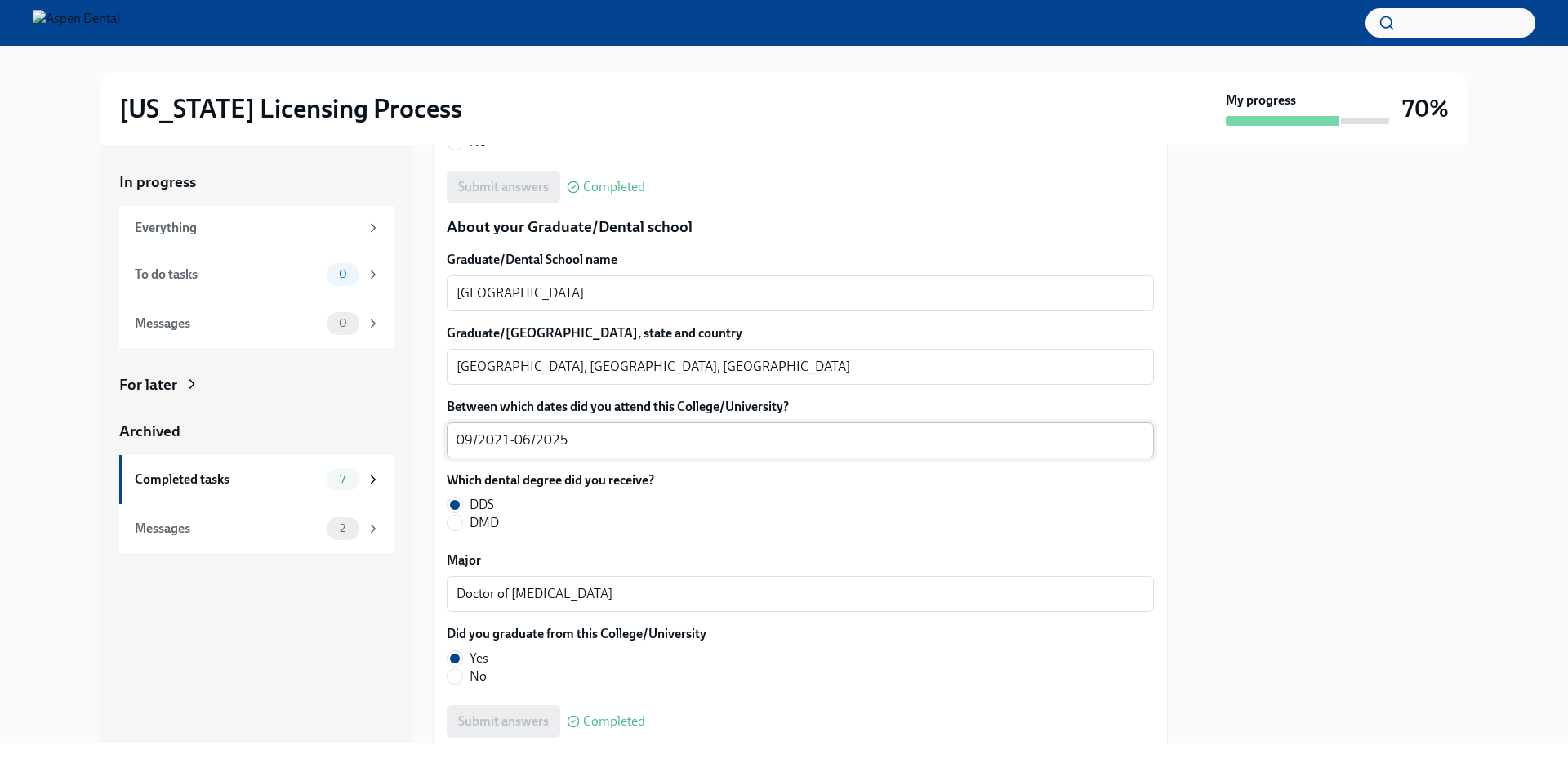
scroll to position [2124, 0]
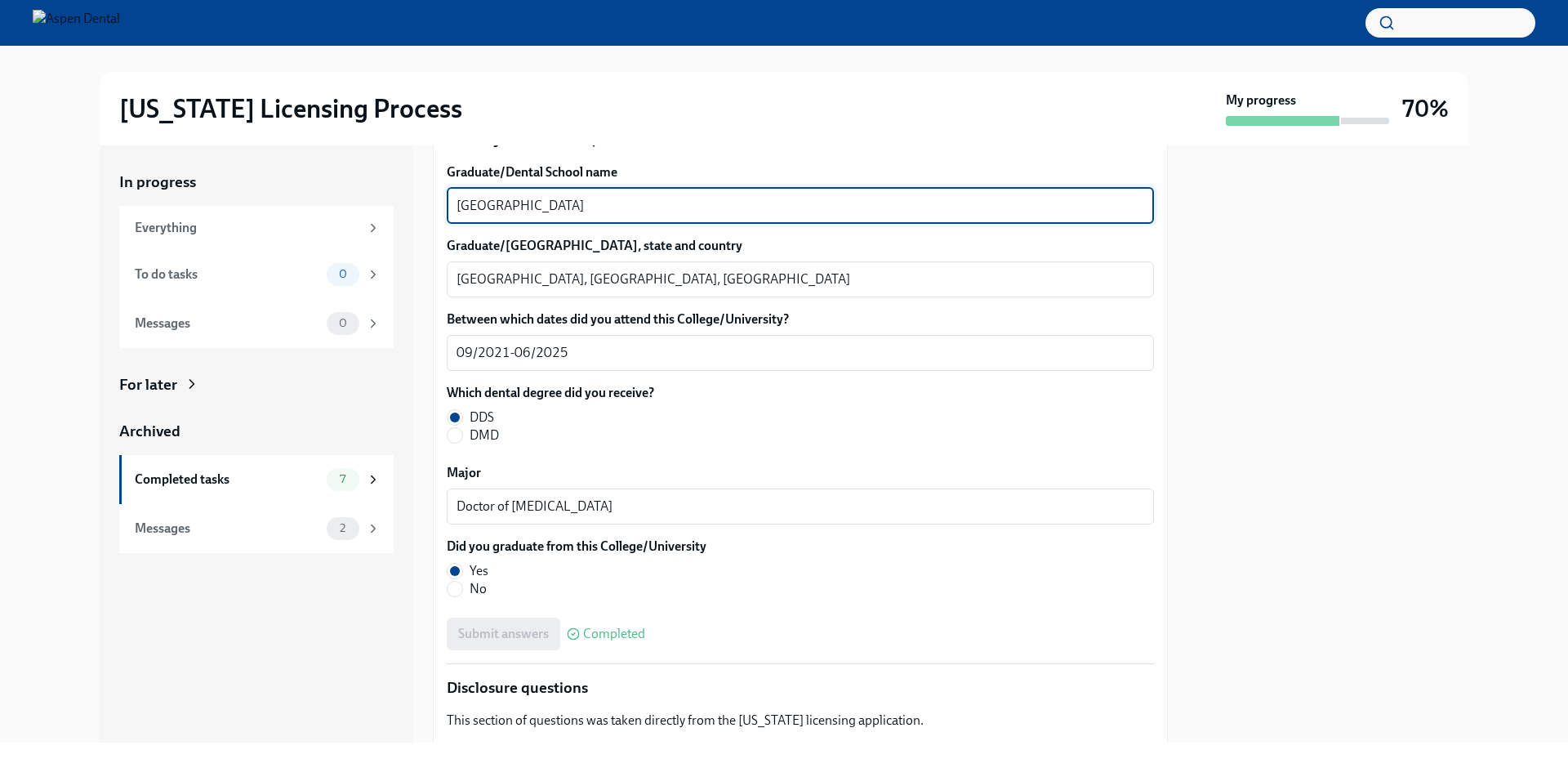
drag, startPoint x: 607, startPoint y: 208, endPoint x: 434, endPoint y: 190, distance: 173.9
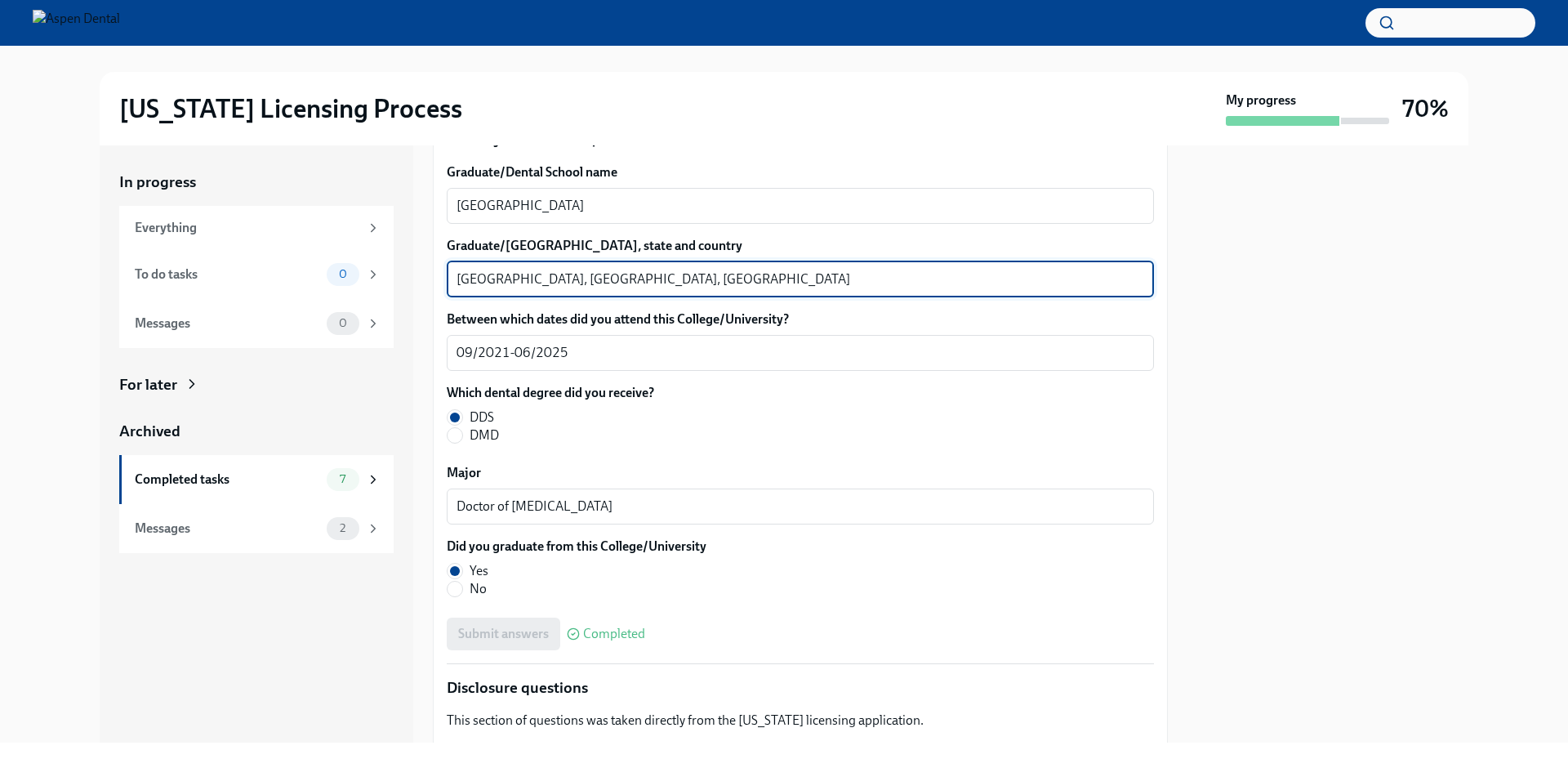
drag, startPoint x: 547, startPoint y: 279, endPoint x: 435, endPoint y: 279, distance: 112.0
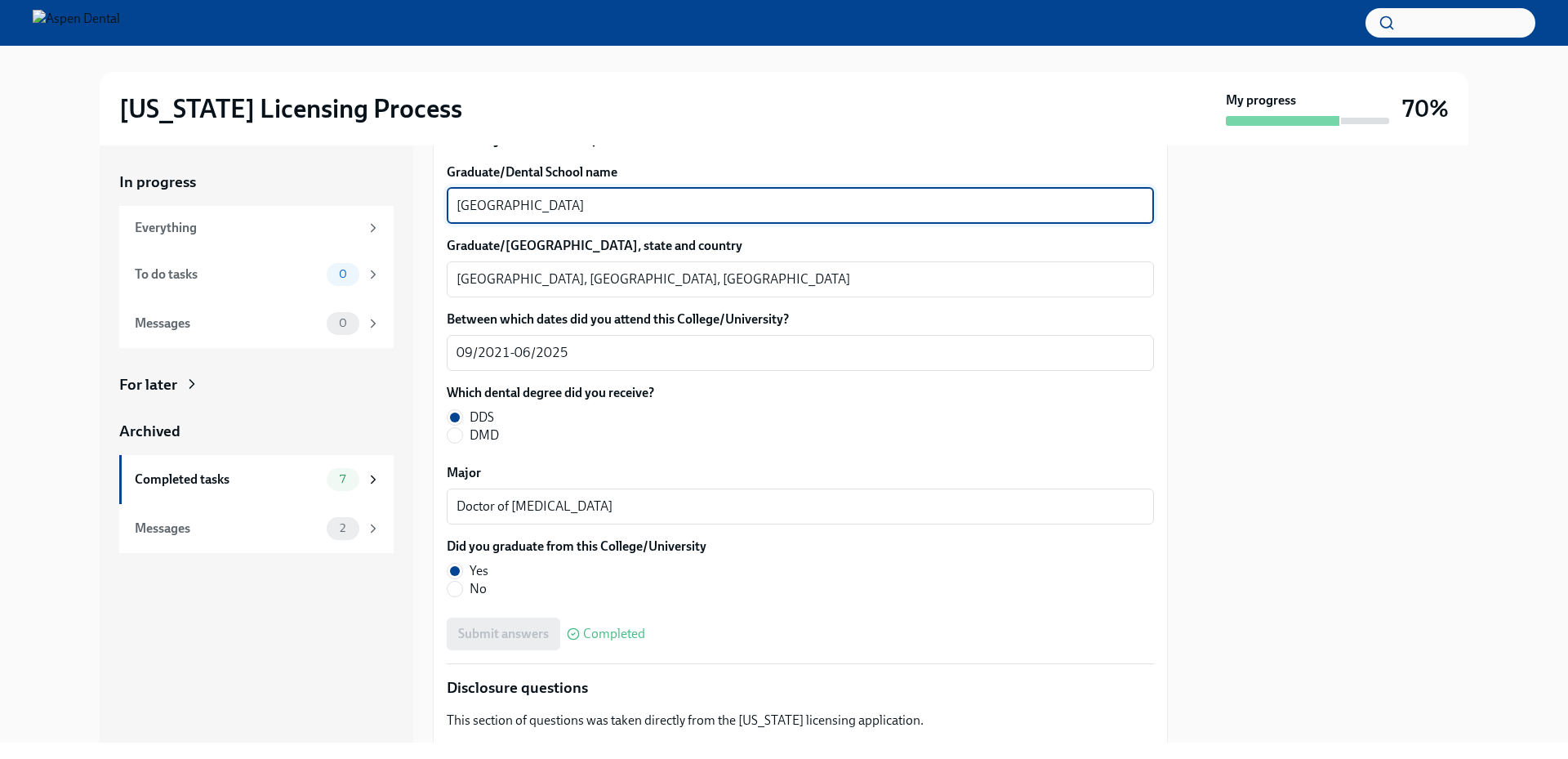
drag, startPoint x: 589, startPoint y: 207, endPoint x: 451, endPoint y: 201, distance: 138.1
click at [451, 201] on div "University of Toronto x ​" at bounding box center [801, 206] width 708 height 36
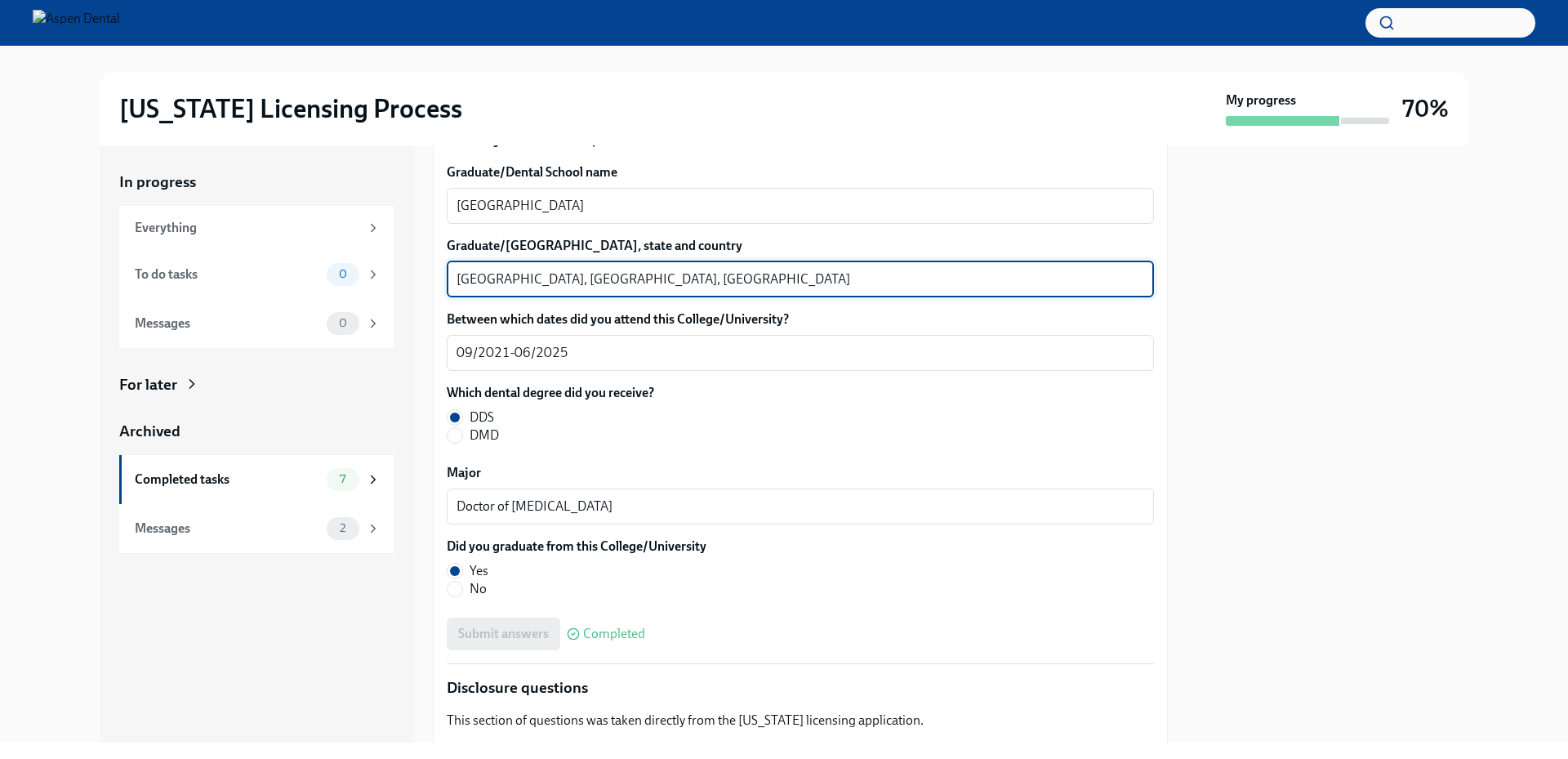
drag, startPoint x: 546, startPoint y: 279, endPoint x: 397, endPoint y: 277, distance: 149.0
click at [397, 277] on div "In progress Everything To do tasks 0 Messages 0 For later Archived Completed ta…" at bounding box center [784, 444] width 1369 height 597
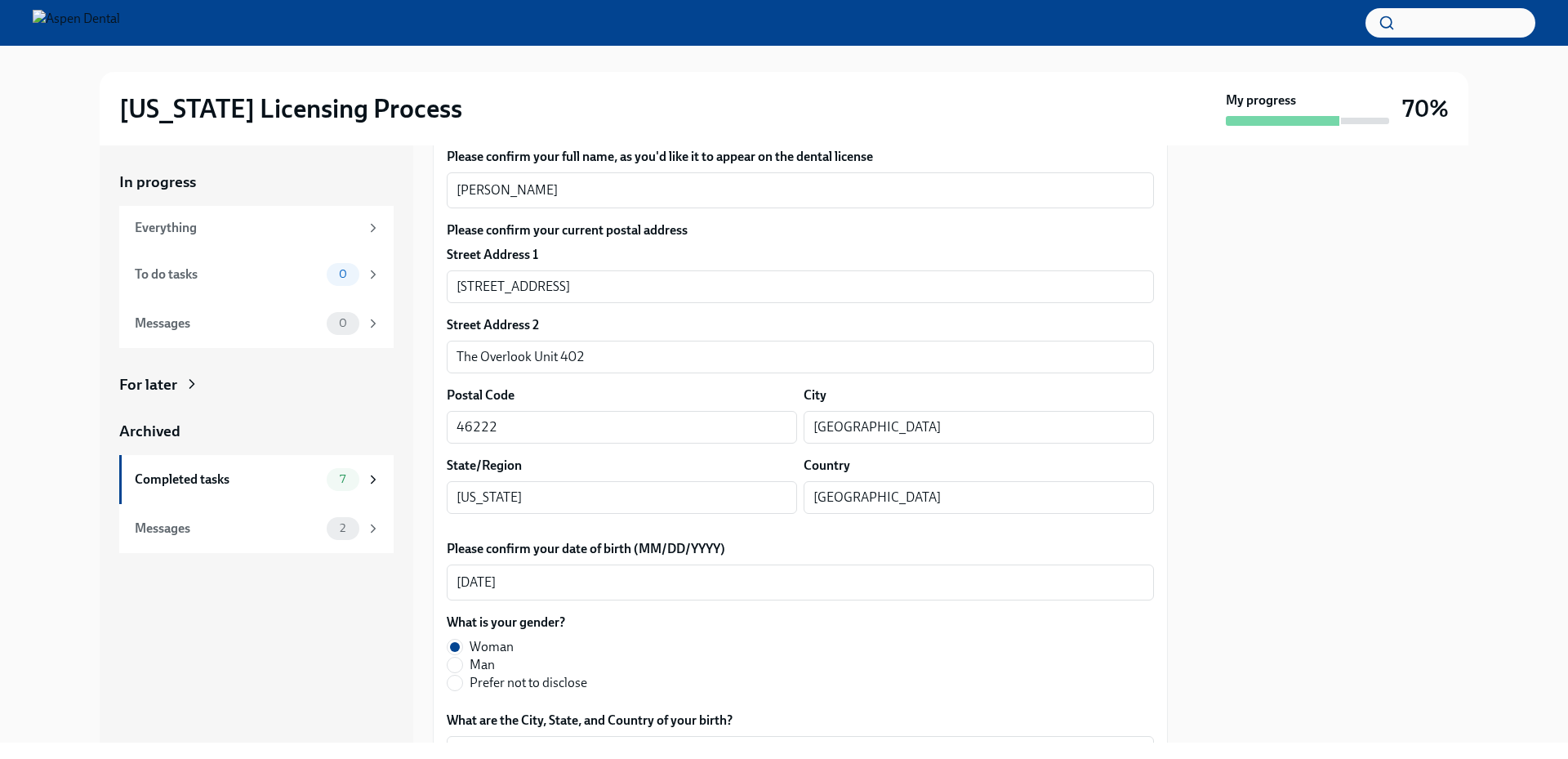
scroll to position [0, 0]
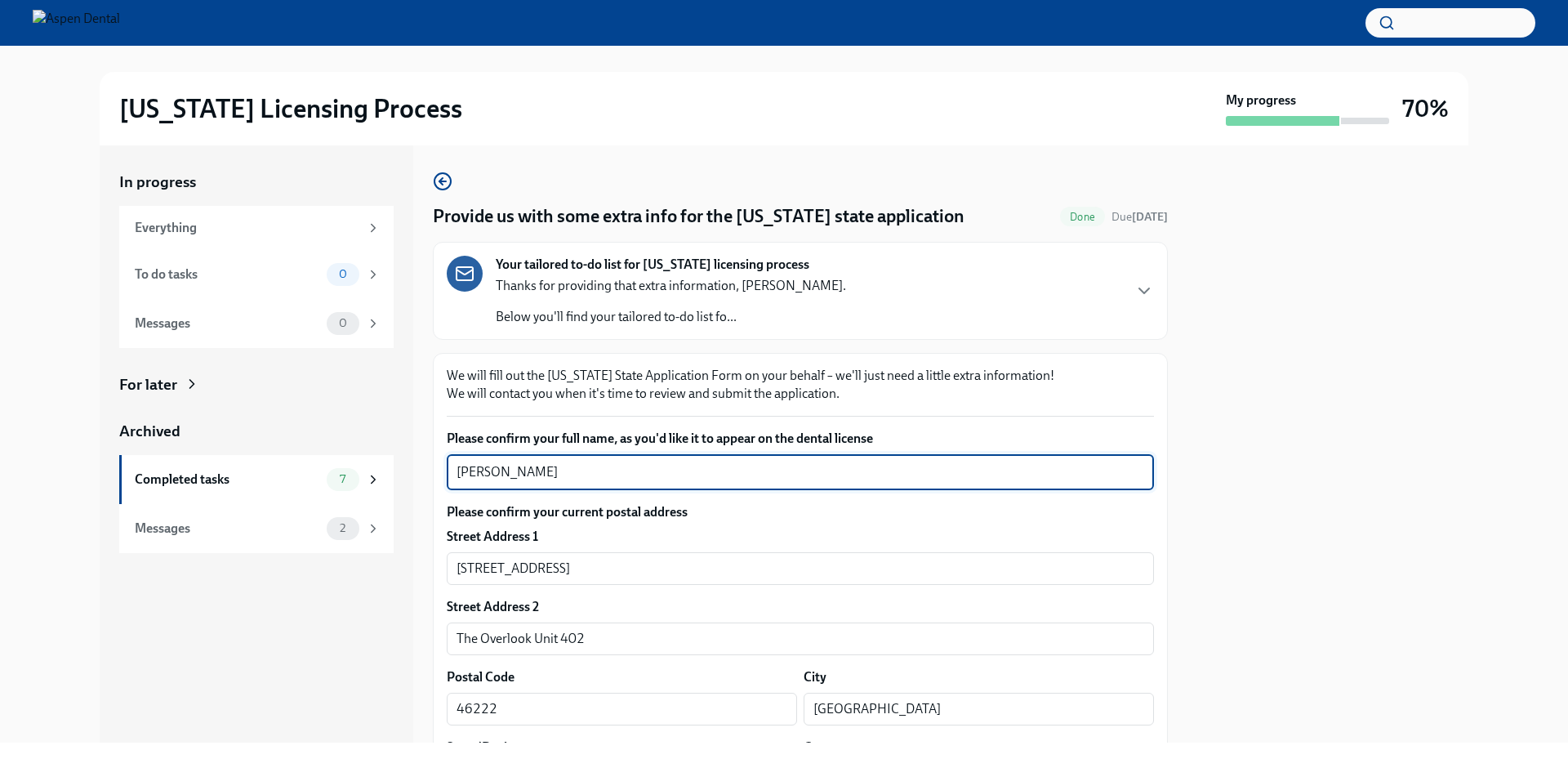
drag, startPoint x: 520, startPoint y: 472, endPoint x: 463, endPoint y: 464, distance: 57.6
click at [431, 464] on div "In progress Everything To do tasks 0 Messages 0 For later Archived Completed ta…" at bounding box center [784, 444] width 1369 height 597
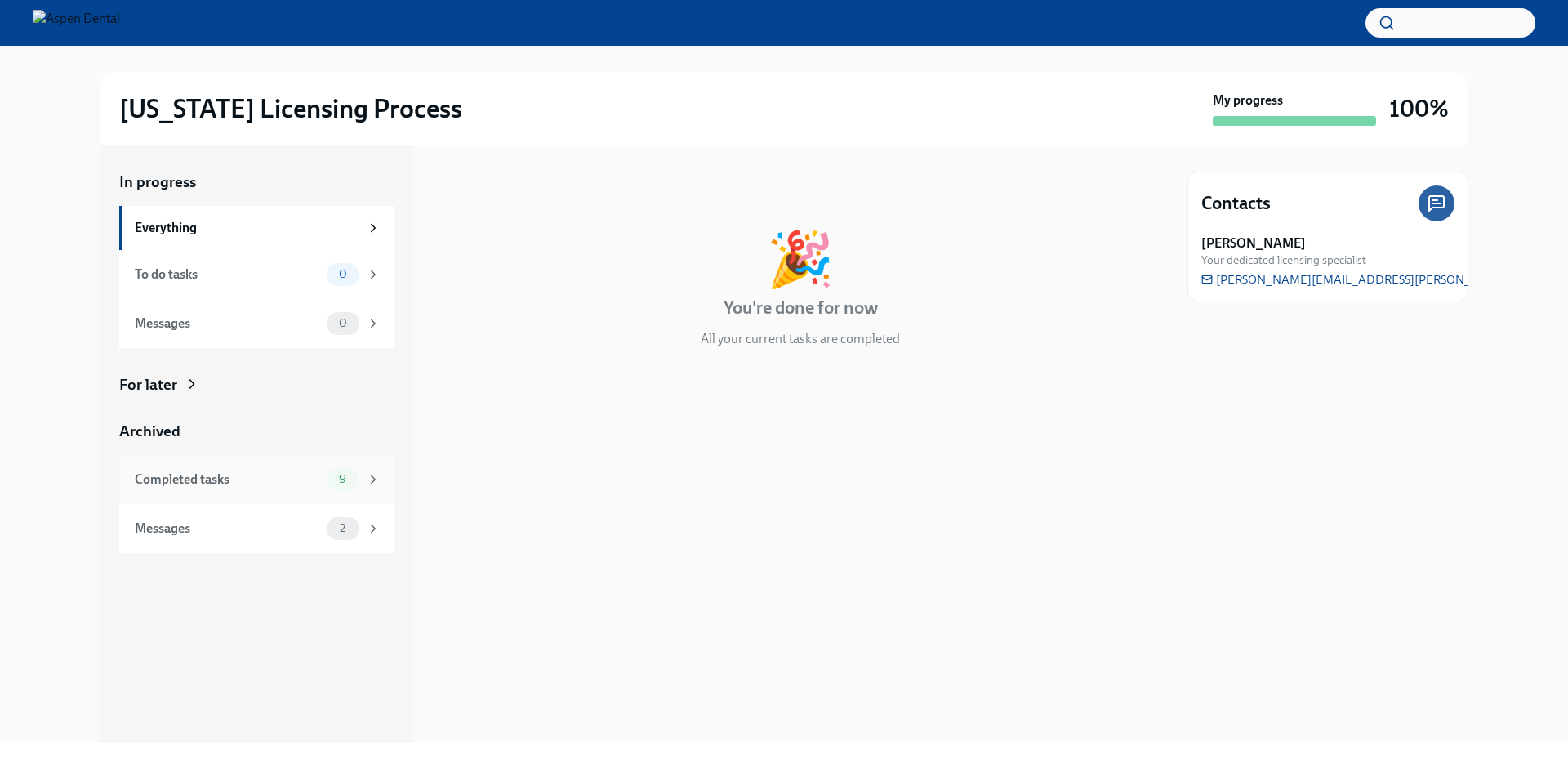
click at [255, 467] on div "Completed tasks 9" at bounding box center [256, 479] width 274 height 49
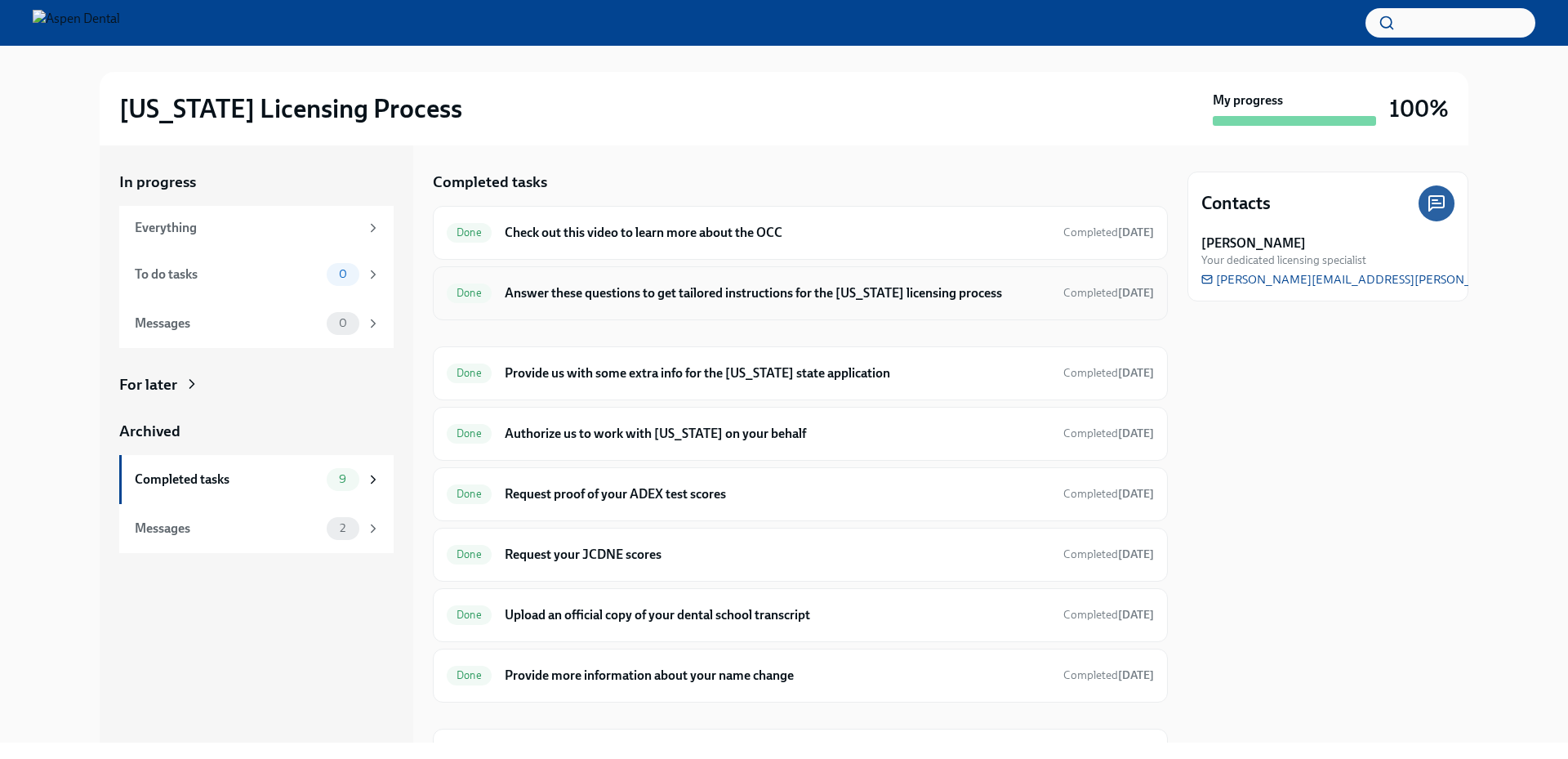
click at [753, 292] on h6 "Answer these questions to get tailored instructions for the [US_STATE] licensin…" at bounding box center [778, 293] width 546 height 18
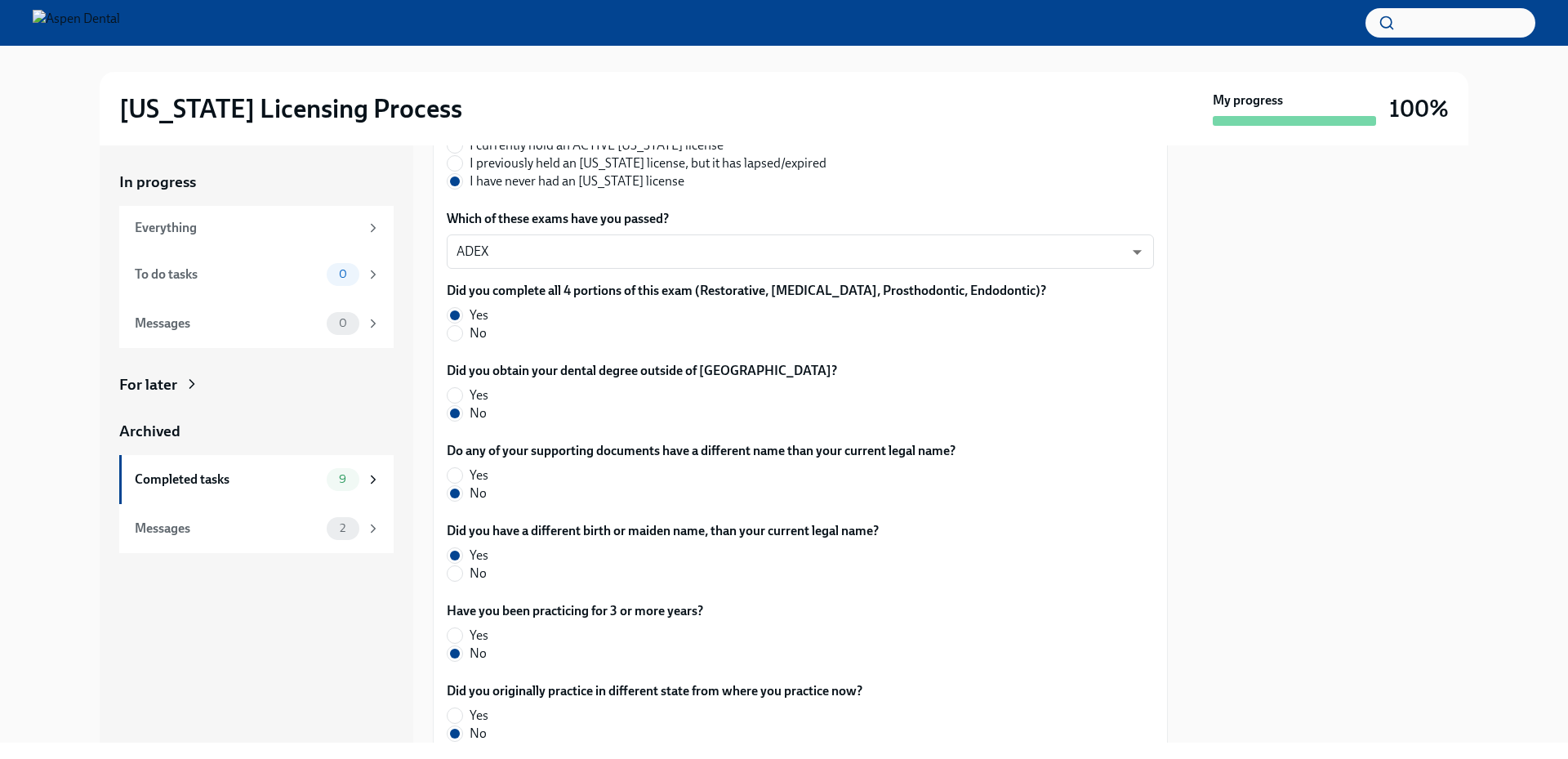
scroll to position [331, 0]
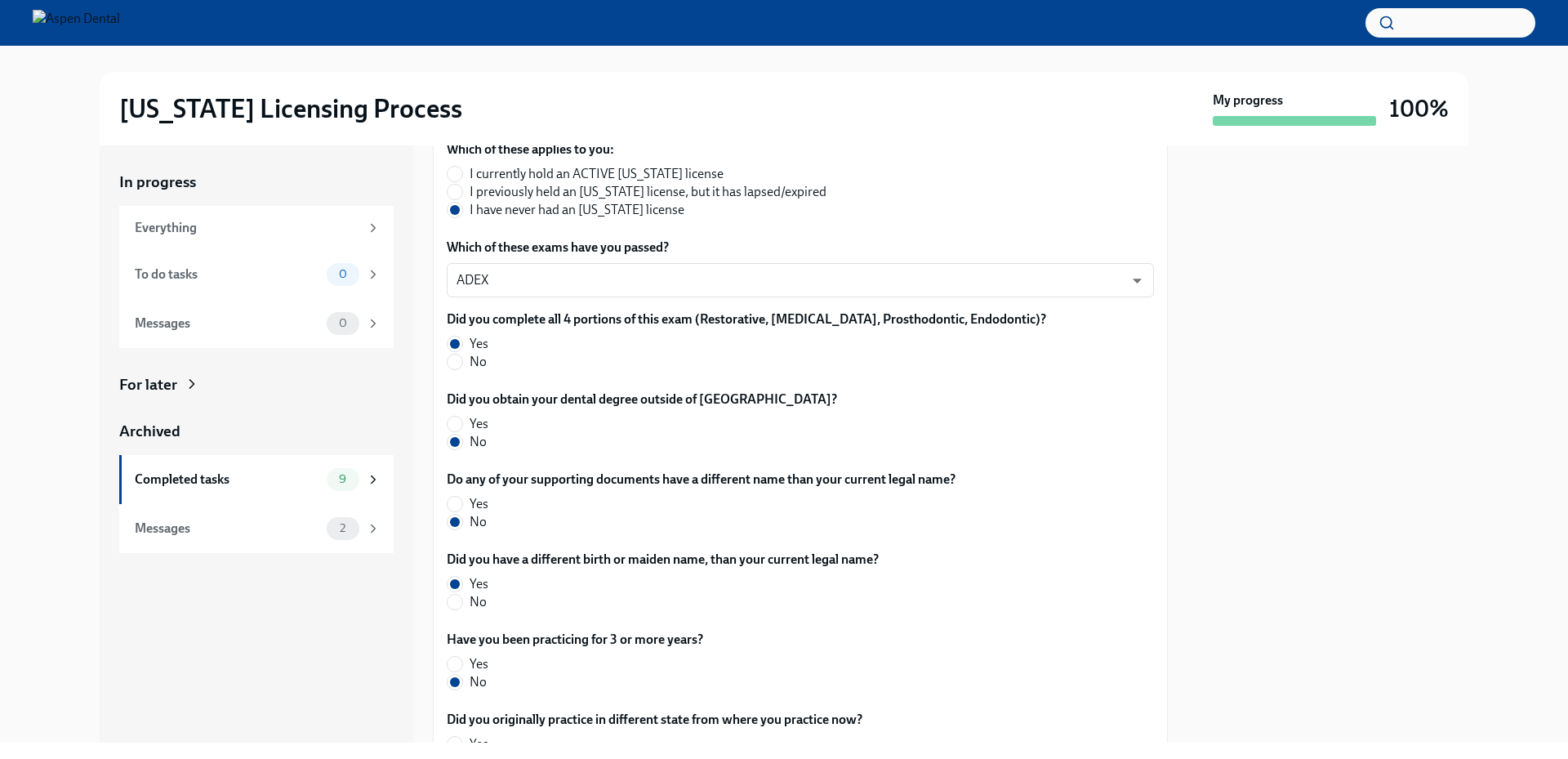
click at [57, 570] on div "In progress Everything To do tasks 0 Messages 0 For later Archived Completed ta…" at bounding box center [784, 444] width 1516 height 597
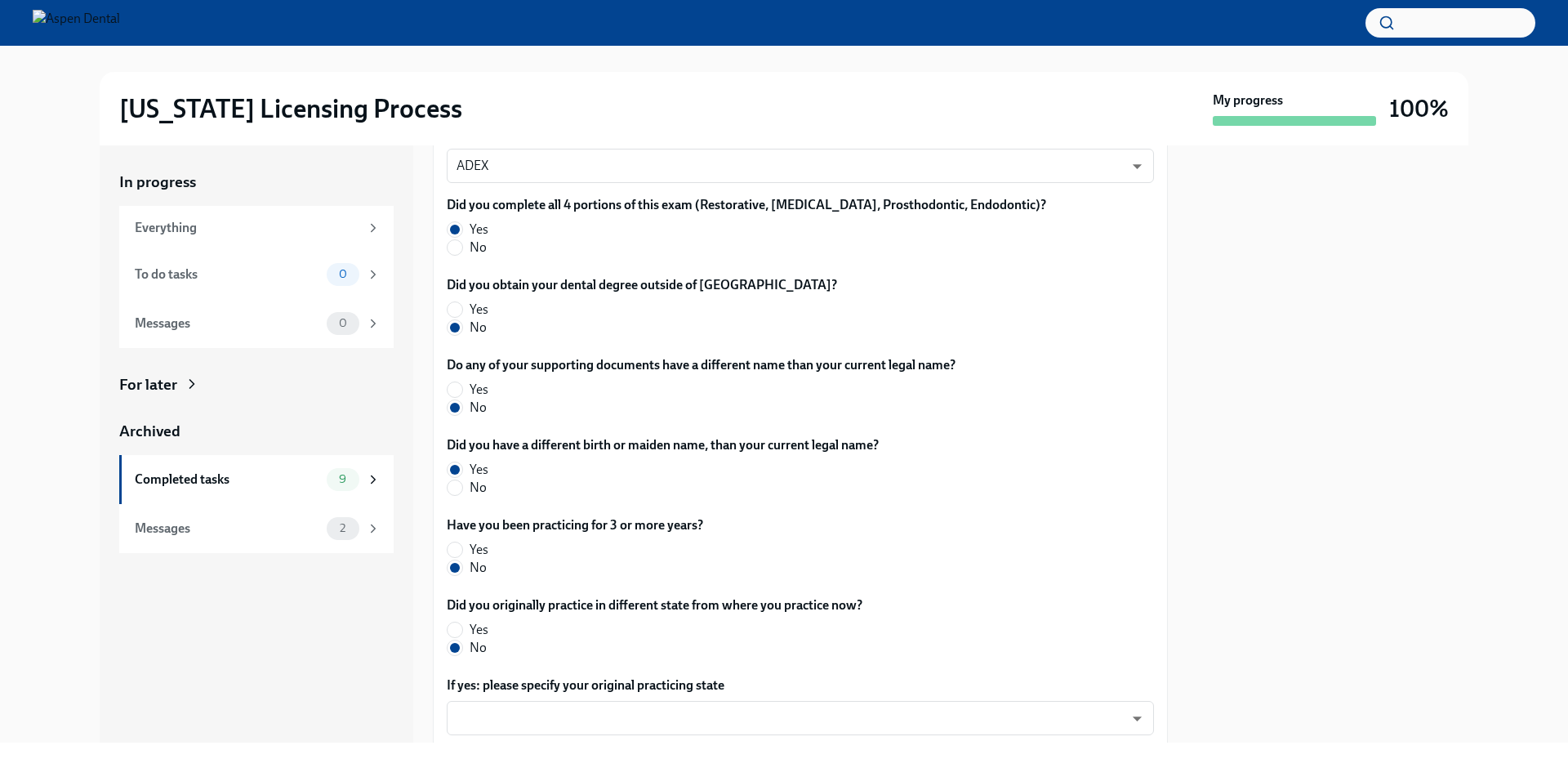
scroll to position [413, 0]
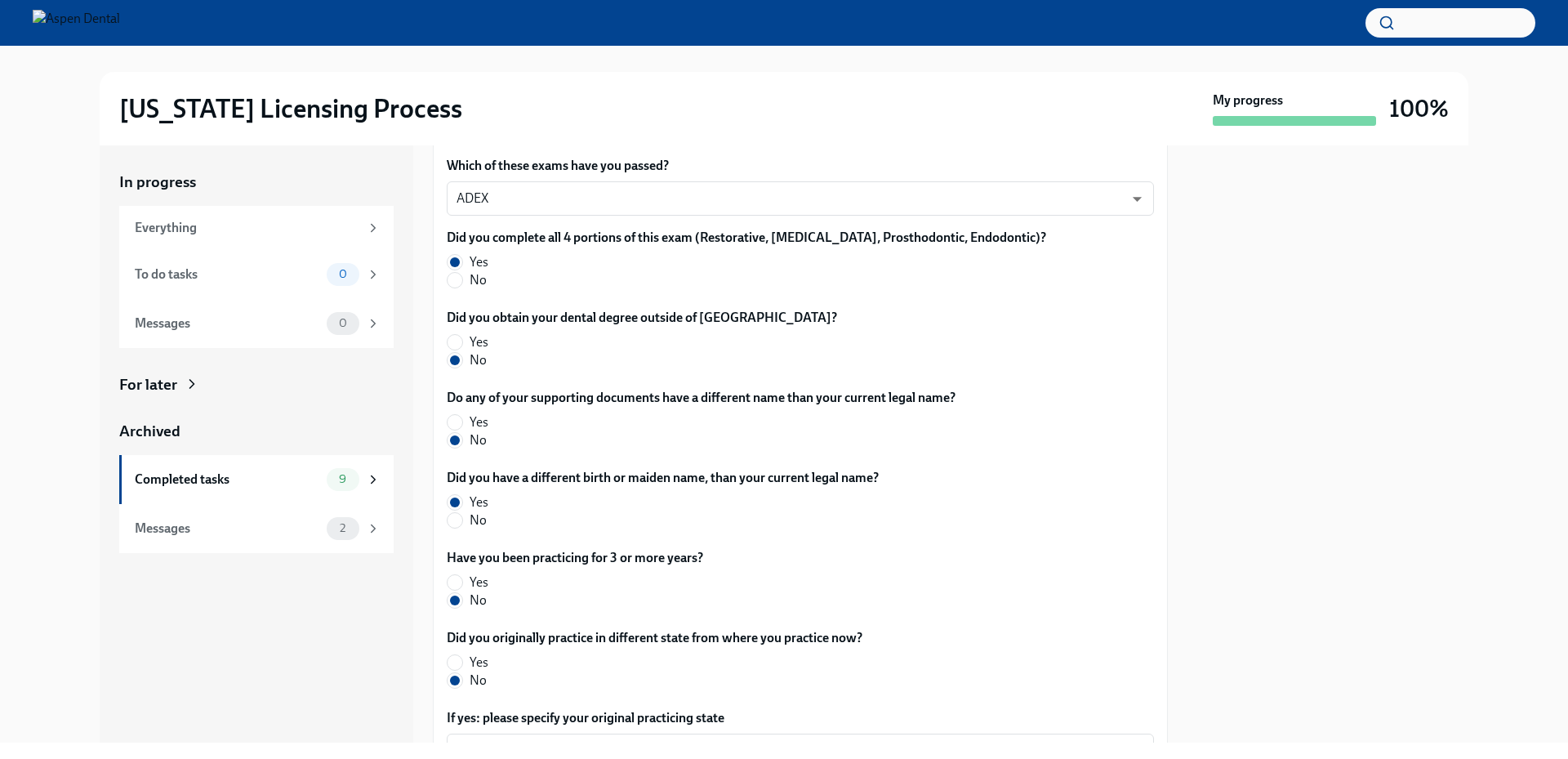
click at [1495, 436] on div "In progress Everything To do tasks 0 Messages 0 For later Archived Completed ta…" at bounding box center [784, 444] width 1516 height 597
click at [191, 724] on div "In progress Everything To do tasks 0 Messages 0 For later Archived Completed ta…" at bounding box center [256, 444] width 314 height 597
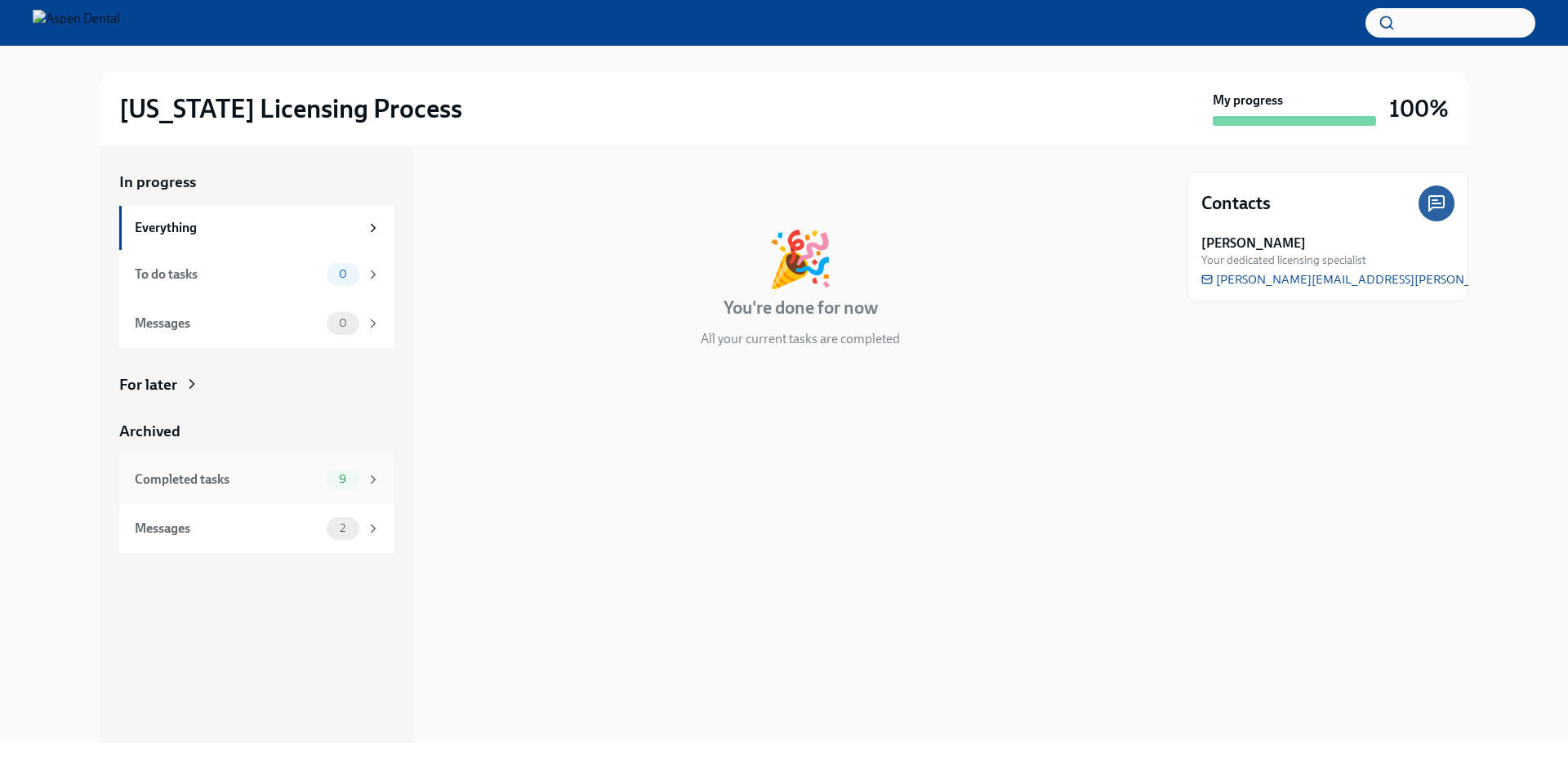
click at [232, 479] on div "Completed tasks" at bounding box center [227, 480] width 185 height 18
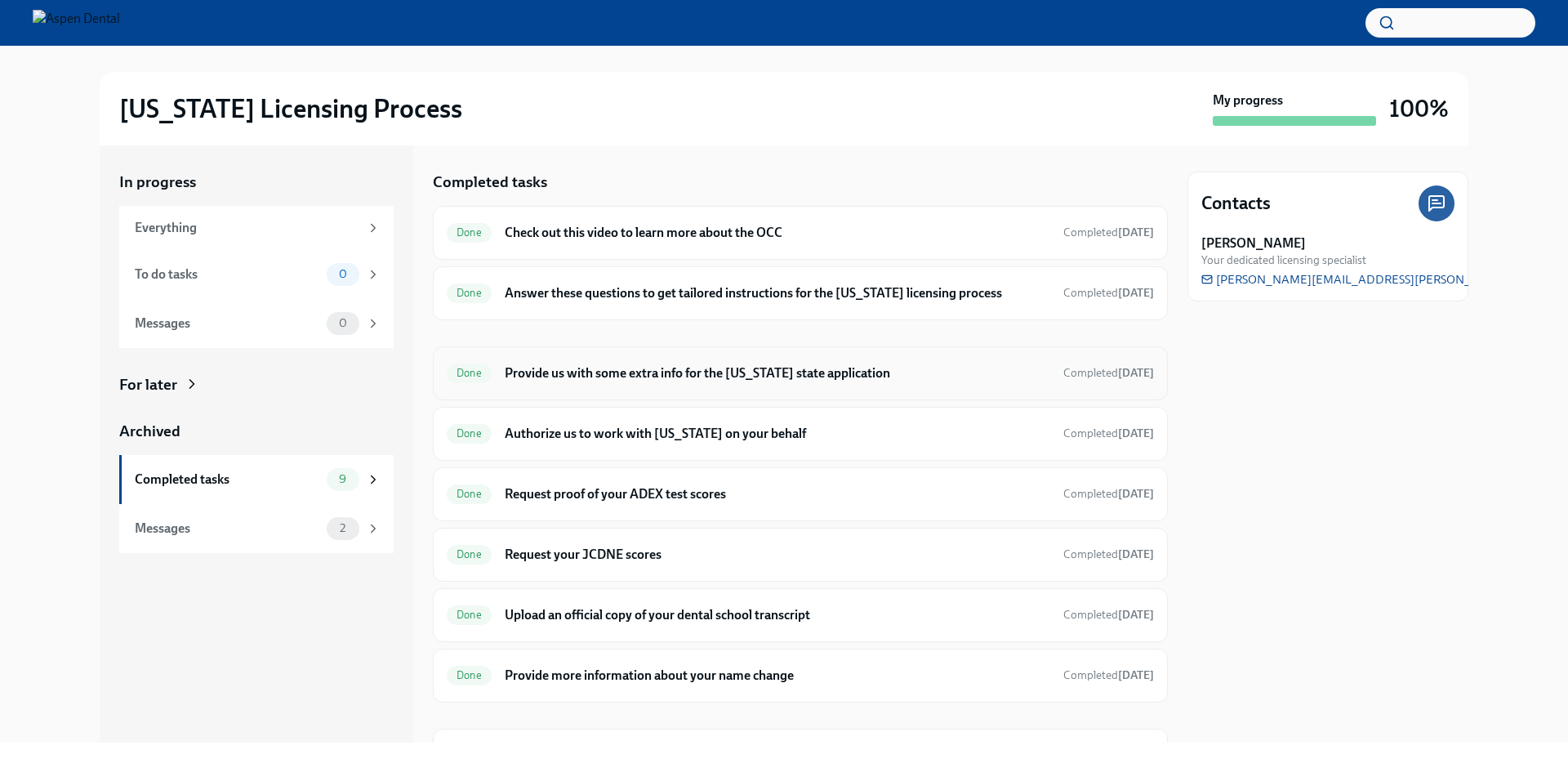
click at [614, 376] on h6 "Provide us with some extra info for the [US_STATE] state application" at bounding box center [778, 373] width 546 height 18
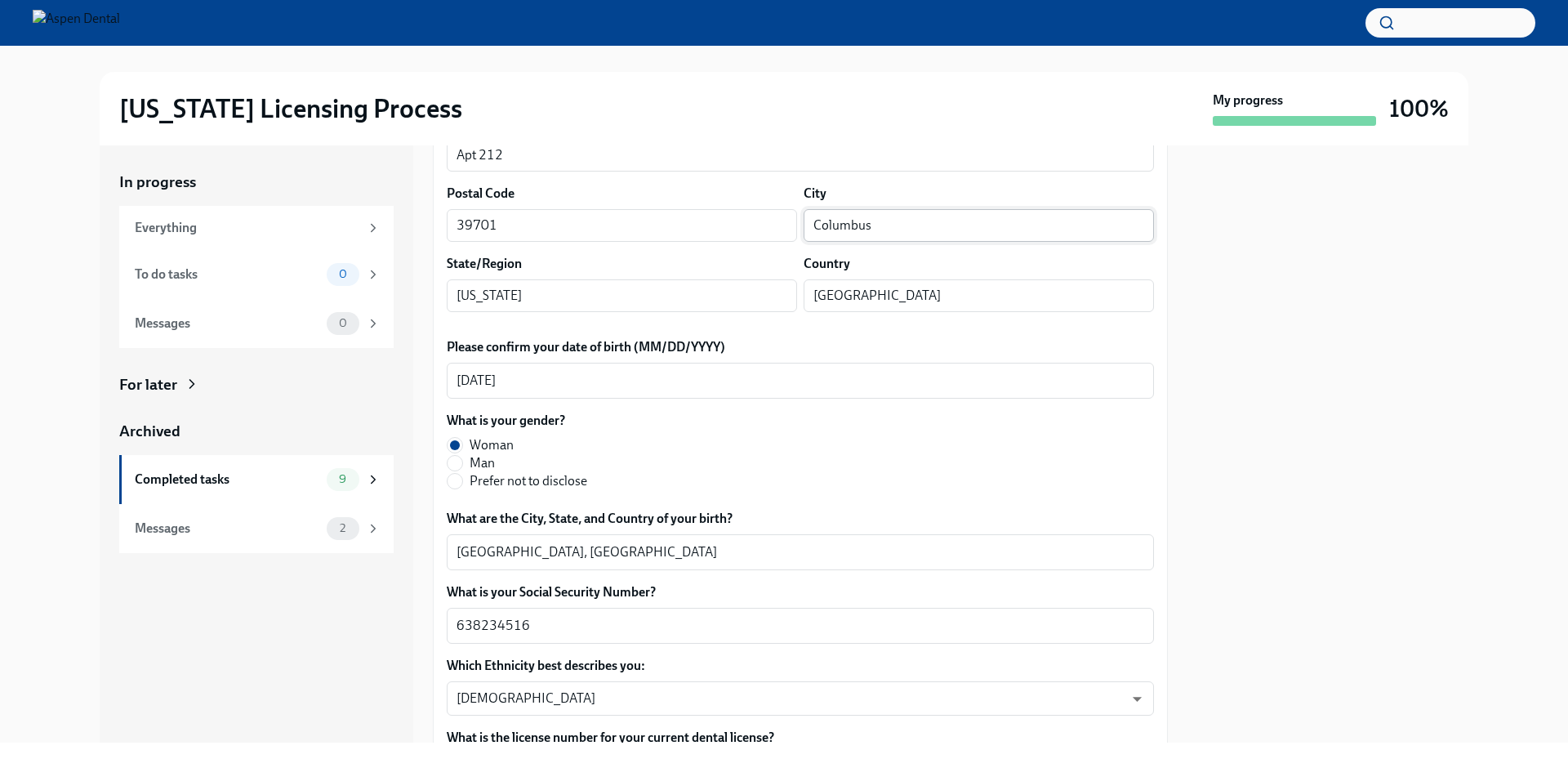
scroll to position [491, 0]
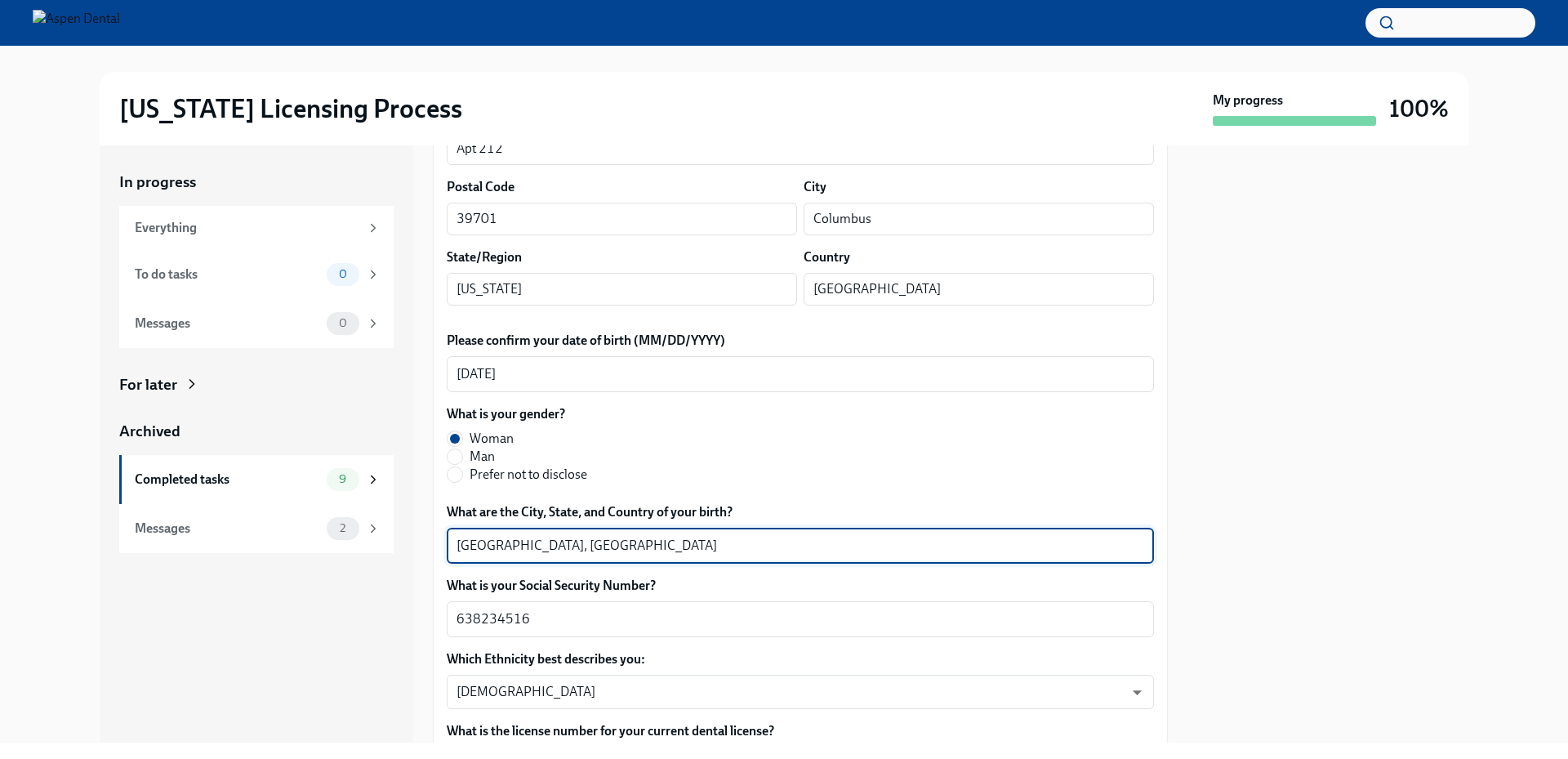
drag, startPoint x: 549, startPoint y: 544, endPoint x: 426, endPoint y: 543, distance: 123.0
click at [426, 543] on div "In progress Everything To do tasks 0 Messages 0 For later Archived Completed ta…" at bounding box center [784, 444] width 1369 height 597
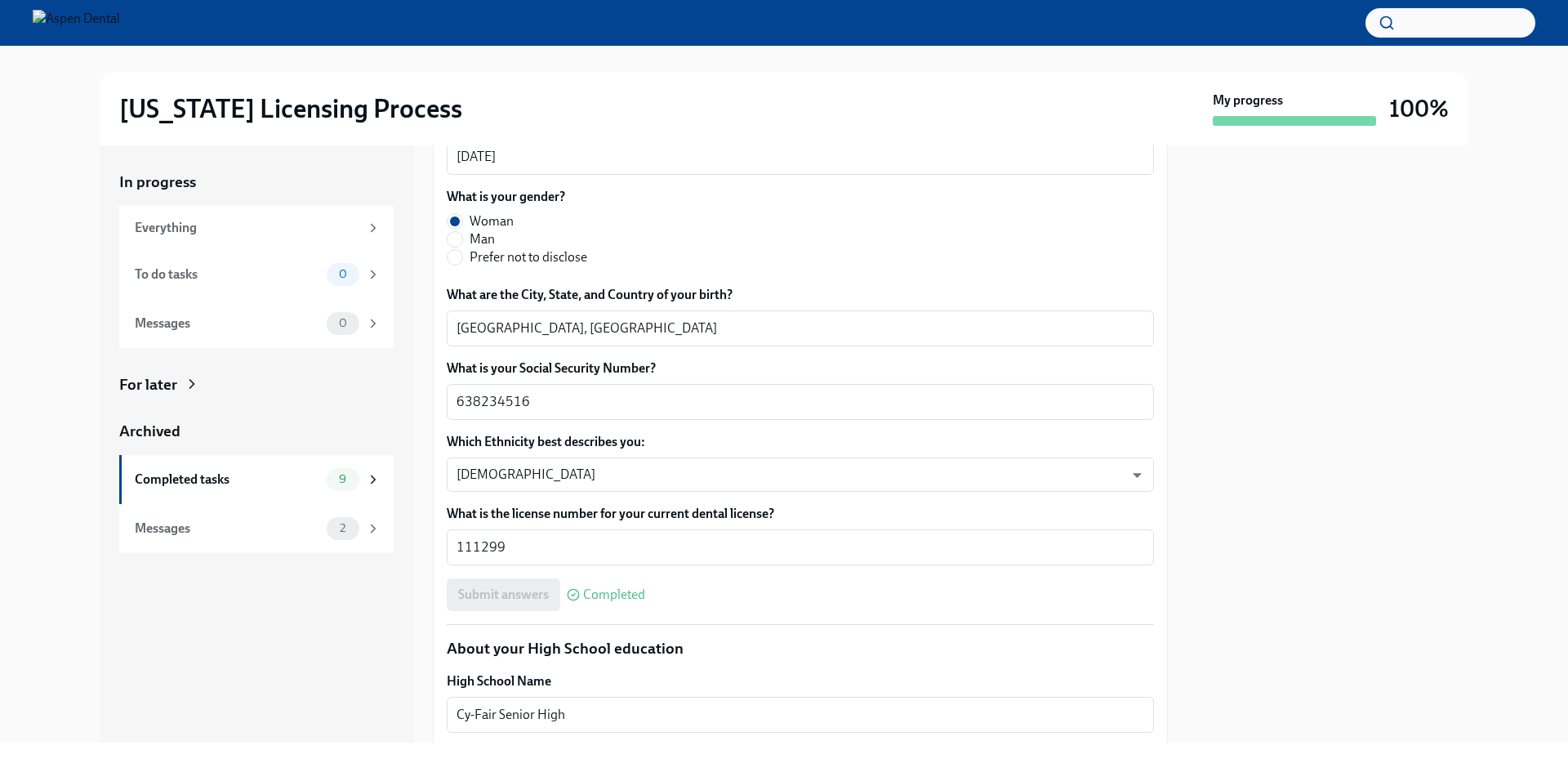
scroll to position [572, 0]
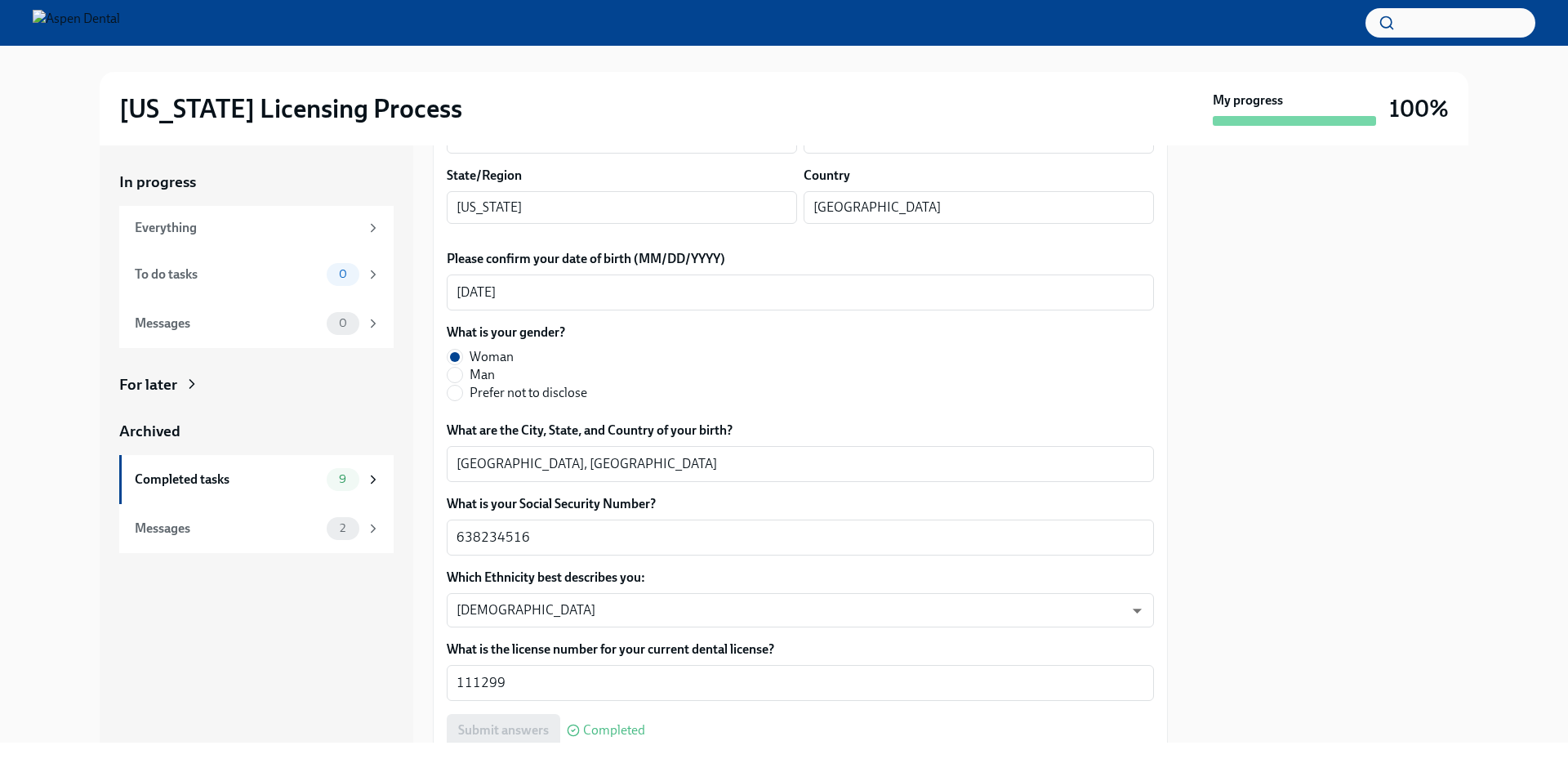
click at [186, 631] on div "In progress Everything To do tasks 0 Messages 0 For later Archived Completed ta…" at bounding box center [256, 444] width 314 height 597
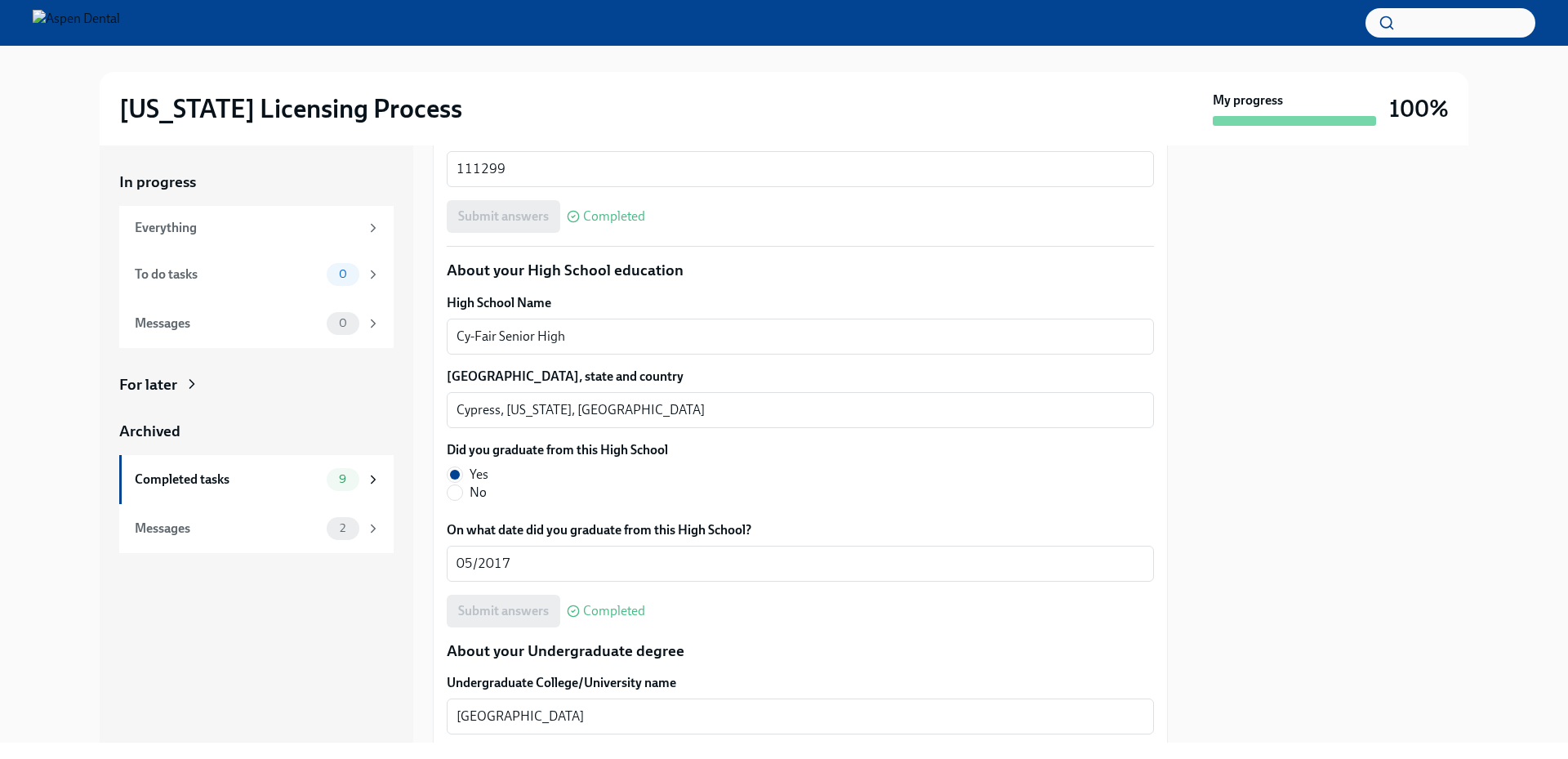
scroll to position [1062, 0]
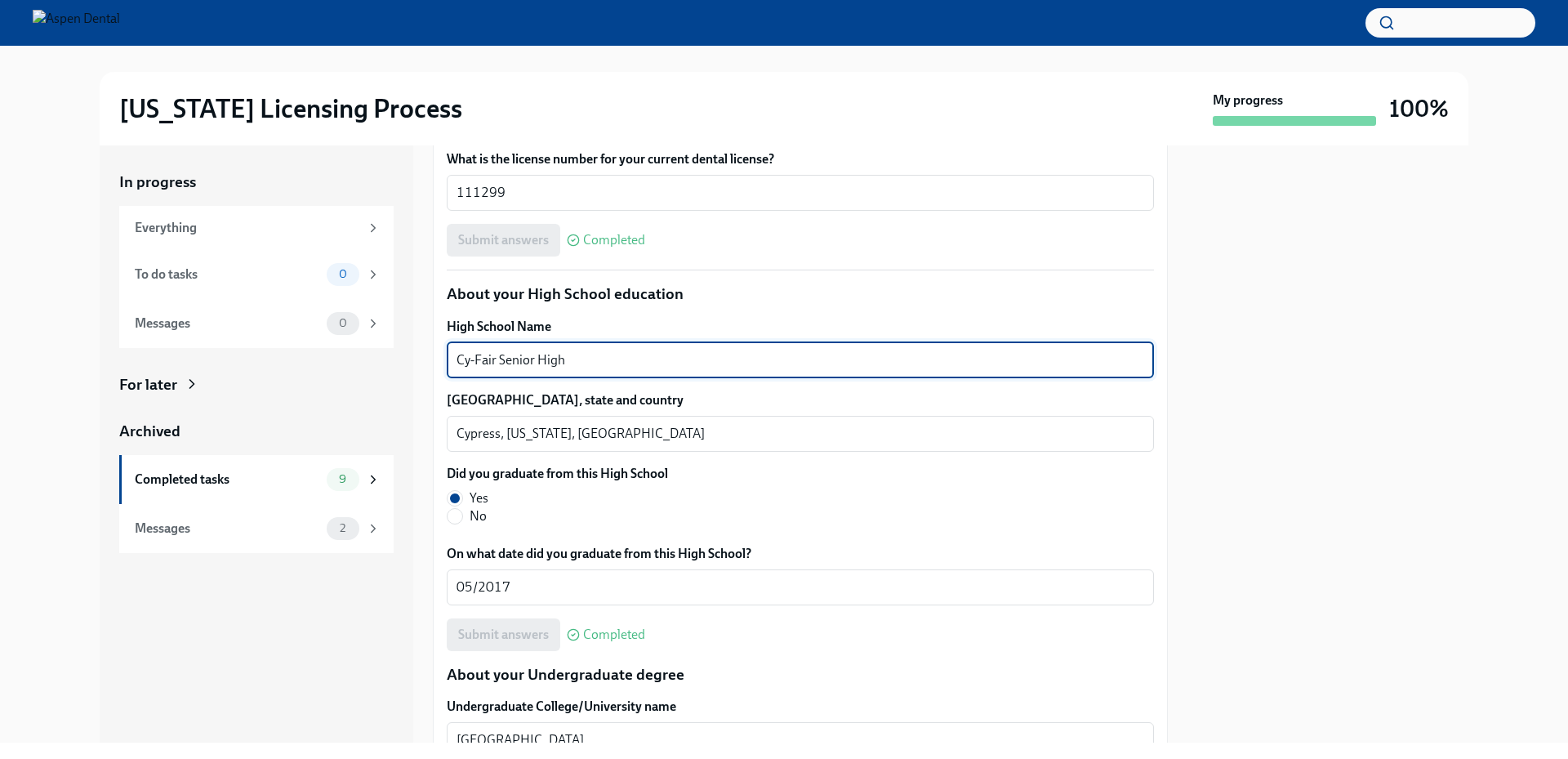
drag, startPoint x: 569, startPoint y: 361, endPoint x: 443, endPoint y: 370, distance: 126.3
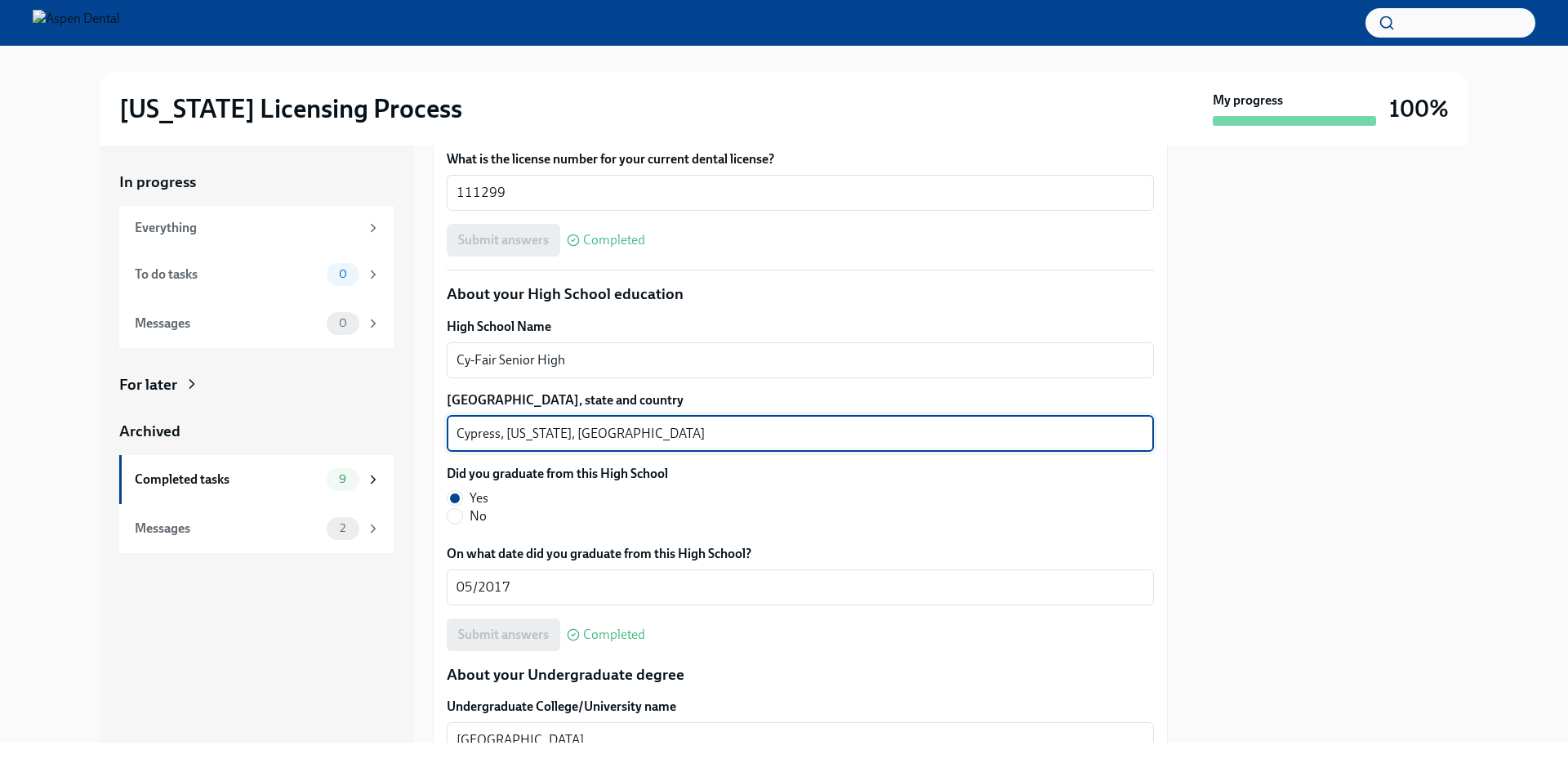
click at [475, 432] on textarea "Cypress, [US_STATE], [GEOGRAPHIC_DATA]" at bounding box center [800, 433] width 688 height 20
click at [475, 432] on textarea "Cypress, [US_STATE], [GEOGRAPHIC_DATA]" at bounding box center [800, 433] width 688 height 20
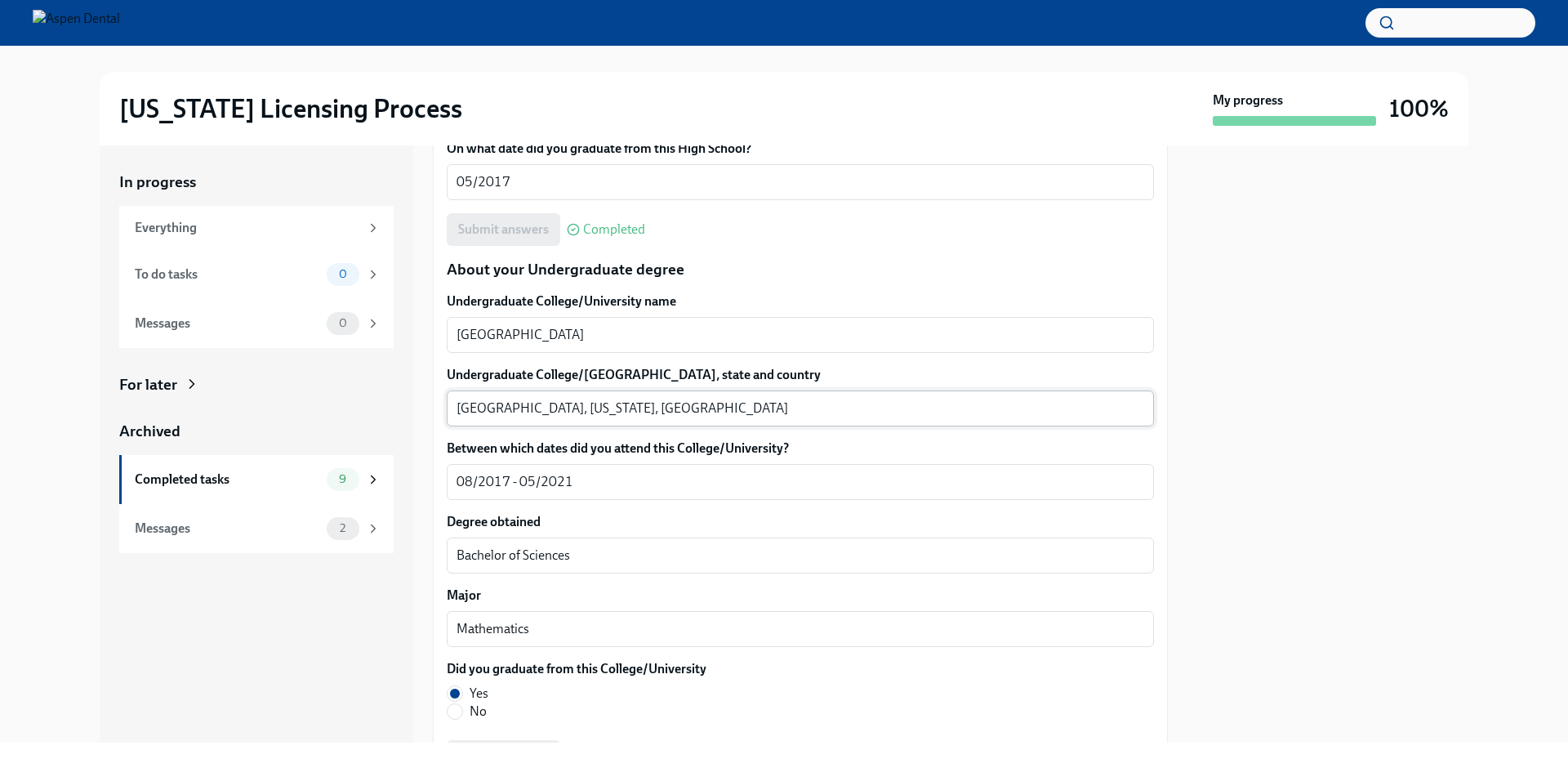
scroll to position [1471, 0]
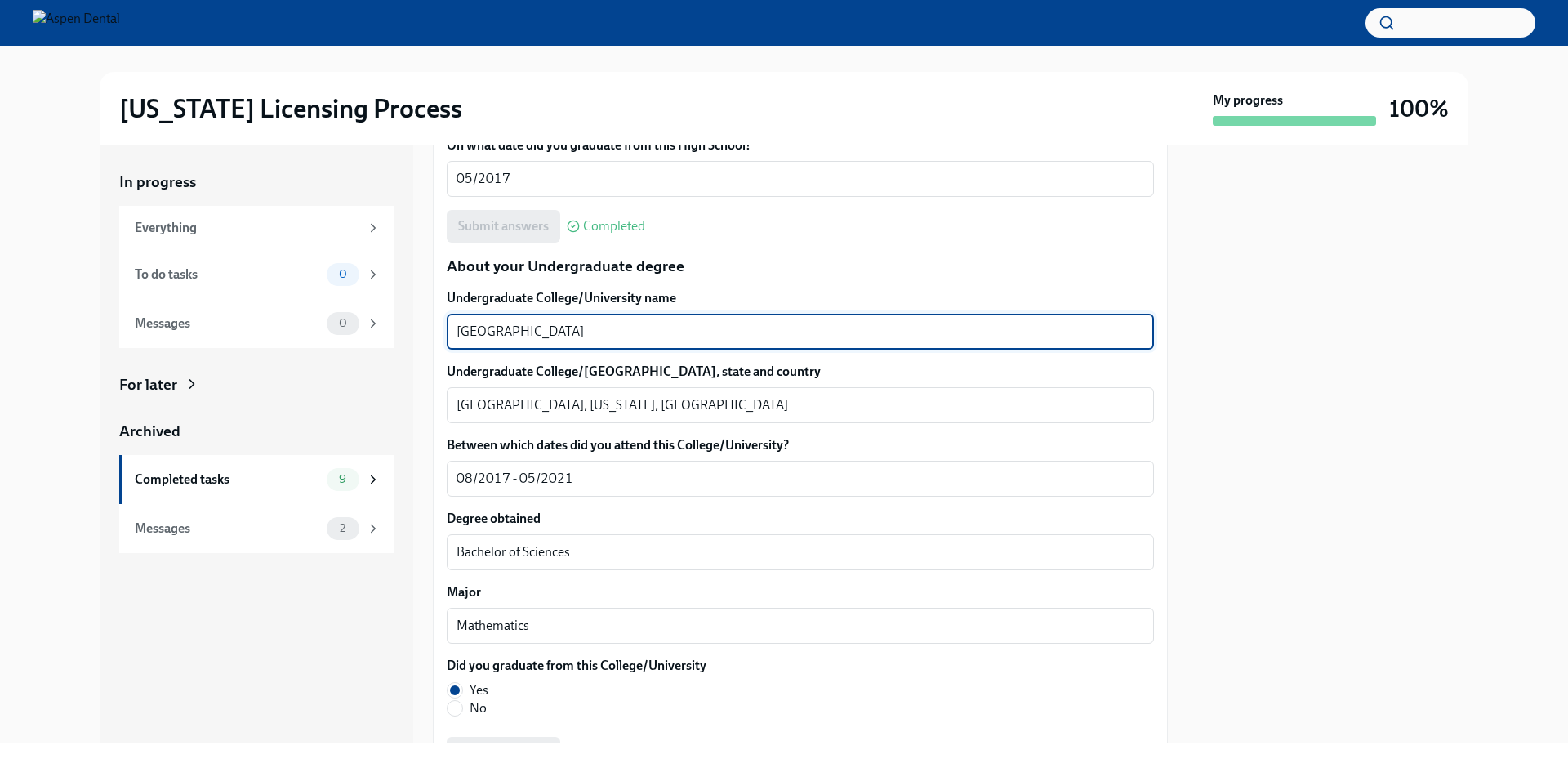
drag, startPoint x: 574, startPoint y: 337, endPoint x: 454, endPoint y: 336, distance: 120.0
click at [454, 336] on div "University of Houston x ​" at bounding box center [801, 332] width 708 height 36
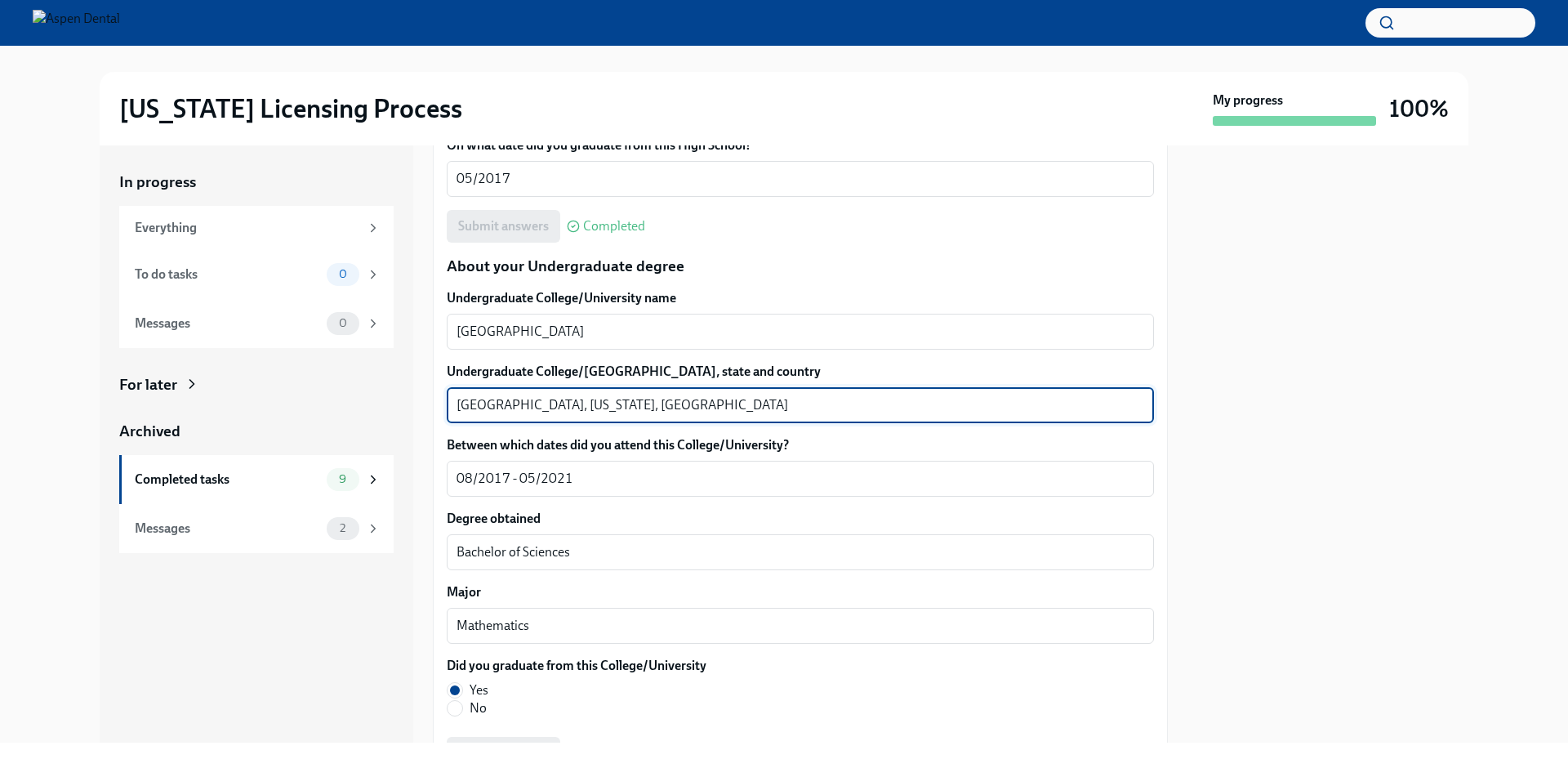
click at [476, 403] on textarea "[GEOGRAPHIC_DATA], [US_STATE], [GEOGRAPHIC_DATA]" at bounding box center [800, 405] width 688 height 20
click at [476, 403] on textarea "[GEOGRAPHIC_DATA], [US_STATE], [GEOGRAPHIC_DATA]" at bounding box center [800, 405] width 688 height 20
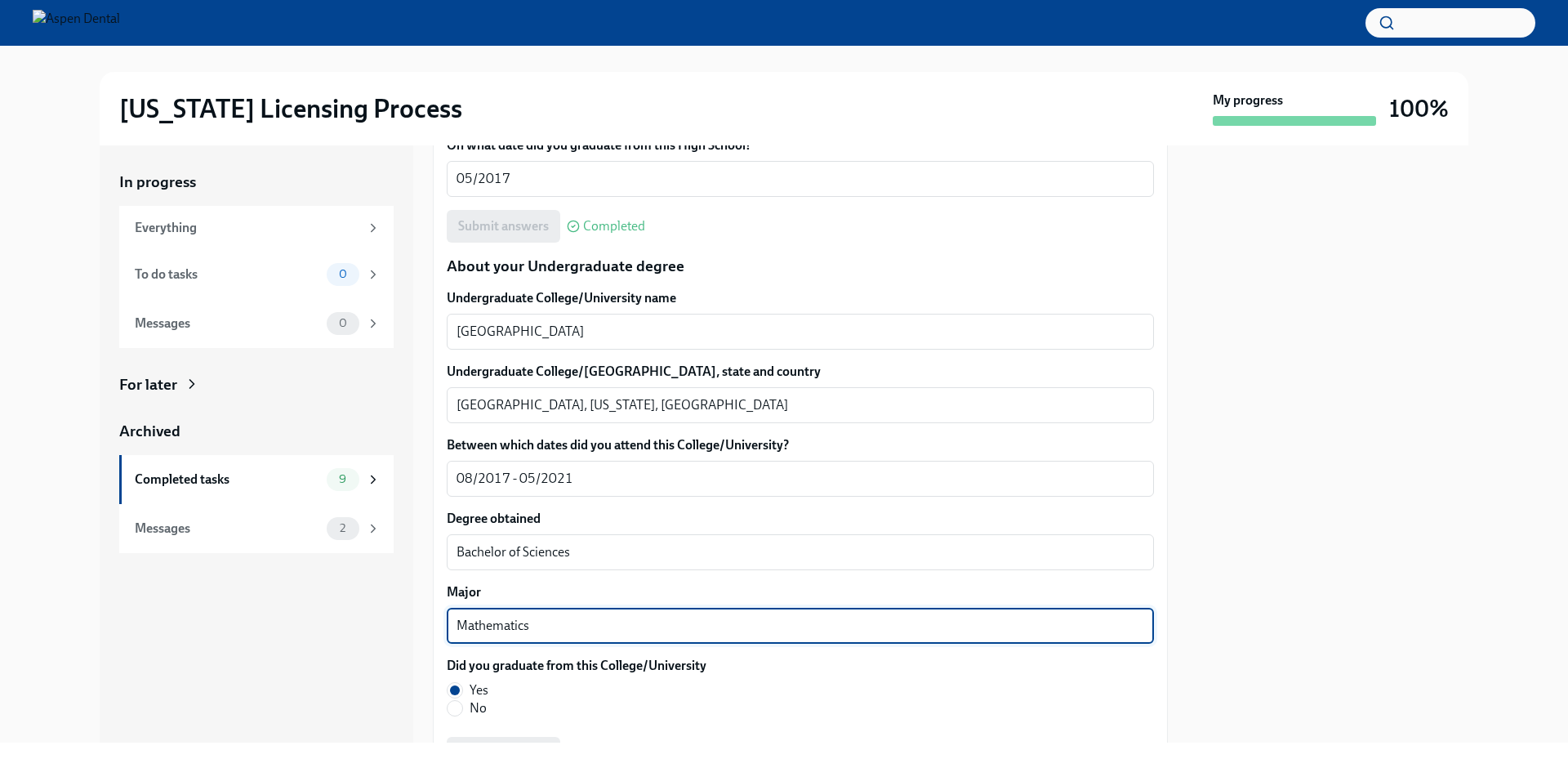
click at [496, 627] on textarea "Mathematics" at bounding box center [800, 626] width 688 height 20
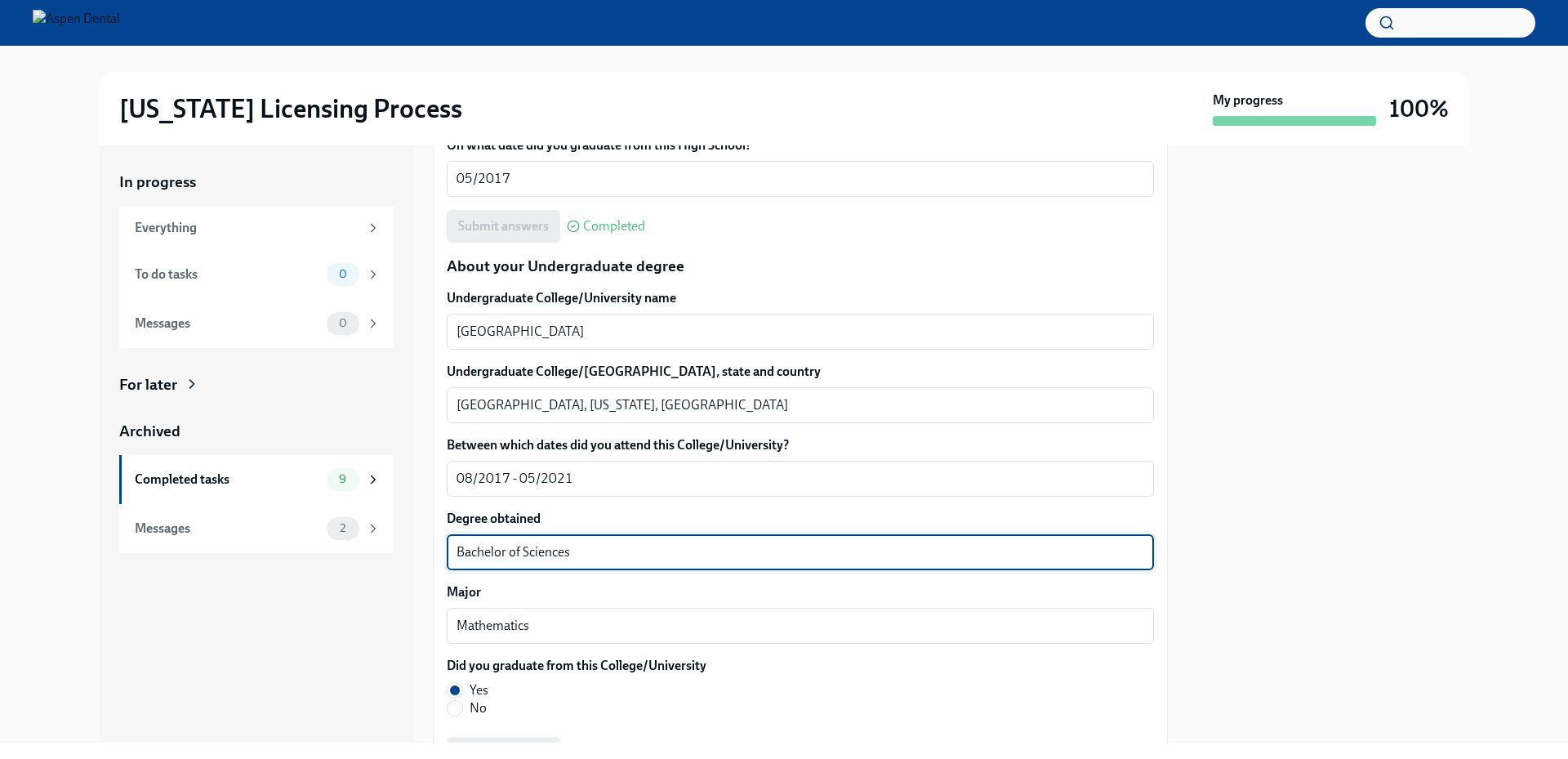
drag, startPoint x: 583, startPoint y: 559, endPoint x: 406, endPoint y: 550, distance: 177.2
click at [406, 550] on div "In progress Everything To do tasks 0 Messages 0 For later Archived Completed ta…" at bounding box center [784, 444] width 1369 height 597
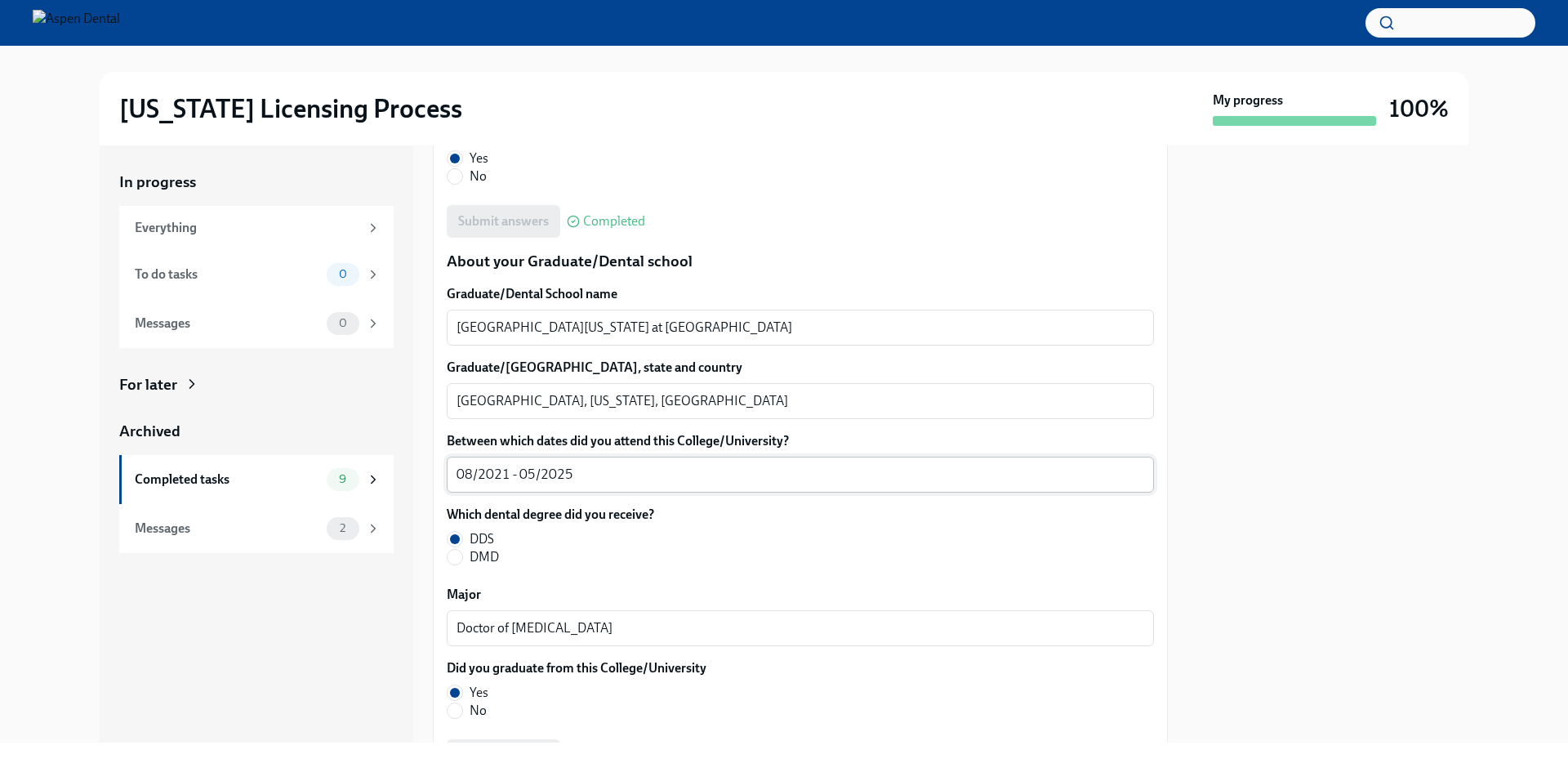
scroll to position [2043, 0]
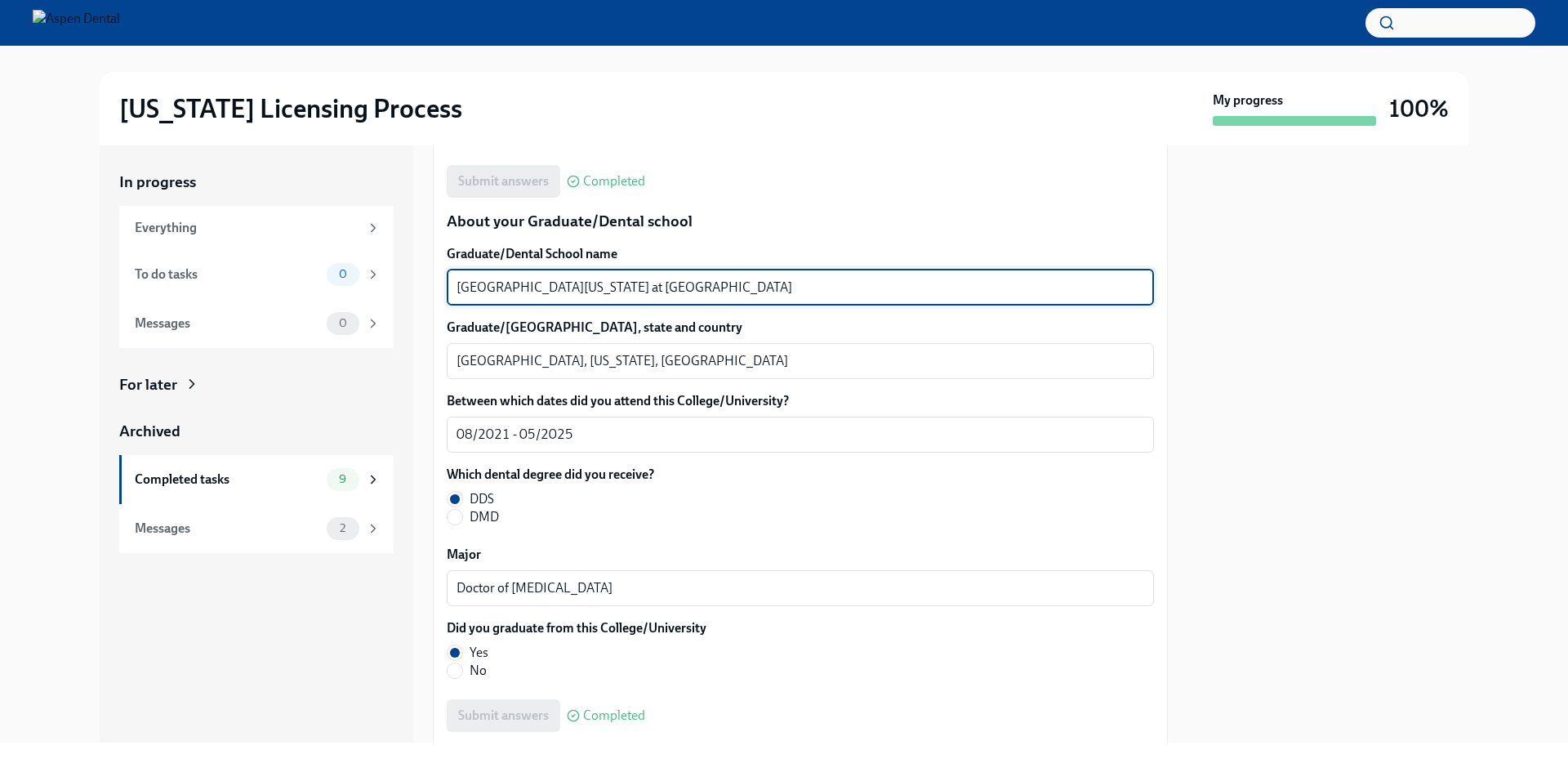
drag, startPoint x: 665, startPoint y: 282, endPoint x: 434, endPoint y: 278, distance: 231.0
click at [434, 278] on div "We will fill out the [US_STATE] State Application Form on your behalf – we'll j…" at bounding box center [801, 68] width 735 height 3517
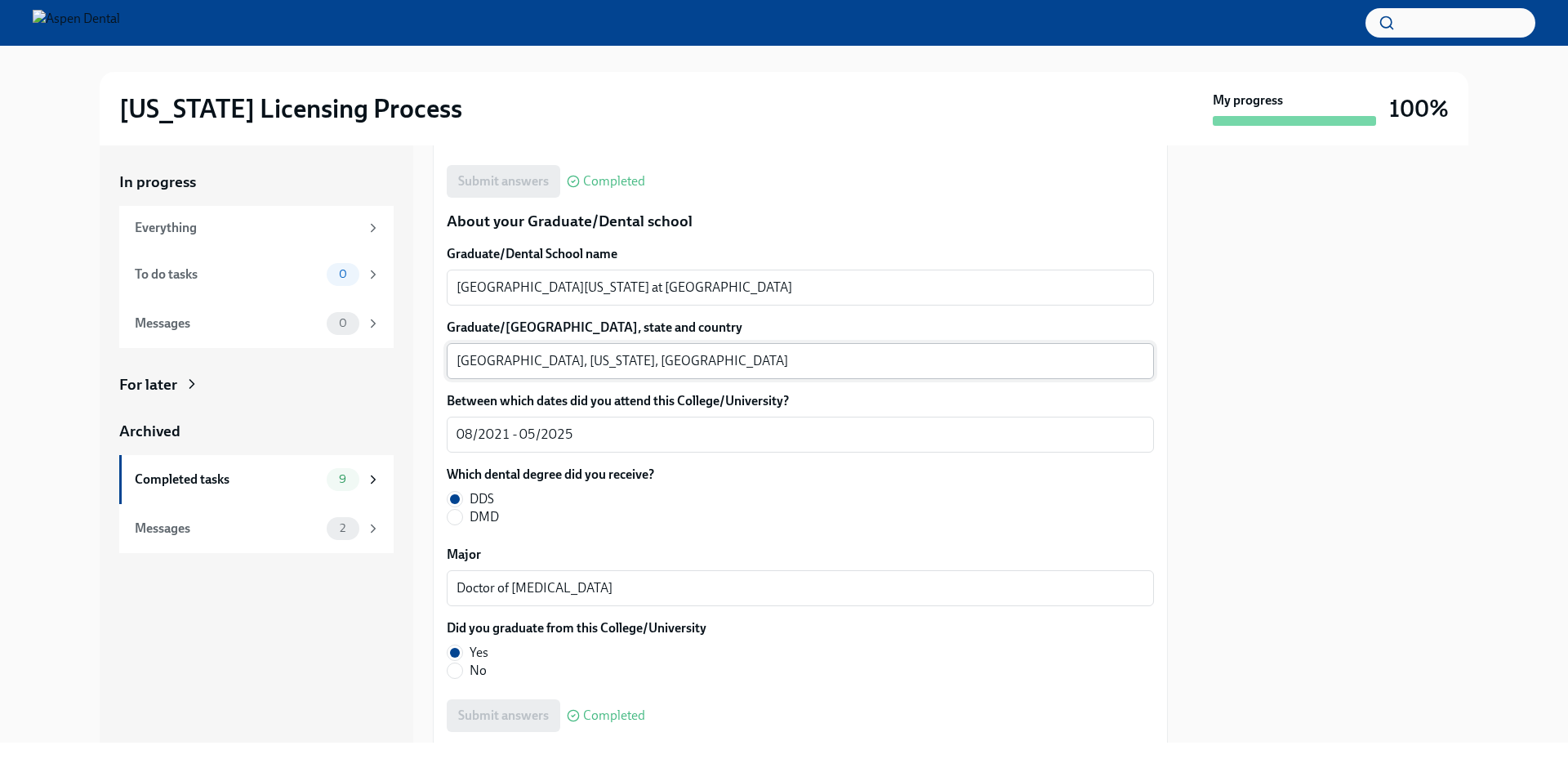
click at [490, 360] on textarea "[GEOGRAPHIC_DATA], [US_STATE], [GEOGRAPHIC_DATA]" at bounding box center [800, 361] width 688 height 20
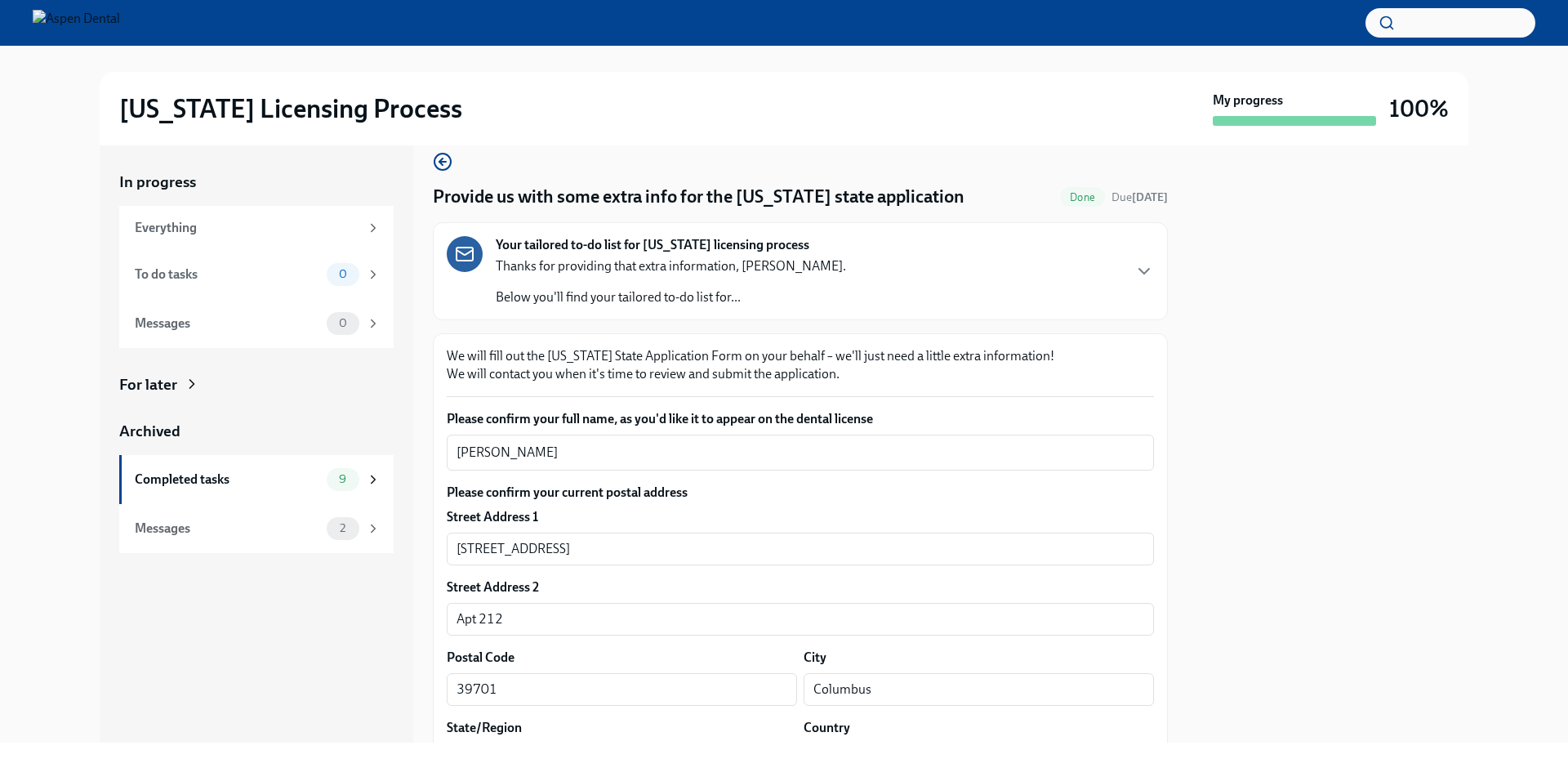
scroll to position [0, 0]
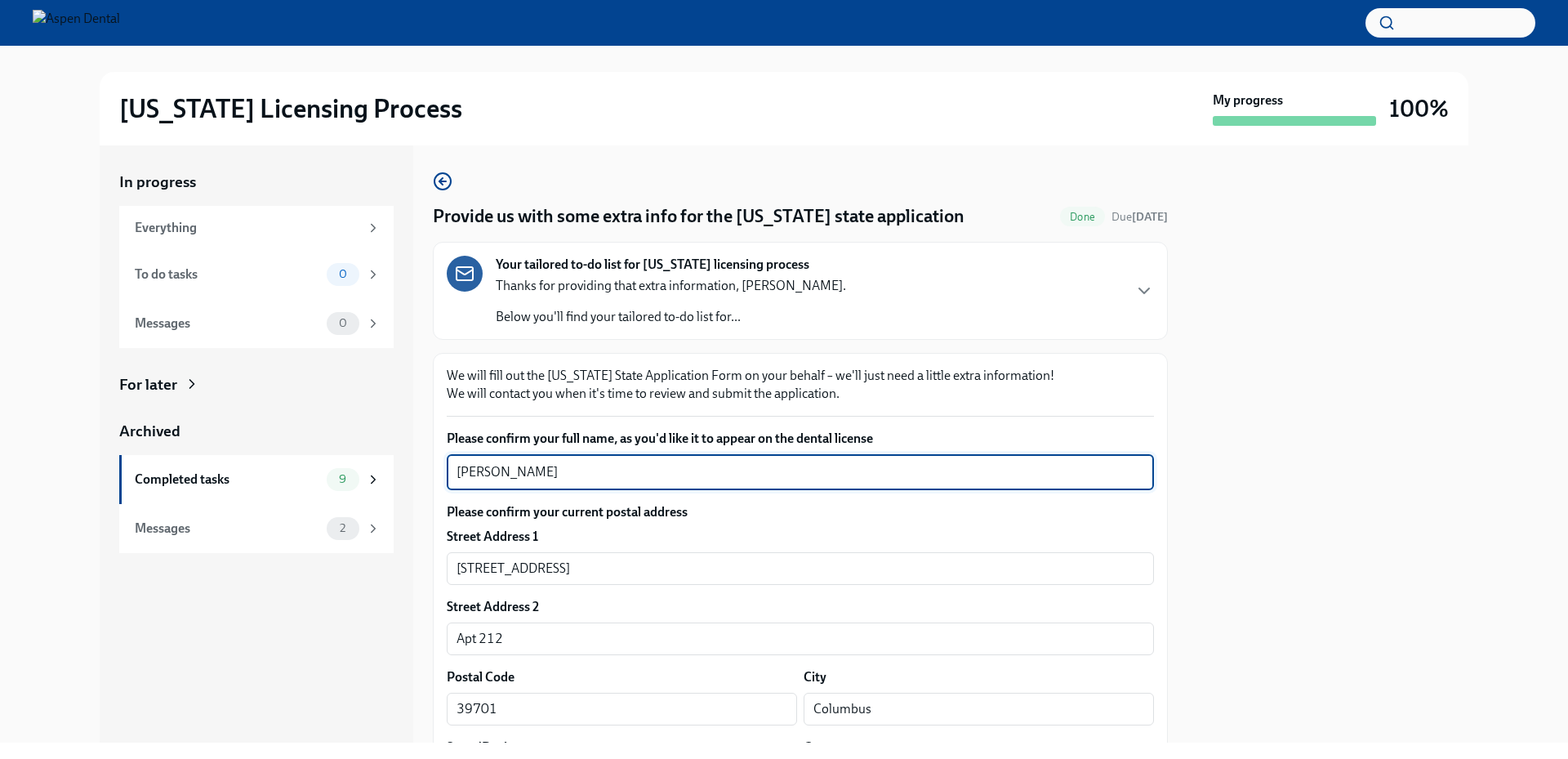
drag, startPoint x: 667, startPoint y: 472, endPoint x: 416, endPoint y: 462, distance: 251.2
click at [416, 462] on div "In progress Everything To do tasks 0 Messages 0 For later Archived Completed ta…" at bounding box center [784, 444] width 1369 height 597
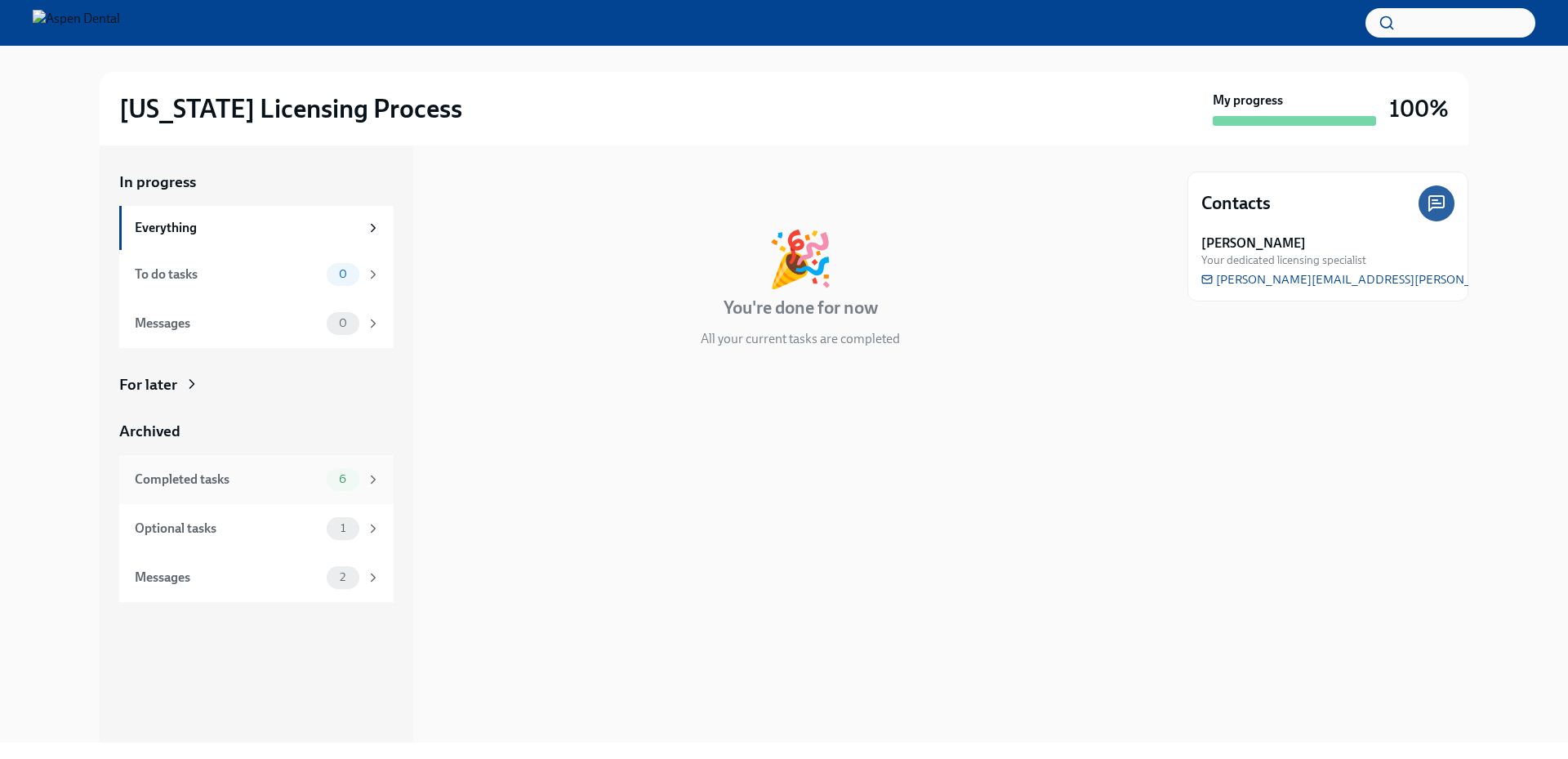
click at [258, 485] on div "Completed tasks" at bounding box center [227, 480] width 185 height 18
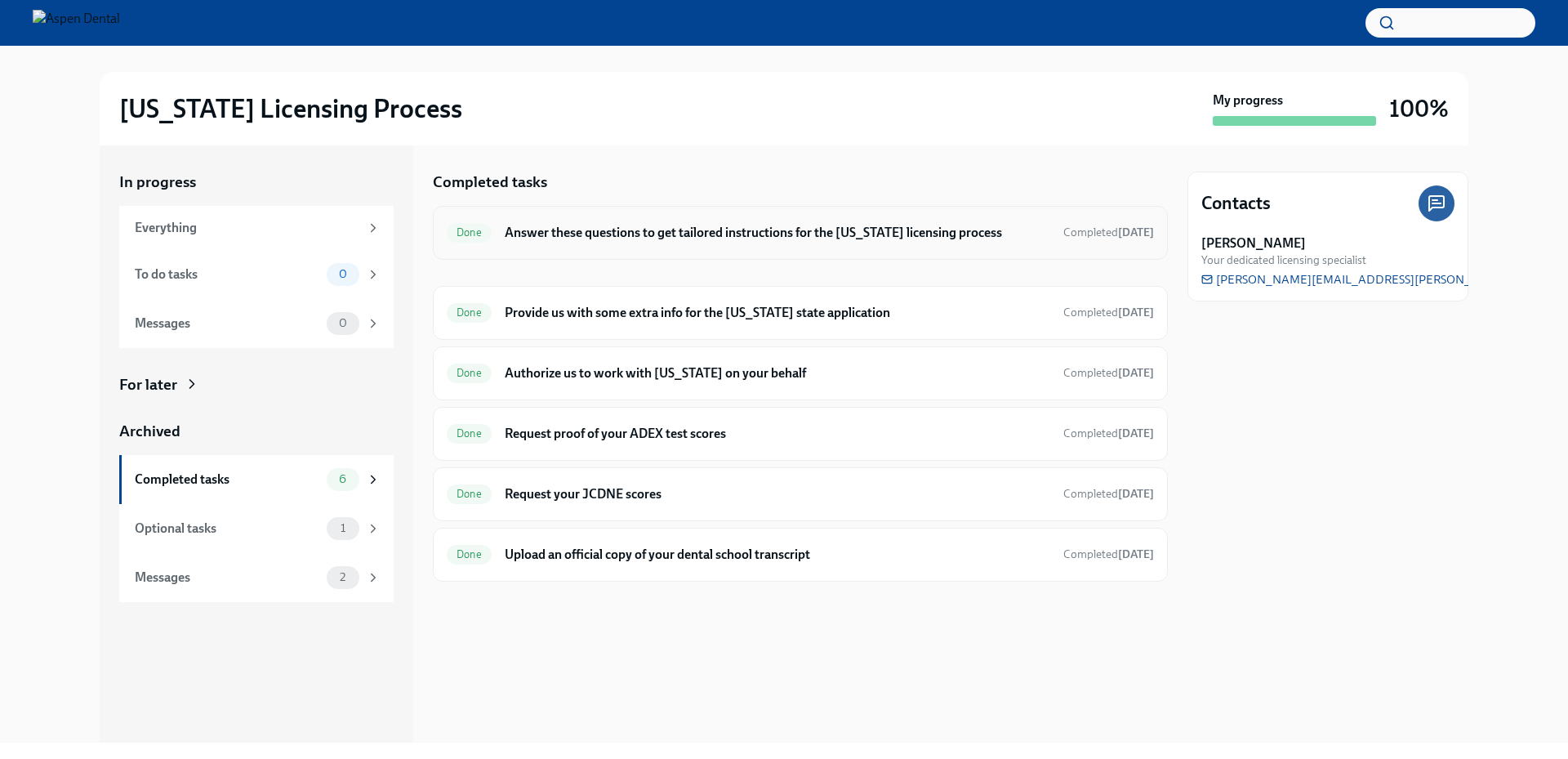
click at [767, 239] on h6 "Answer these questions to get tailored instructions for the [US_STATE] licensin…" at bounding box center [778, 232] width 546 height 18
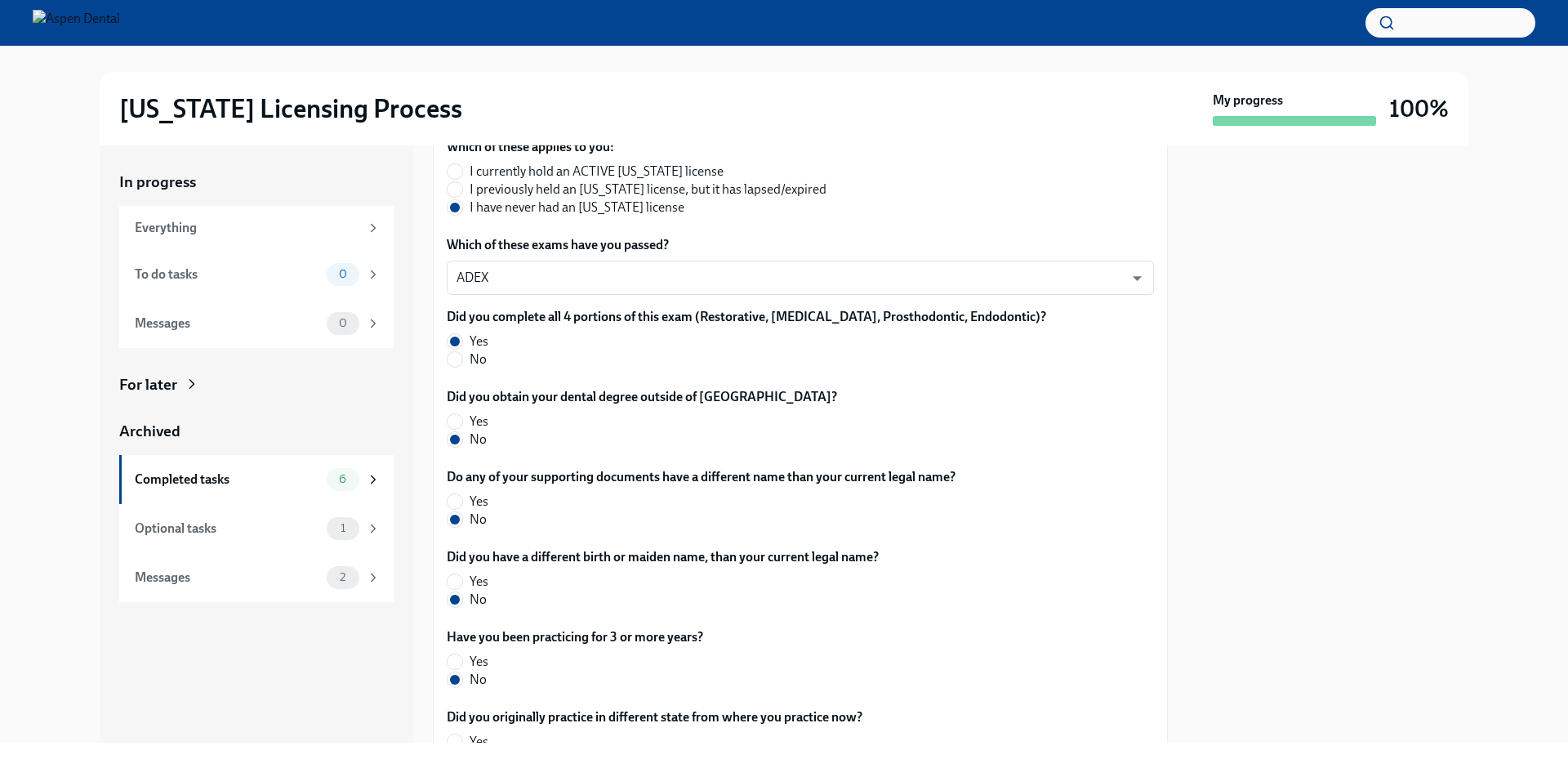
scroll to position [739, 0]
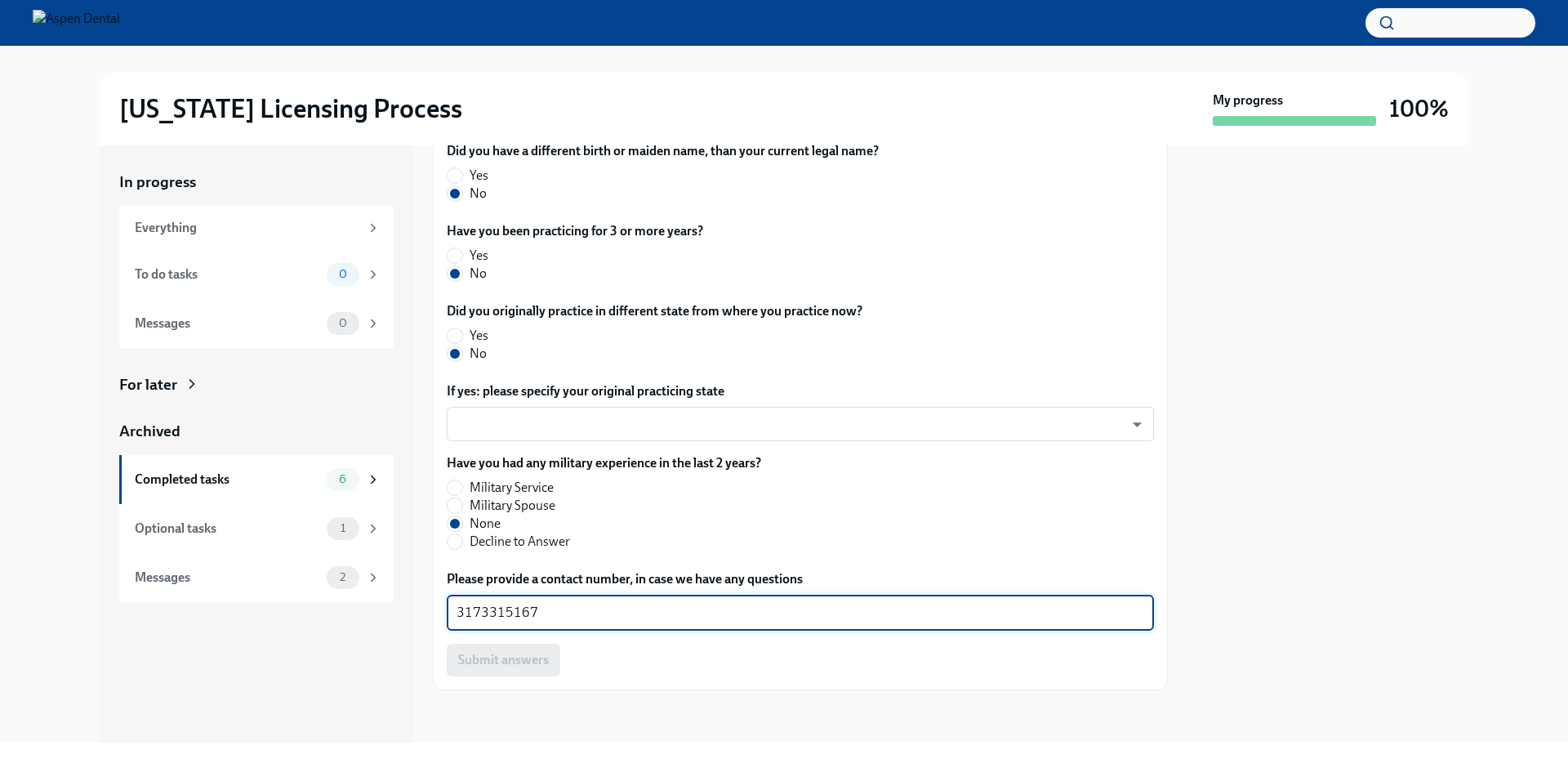
drag, startPoint x: 544, startPoint y: 610, endPoint x: 428, endPoint y: 607, distance: 116.0
click at [428, 607] on div "In progress Everything To do tasks 0 Messages 0 For later Archived Completed ta…" at bounding box center [784, 444] width 1369 height 597
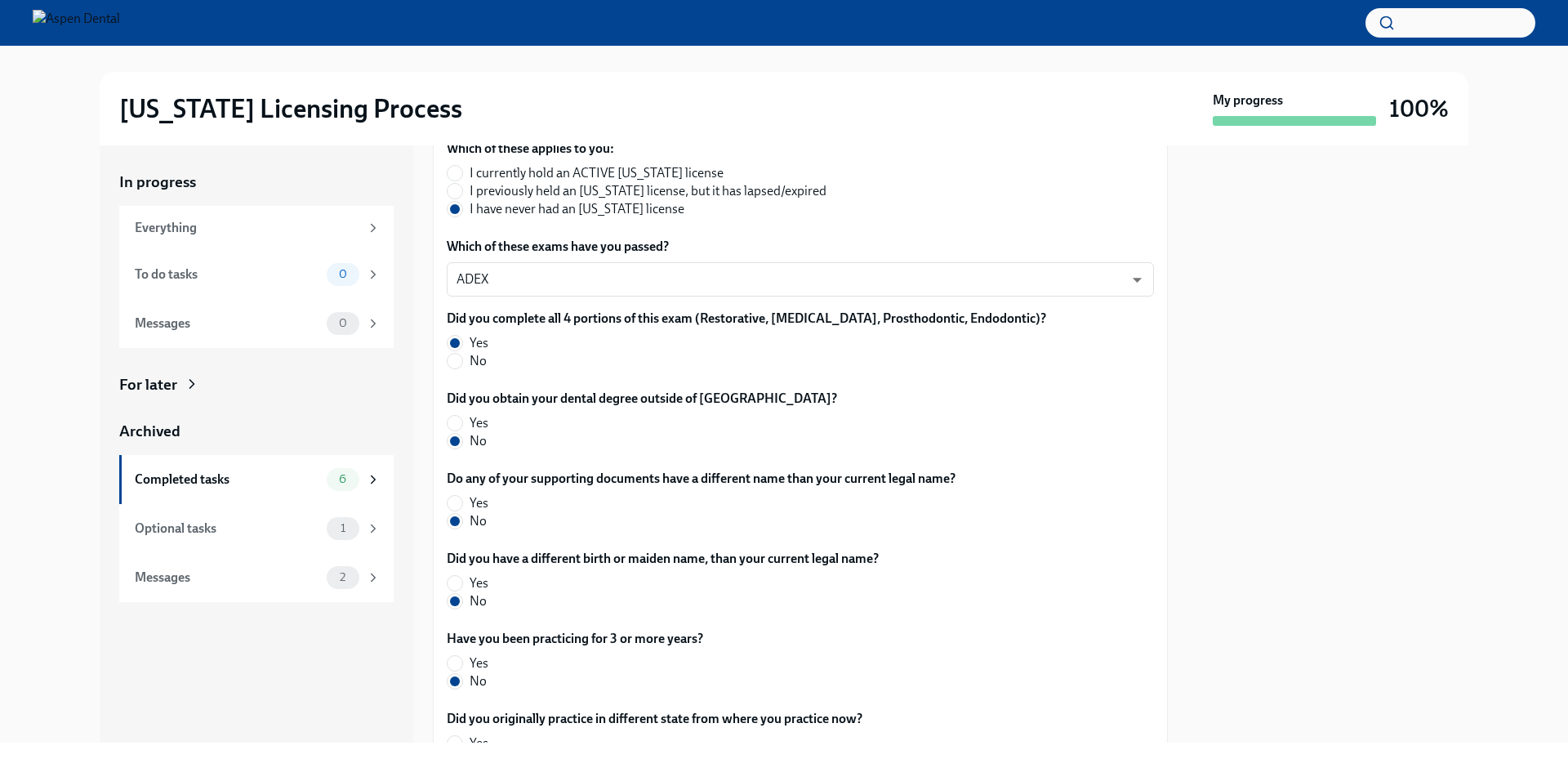
scroll to position [331, 0]
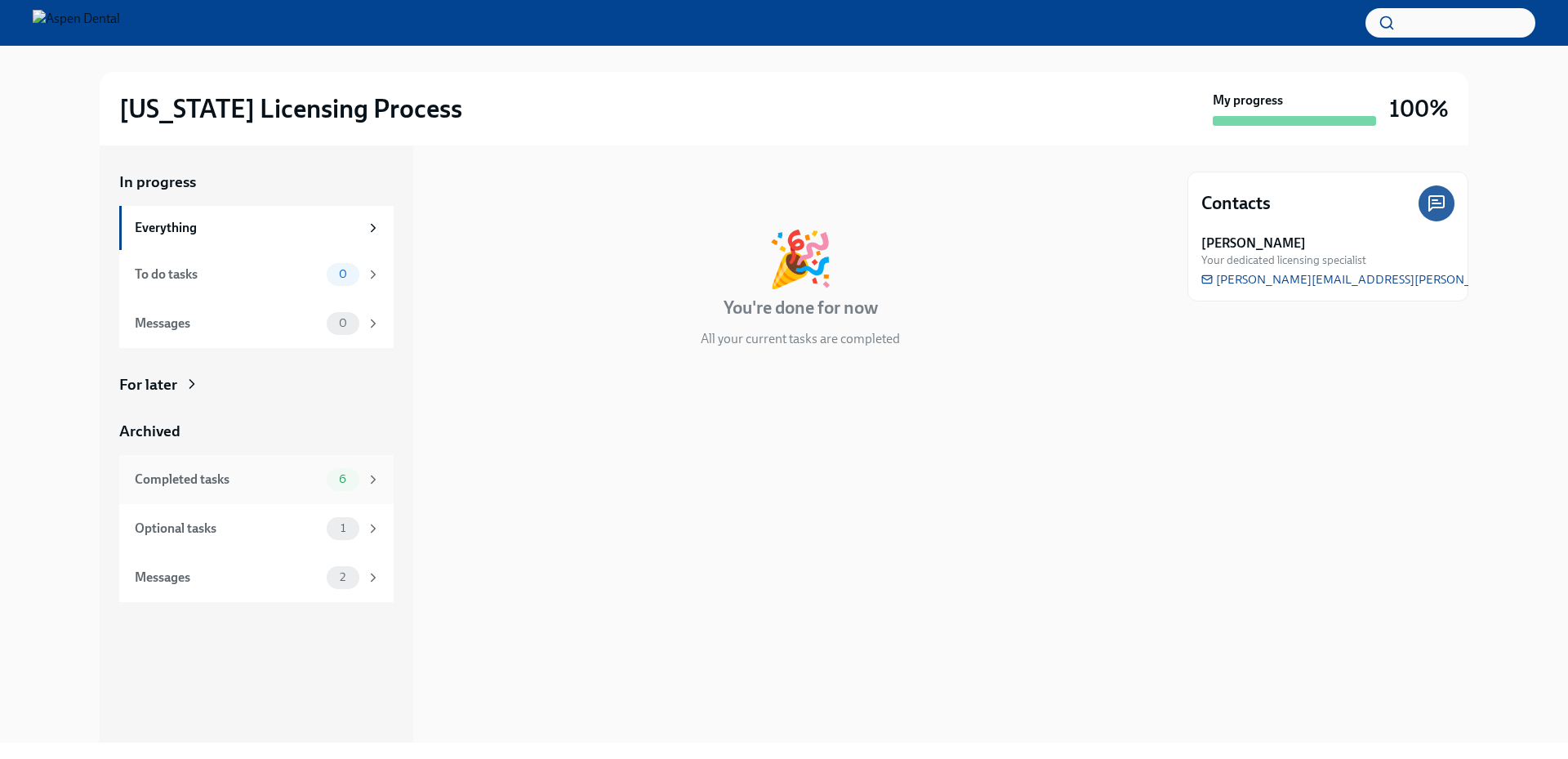
click at [298, 476] on div "Completed tasks" at bounding box center [227, 480] width 185 height 18
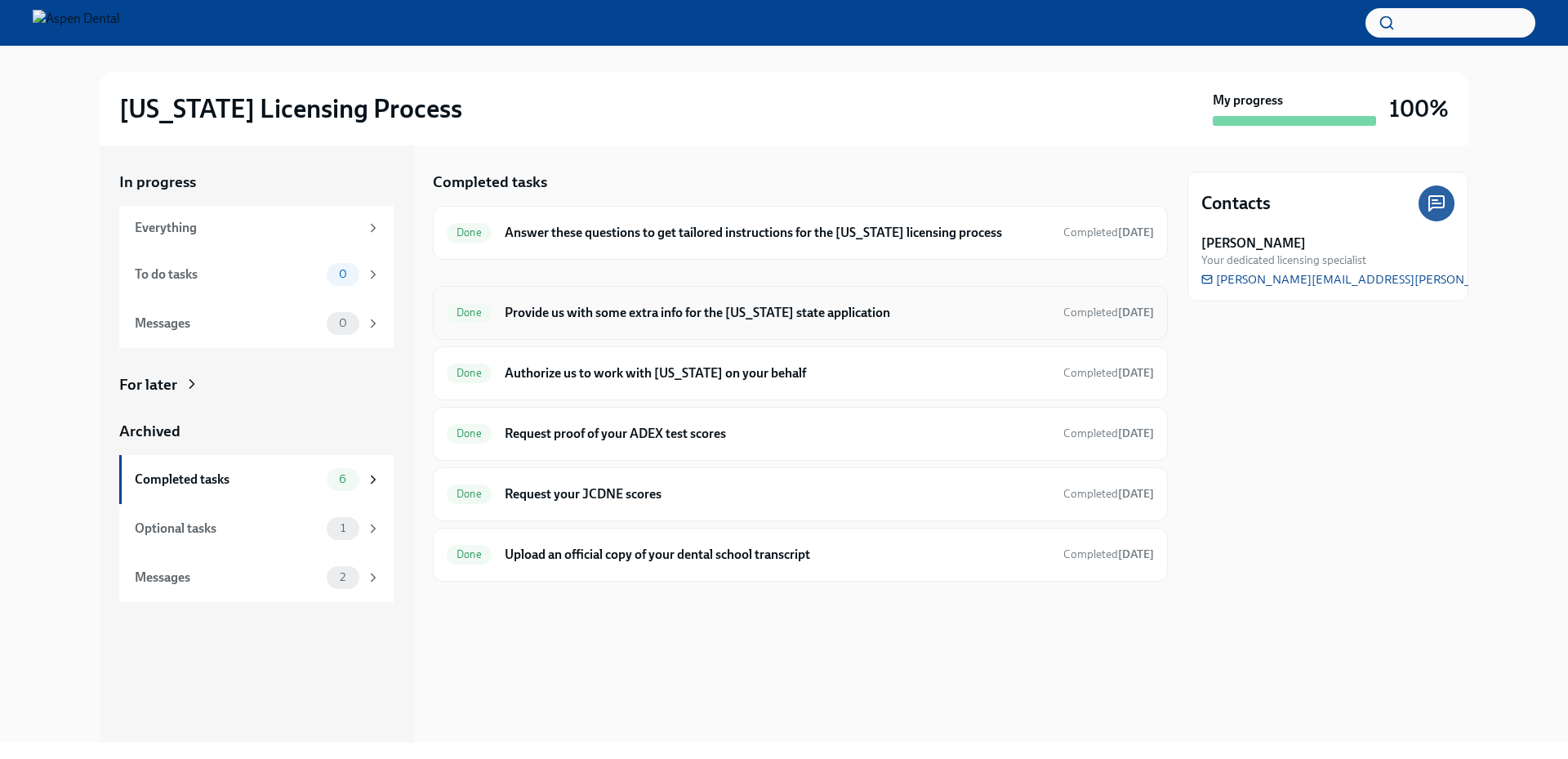
click at [649, 314] on h6 "Provide us with some extra info for the [US_STATE] state application" at bounding box center [778, 313] width 546 height 18
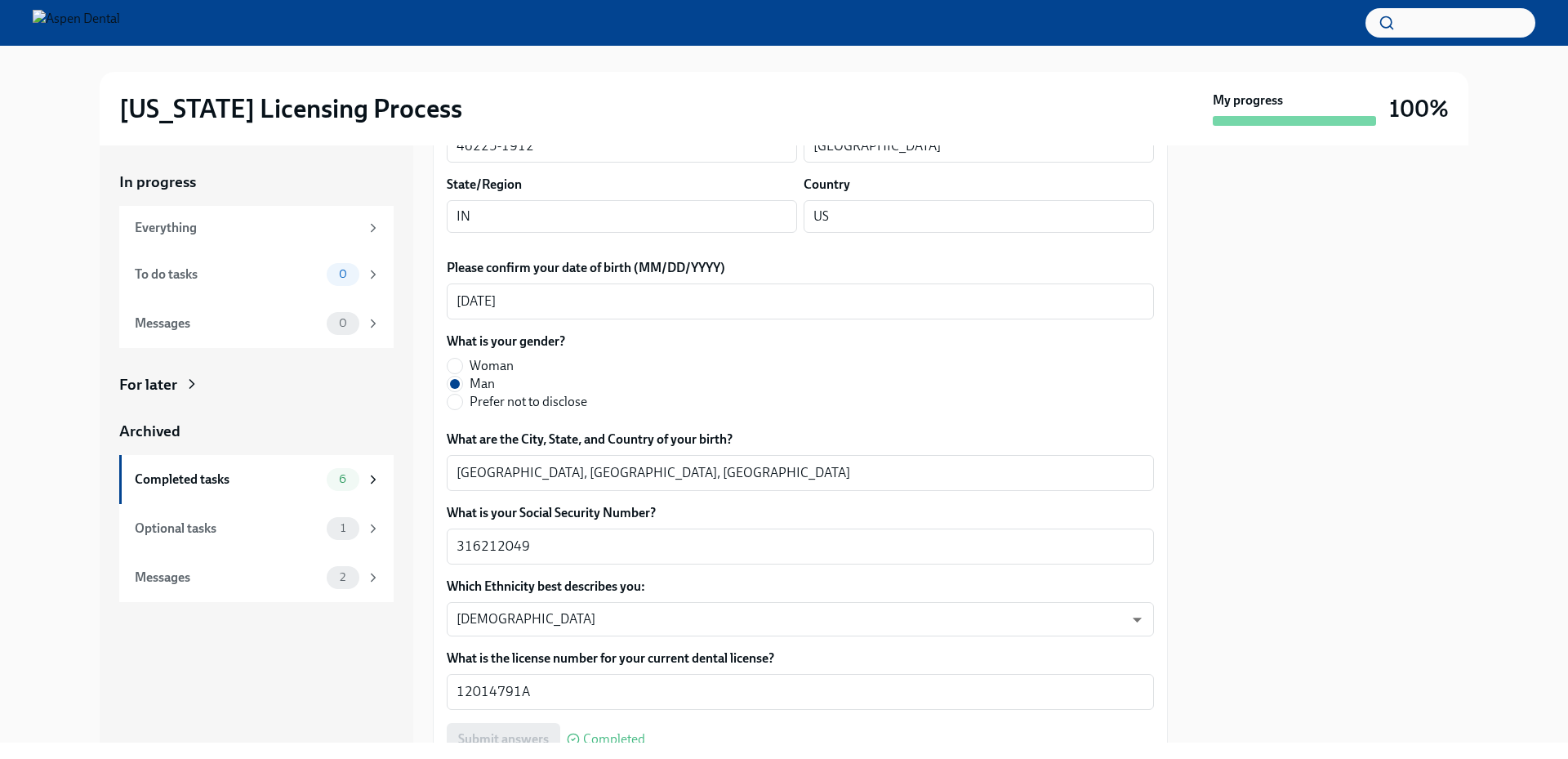
scroll to position [572, 0]
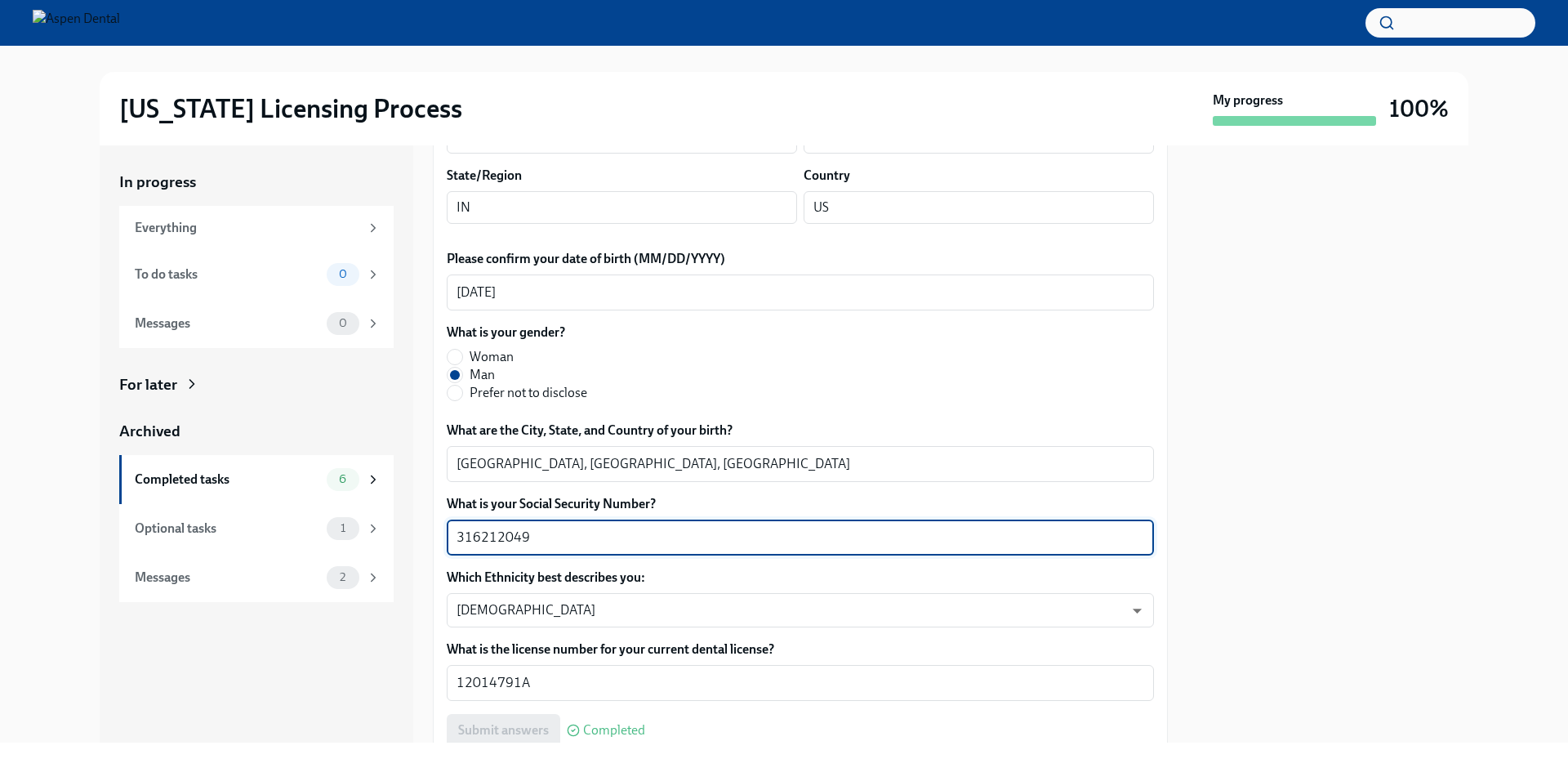
drag, startPoint x: 531, startPoint y: 537, endPoint x: 439, endPoint y: 536, distance: 92.0
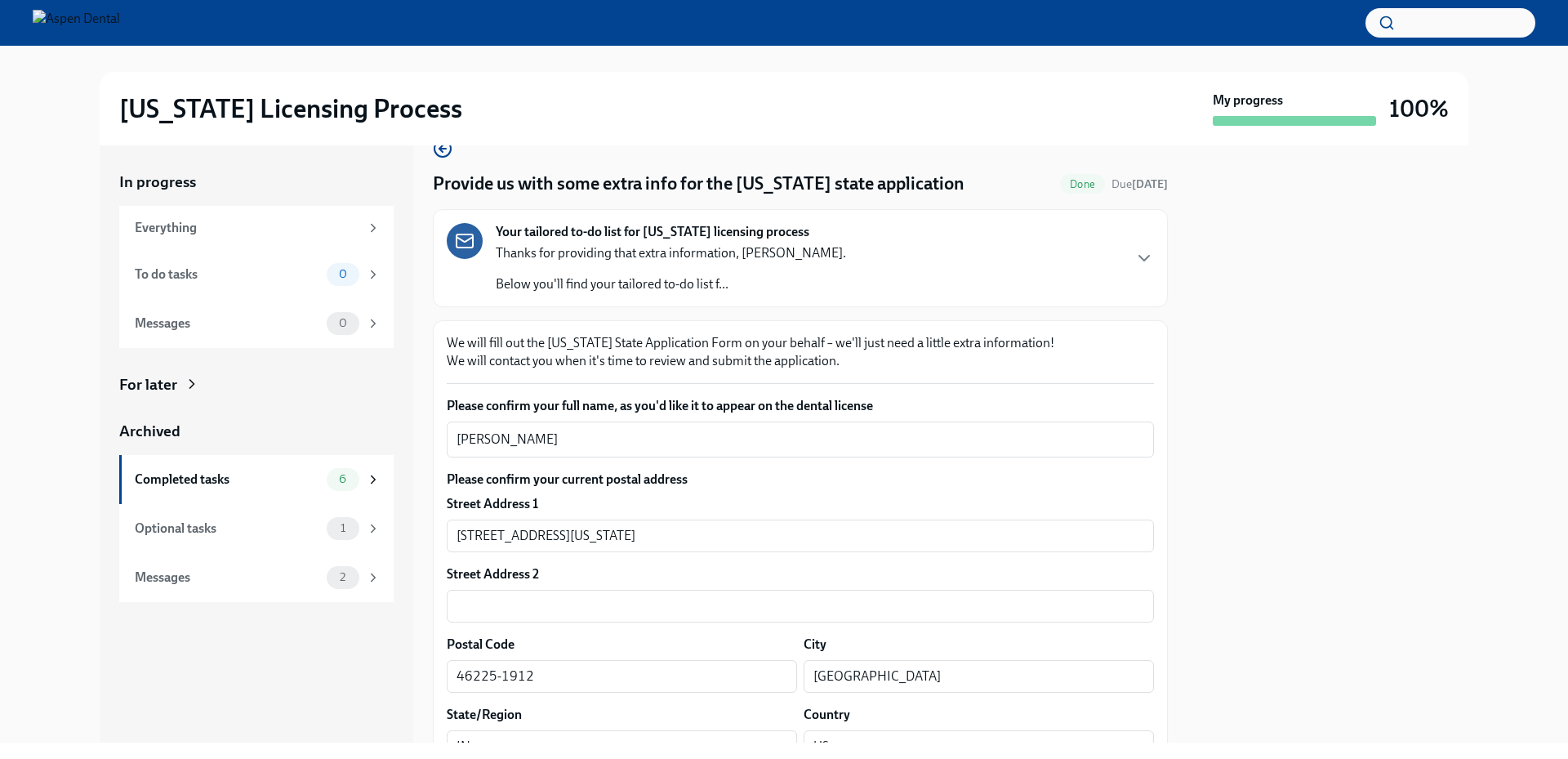
scroll to position [0, 0]
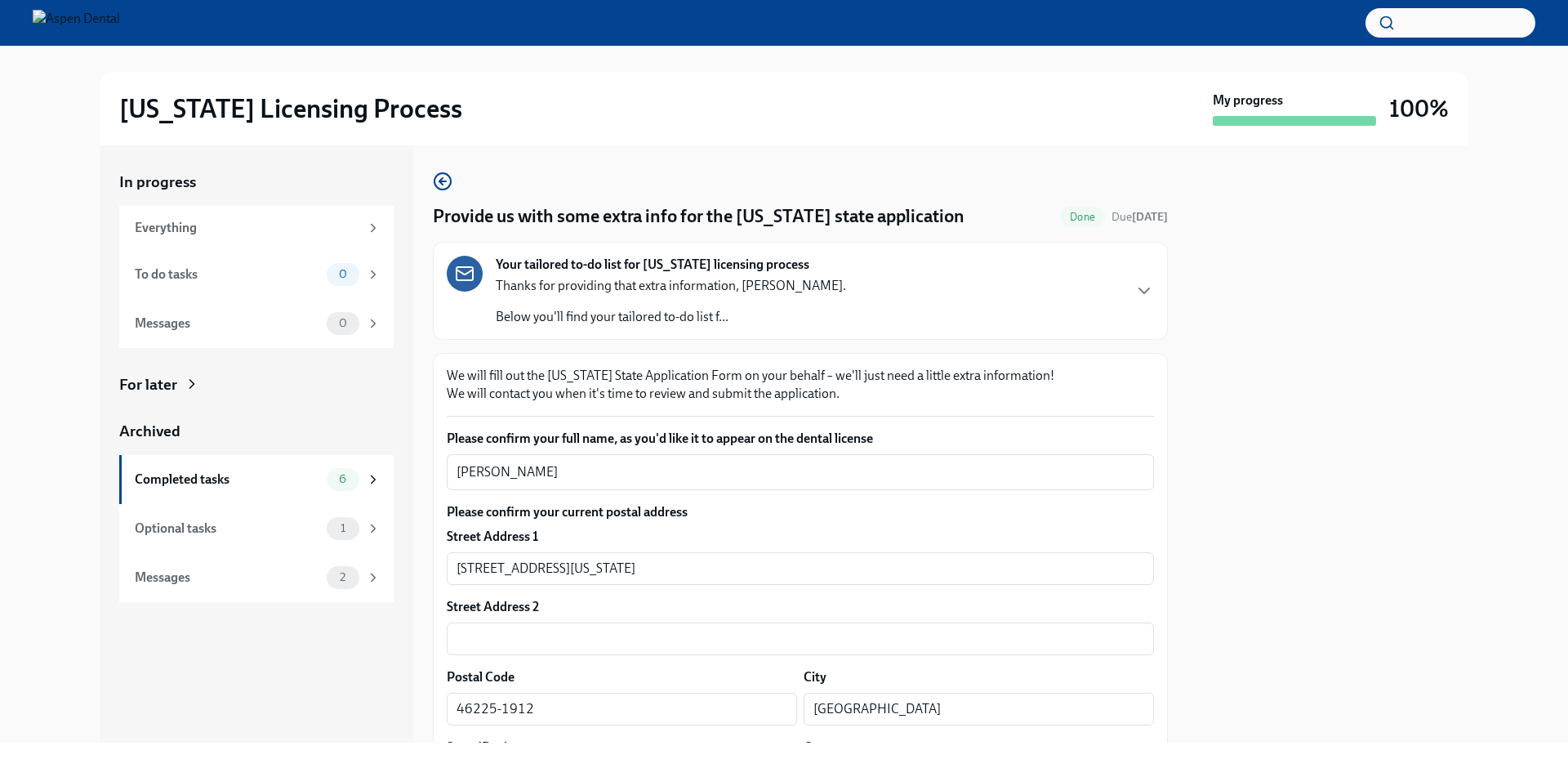
drag, startPoint x: 456, startPoint y: 471, endPoint x: 408, endPoint y: 465, distance: 48.4
click at [408, 465] on div "In progress Everything To do tasks 0 Messages 0 For later Archived Completed ta…" at bounding box center [784, 444] width 1369 height 597
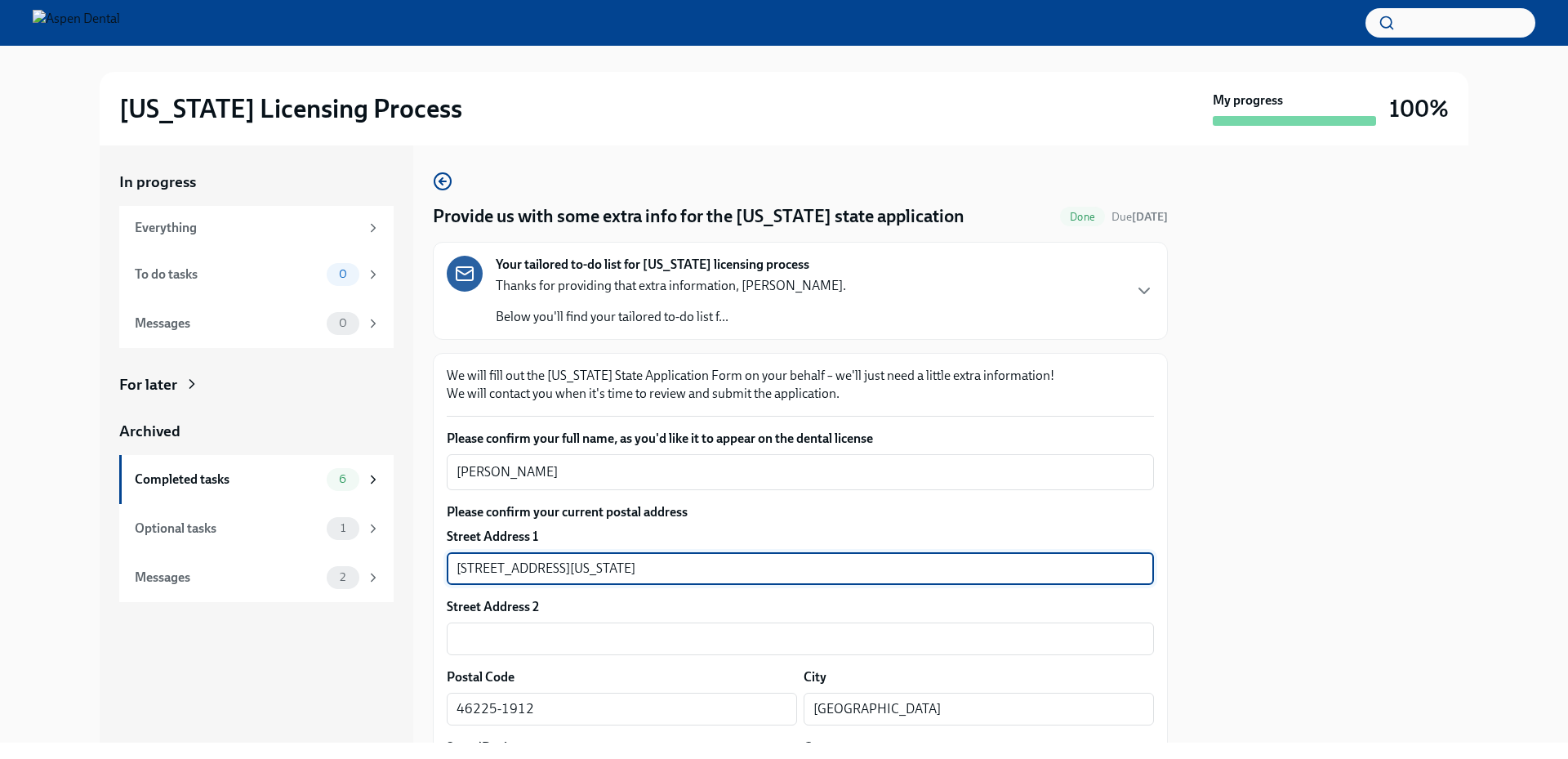
drag, startPoint x: 596, startPoint y: 572, endPoint x: 420, endPoint y: 558, distance: 176.6
click at [420, 558] on div "In progress Everything To do tasks 0 Messages 0 For later Archived Completed ta…" at bounding box center [784, 444] width 1369 height 597
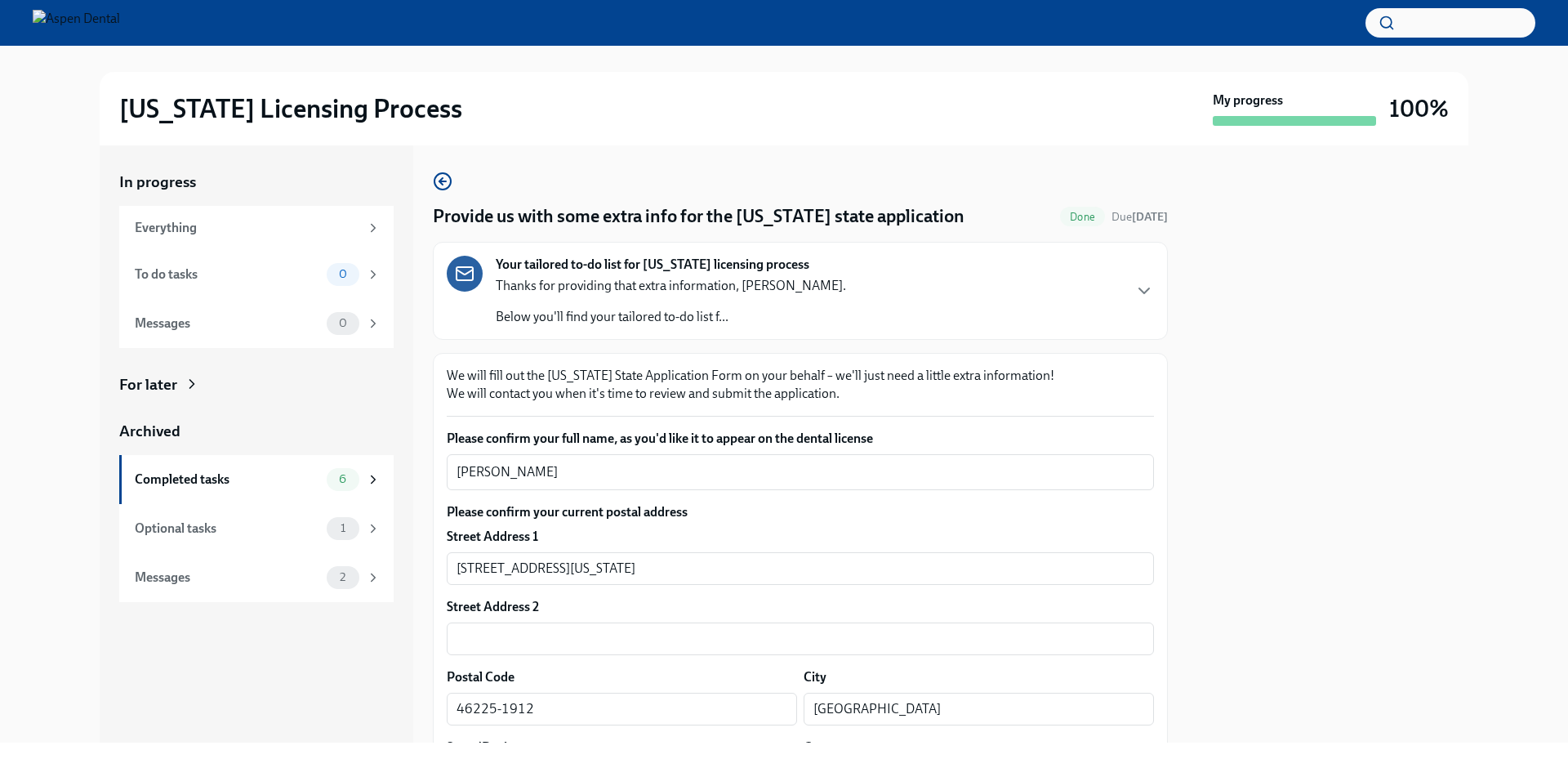
click at [1277, 494] on div at bounding box center [1328, 444] width 281 height 597
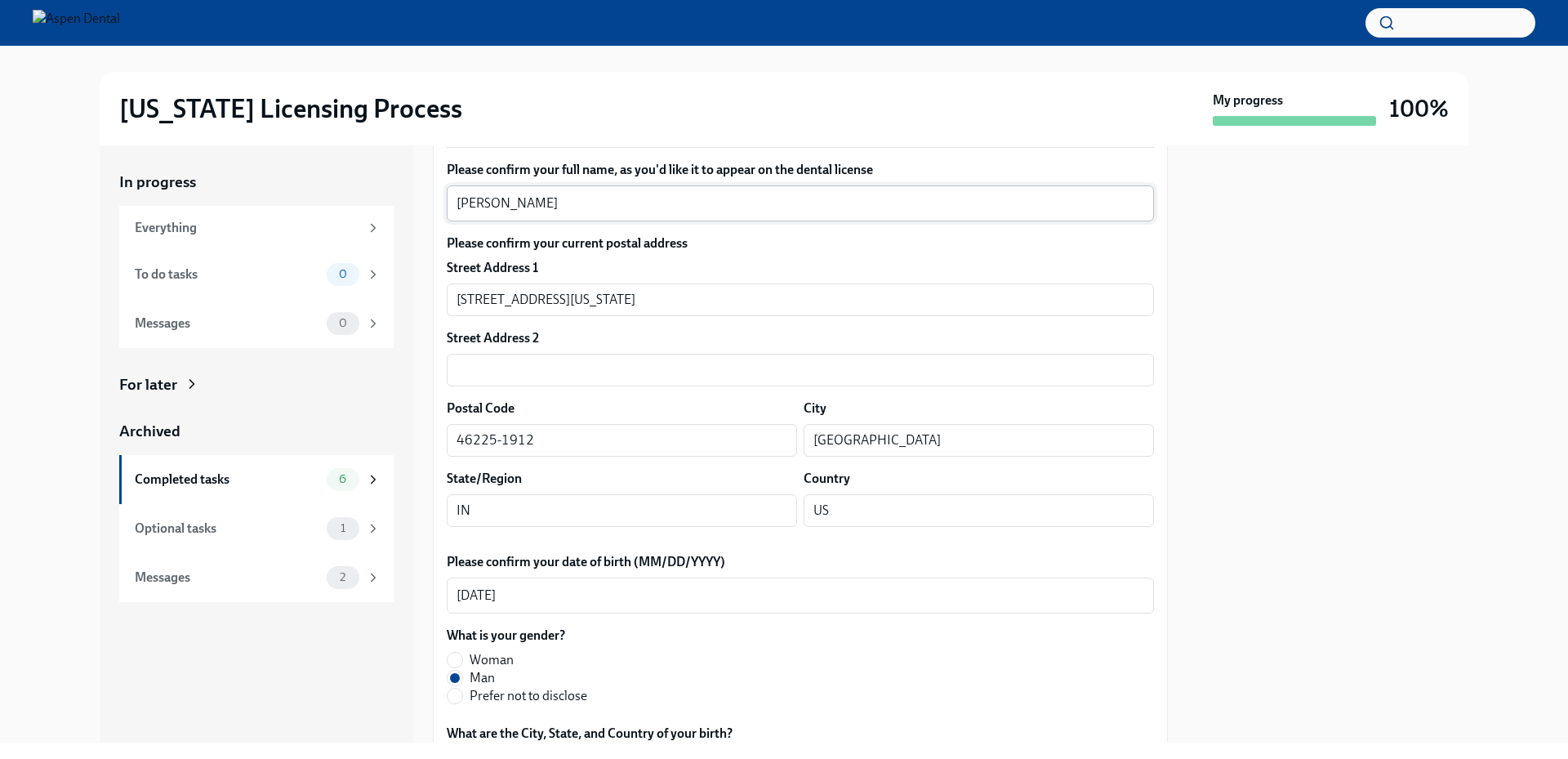
scroll to position [327, 0]
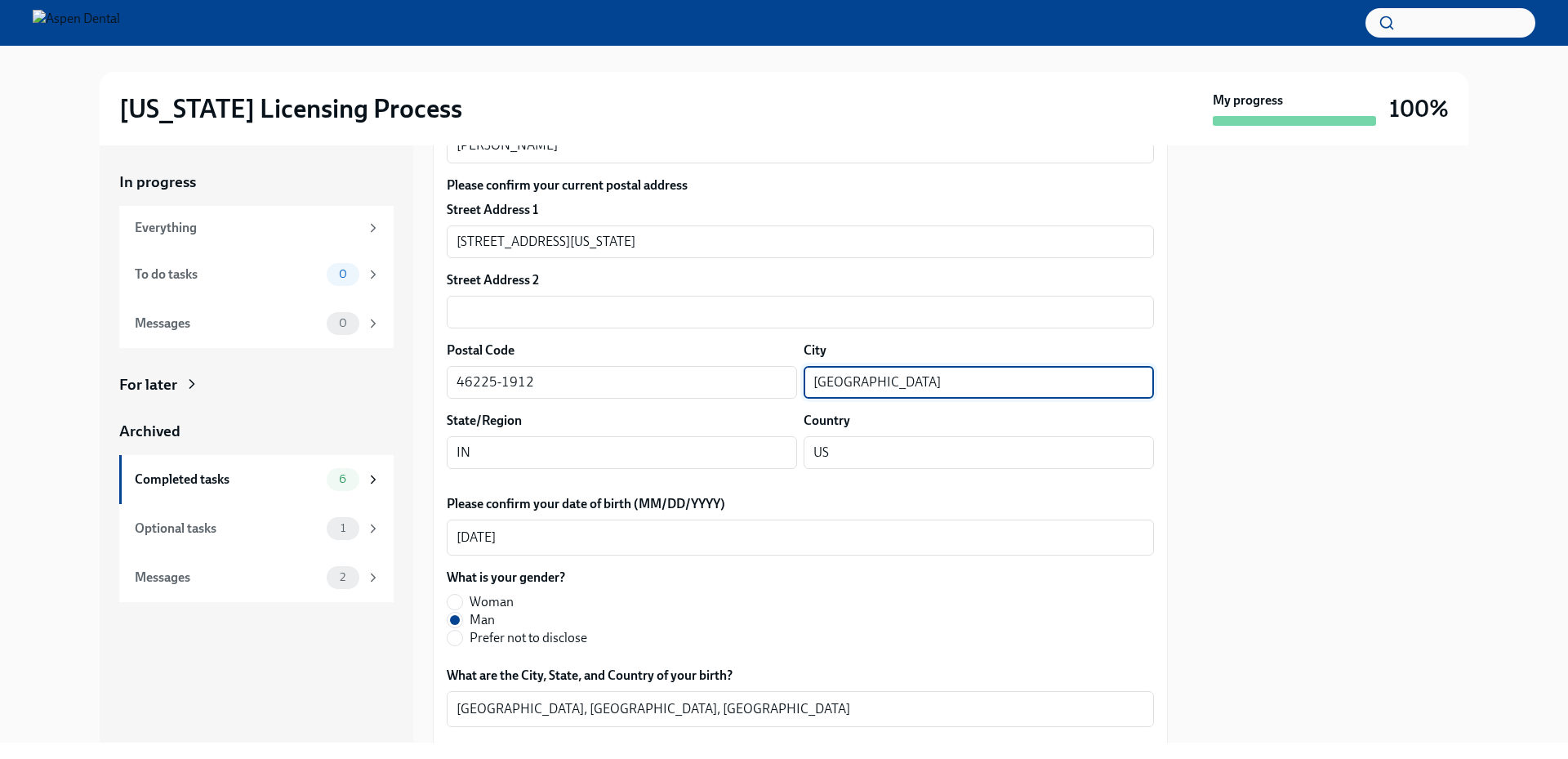
drag, startPoint x: 918, startPoint y: 385, endPoint x: 810, endPoint y: 381, distance: 108.1
click at [784, 380] on div "Postal Code 46225-1912 ​ City [GEOGRAPHIC_DATA] ​" at bounding box center [801, 370] width 708 height 57
